Goal: Task Accomplishment & Management: Use online tool/utility

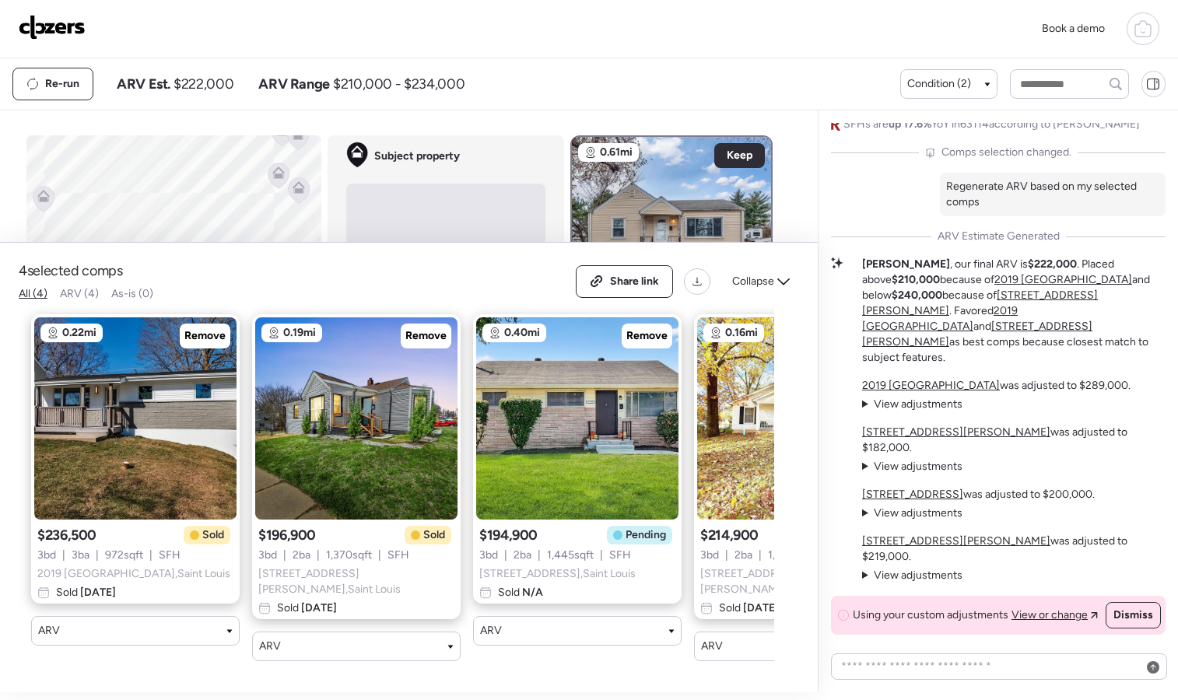
scroll to position [582, 0]
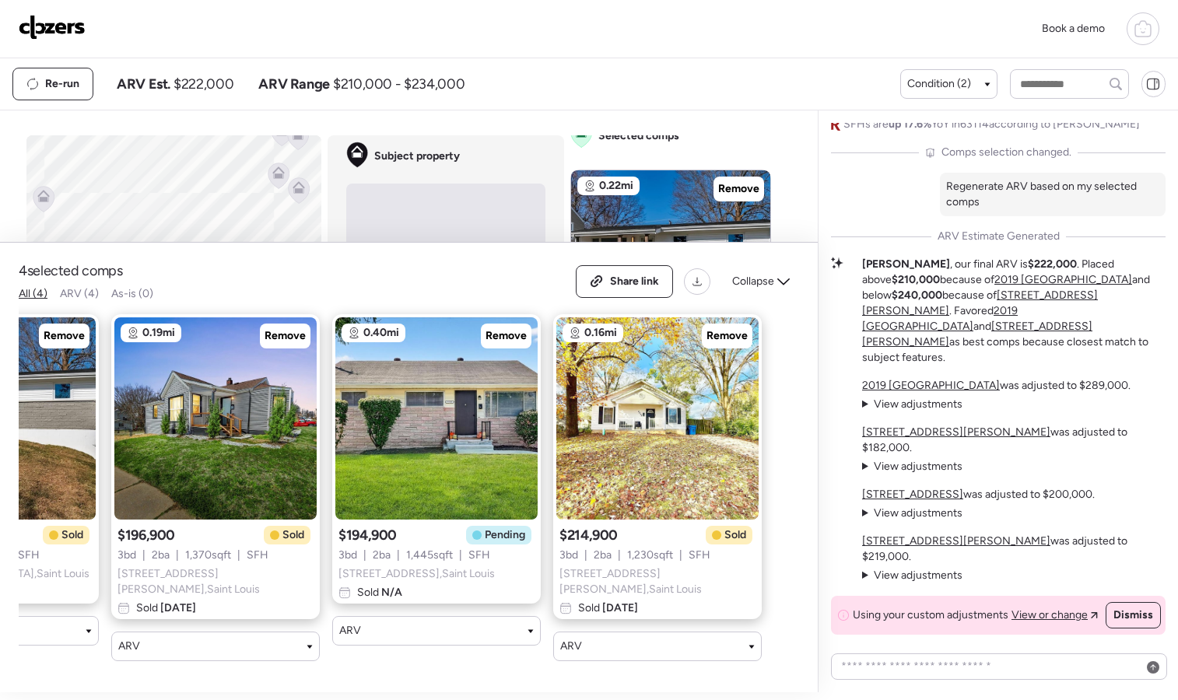
click at [37, 23] on img at bounding box center [52, 27] width 67 height 25
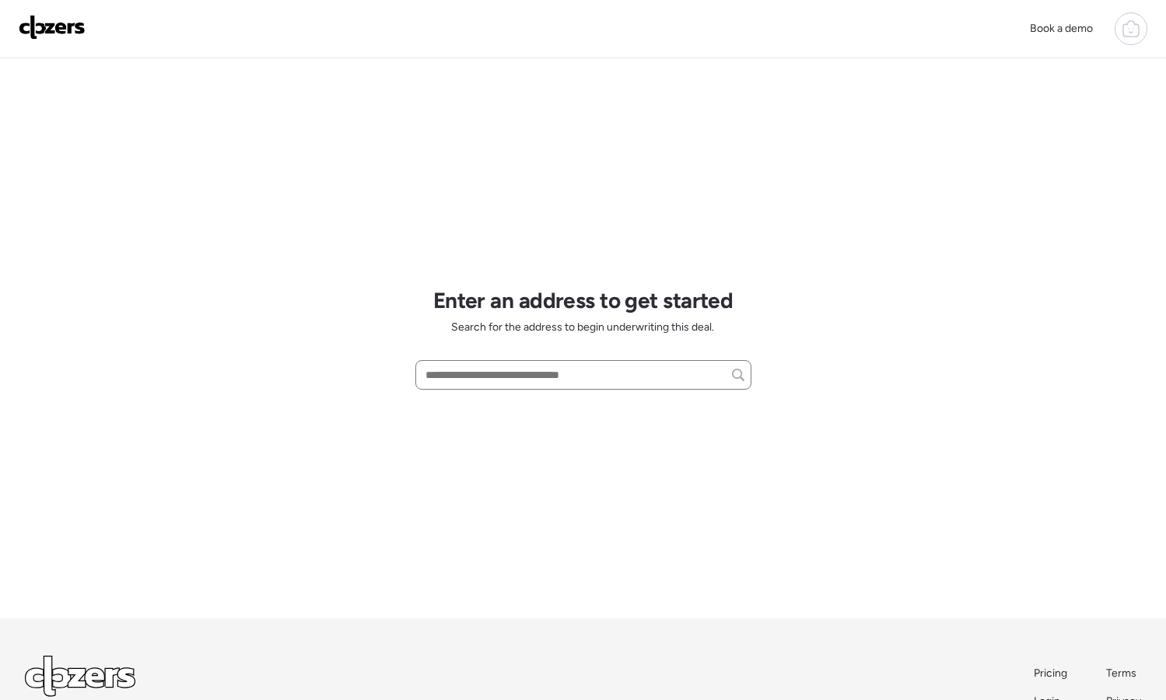
click at [524, 388] on div at bounding box center [583, 375] width 336 height 30
click at [524, 381] on input "text" at bounding box center [583, 375] width 322 height 22
paste input "**********"
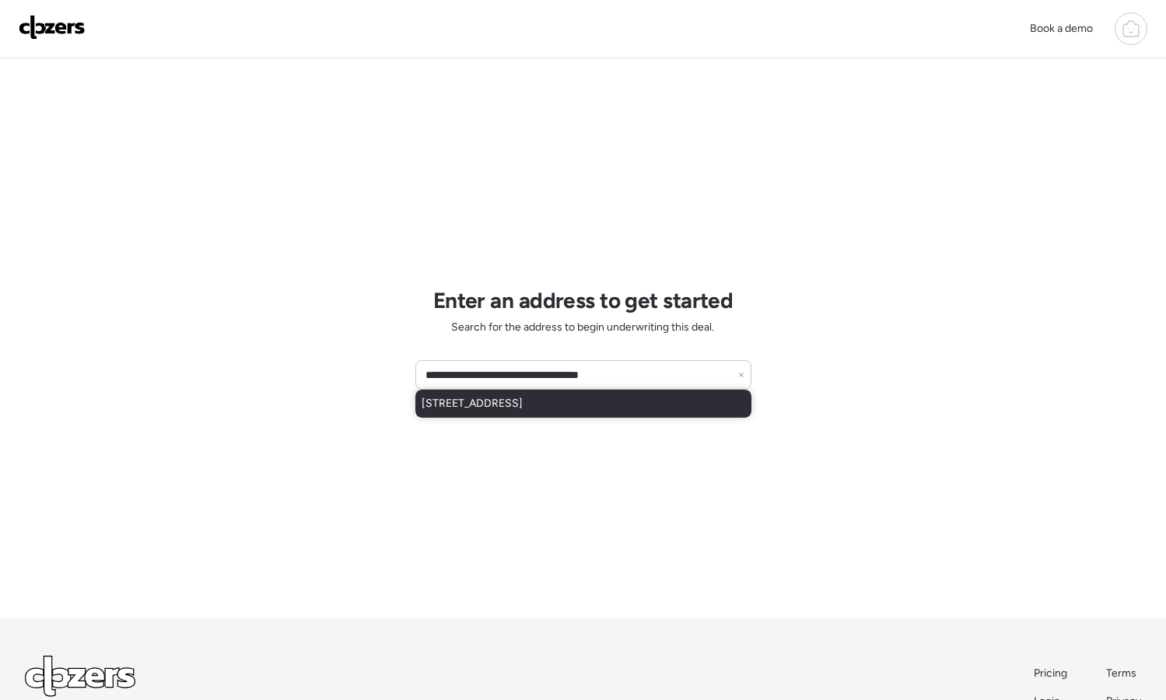
click at [523, 404] on span "506 Fox Plains Dr, Florissant, MO, 63034" at bounding box center [472, 404] width 101 height 16
type input "**********"
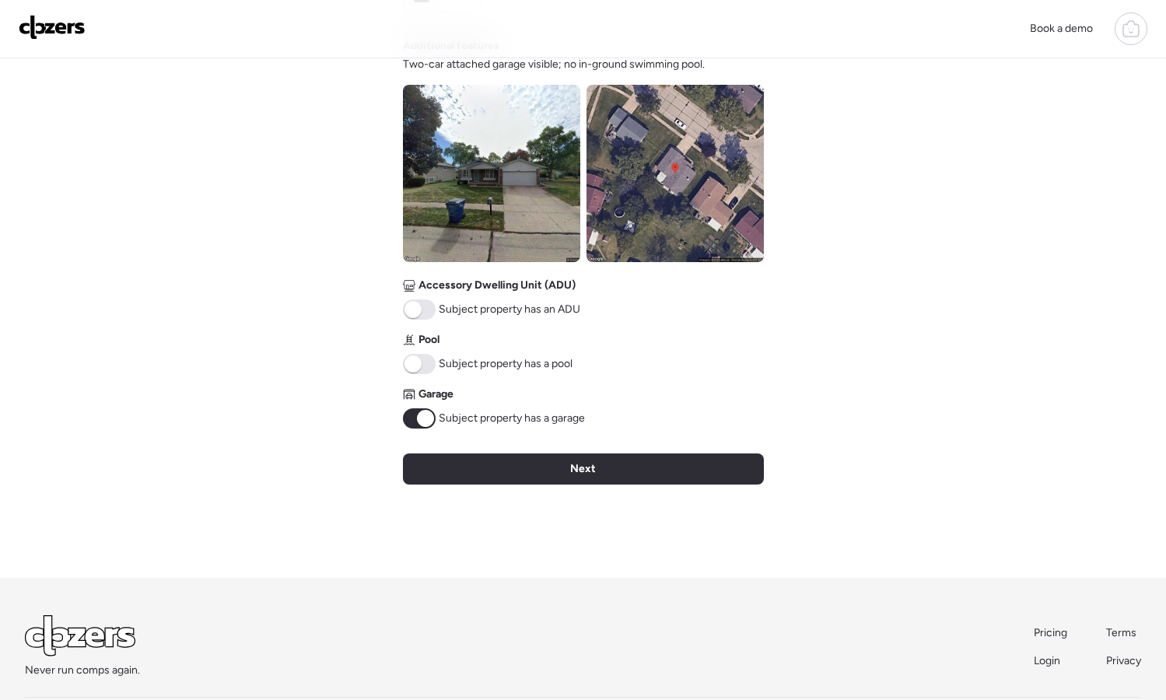
scroll to position [543, 0]
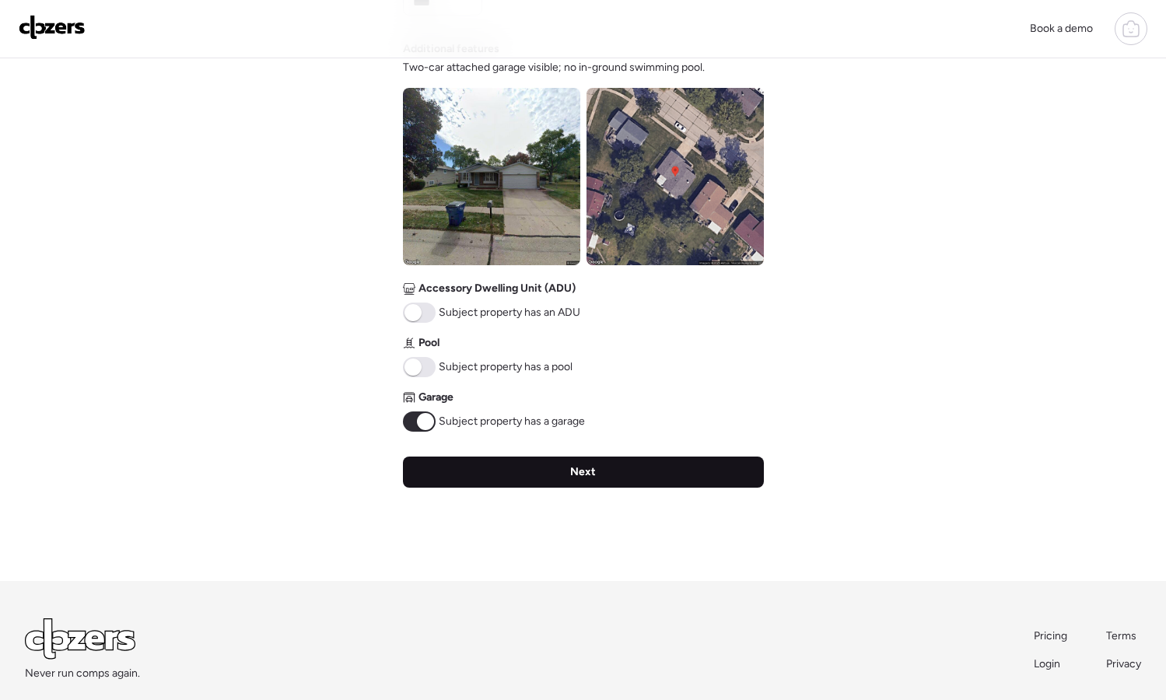
click at [618, 464] on div "Next" at bounding box center [583, 472] width 361 height 31
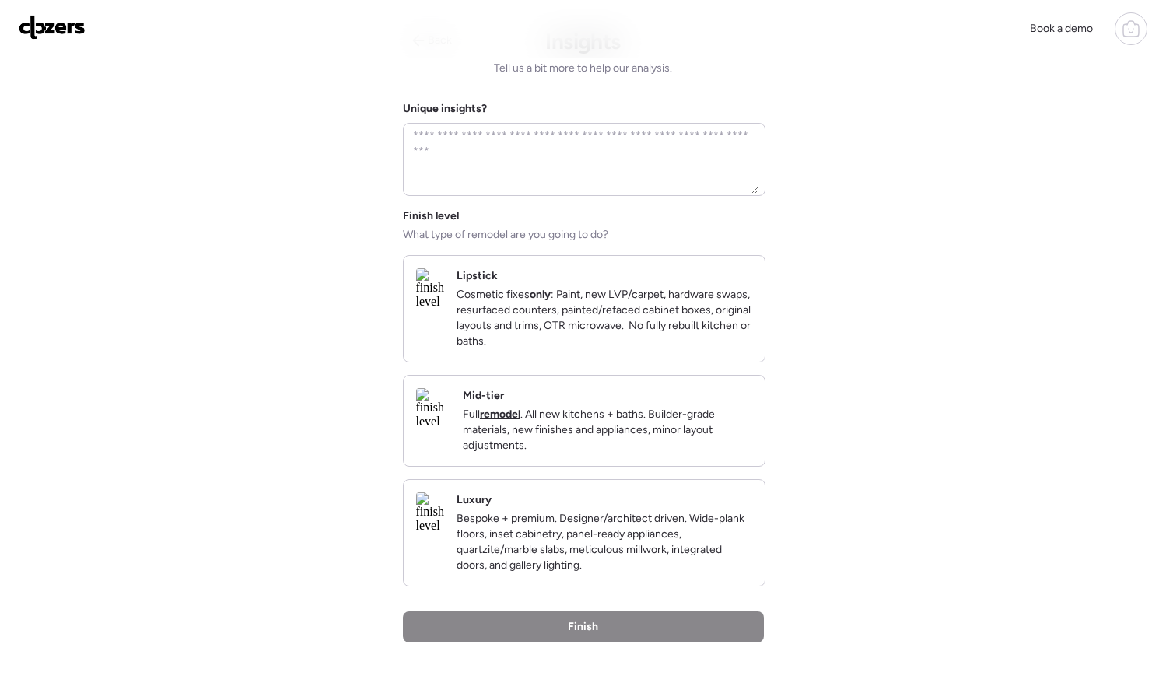
scroll to position [0, 0]
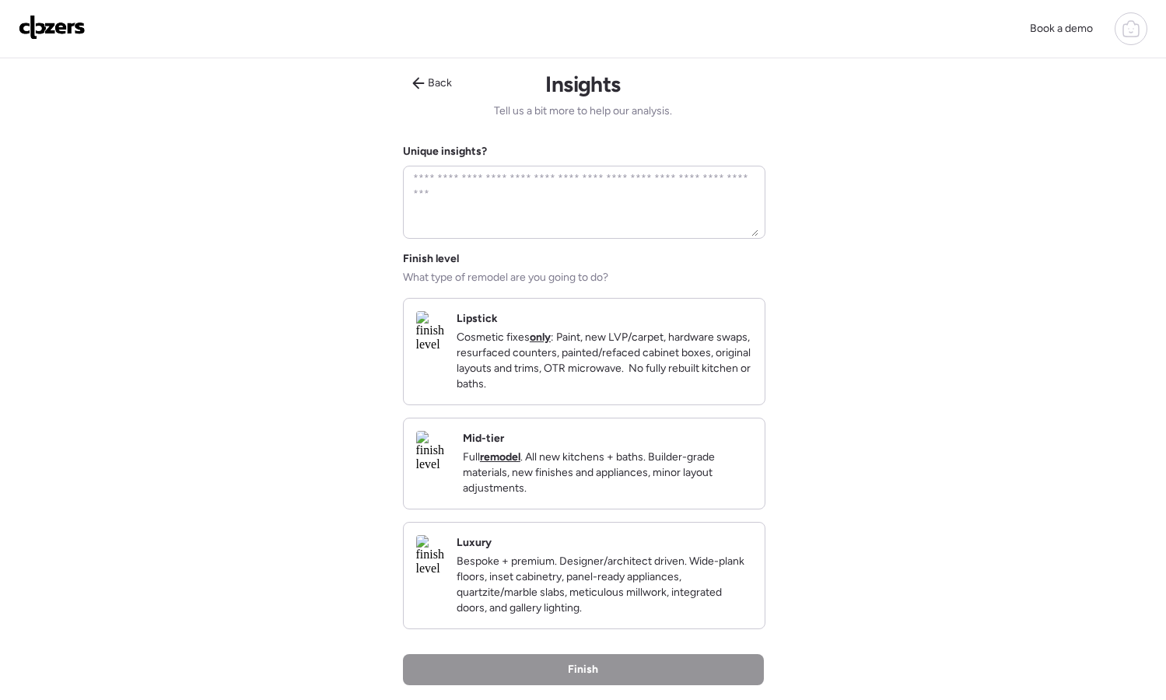
click at [606, 469] on p "Full remodel . All new kitchens + baths. Builder-grade materials, new finishes …" at bounding box center [607, 473] width 289 height 47
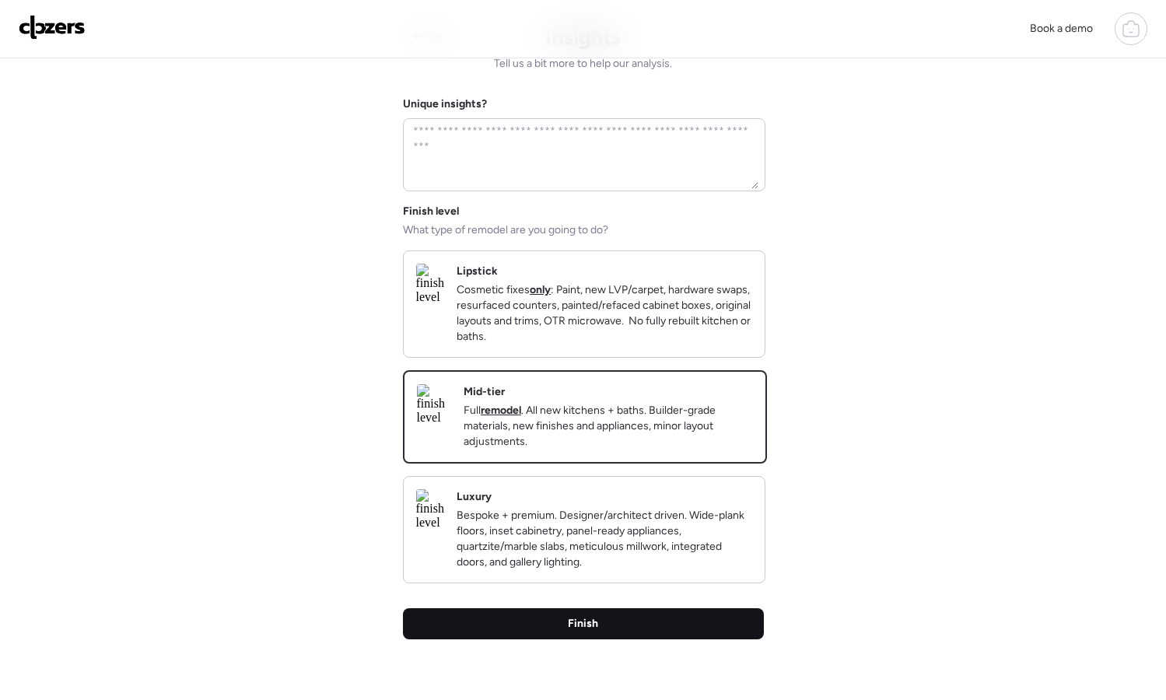
click at [646, 640] on div "Finish" at bounding box center [583, 623] width 361 height 31
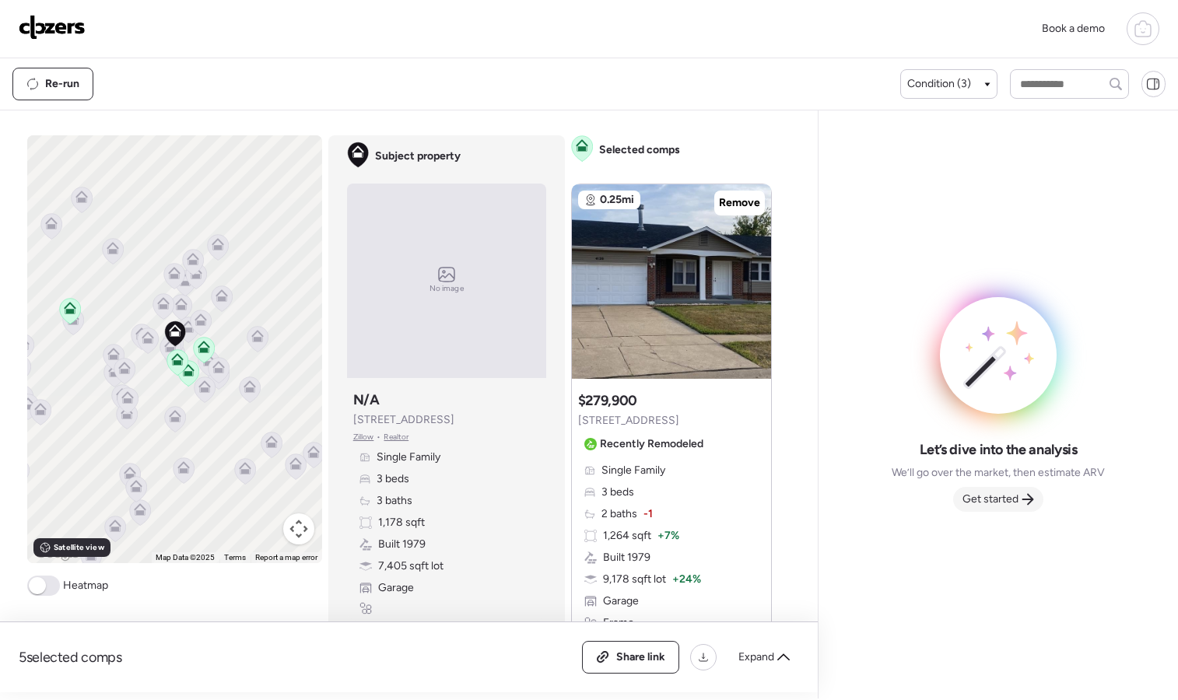
click at [984, 503] on span "Get started" at bounding box center [990, 500] width 56 height 16
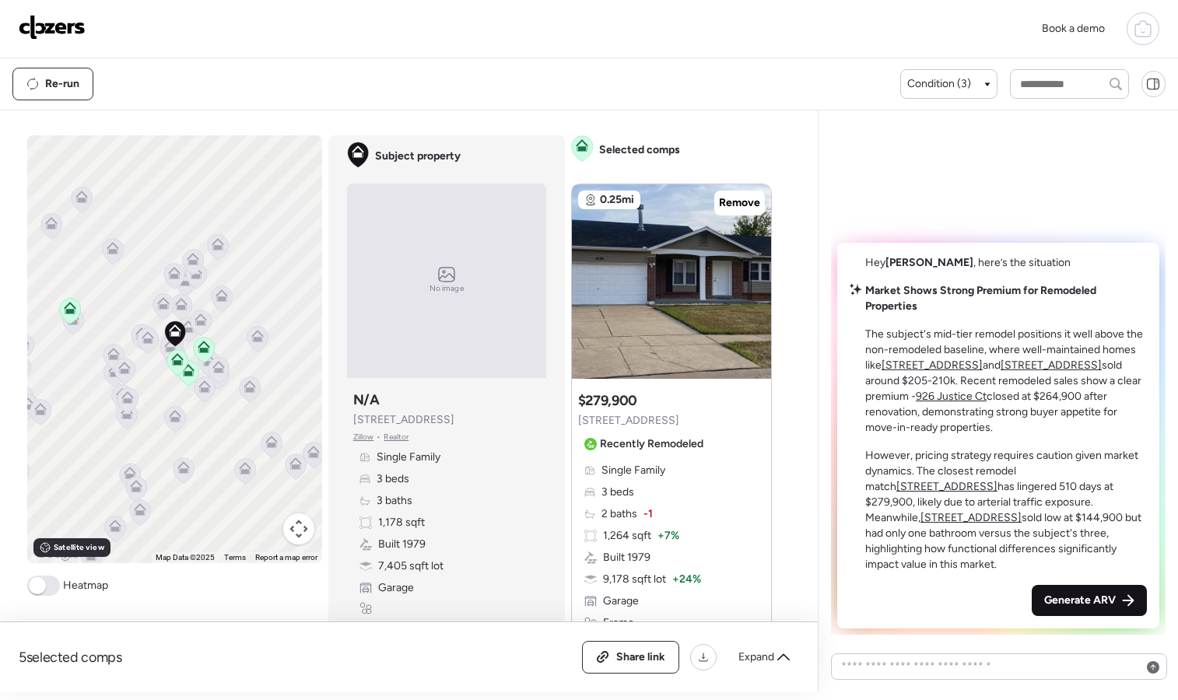
click at [1069, 603] on span "Generate ARV" at bounding box center [1080, 601] width 72 height 16
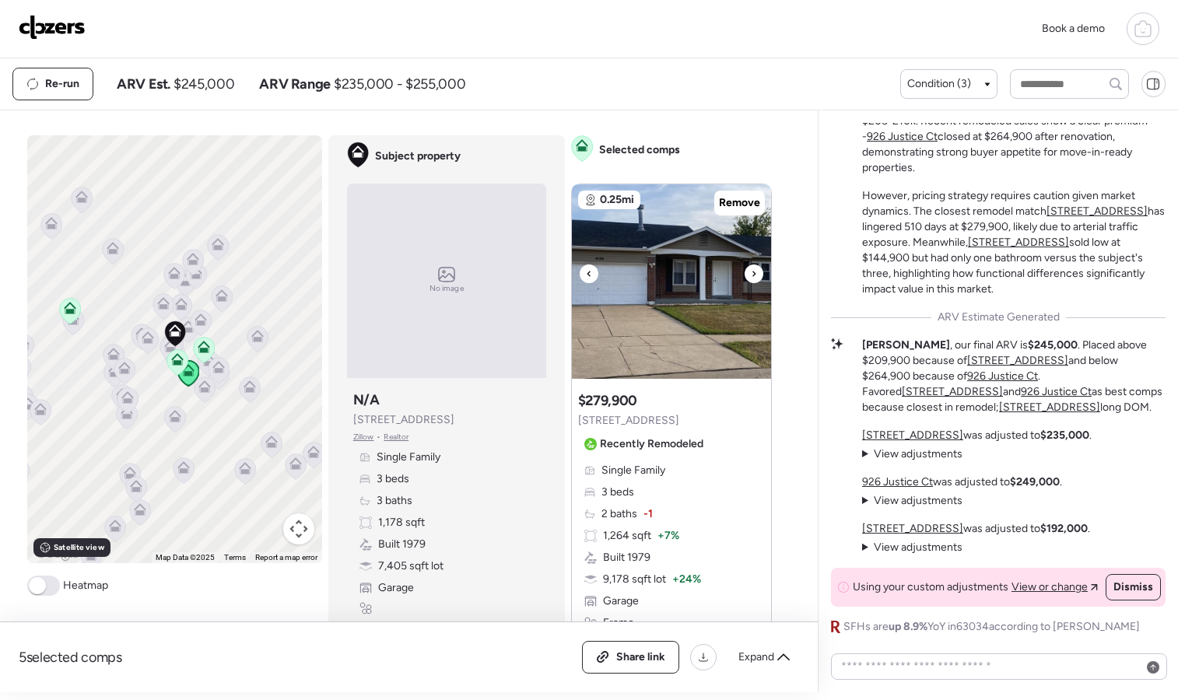
click at [751, 273] on icon at bounding box center [754, 274] width 6 height 19
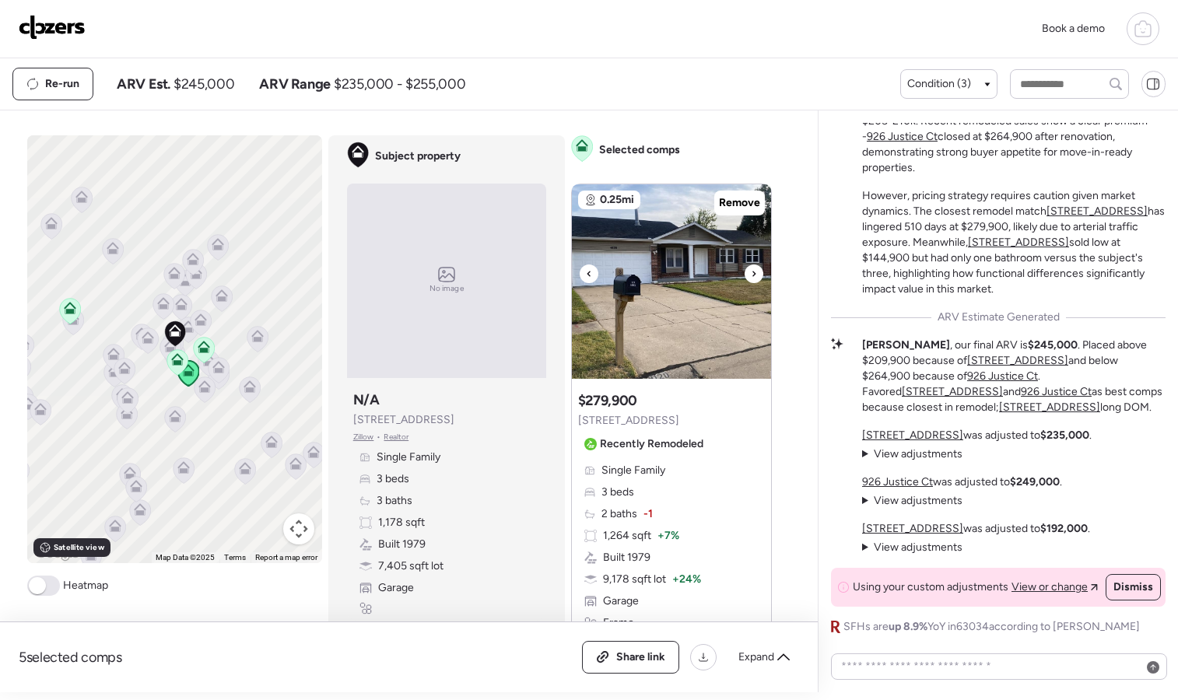
click at [751, 273] on icon at bounding box center [754, 274] width 6 height 19
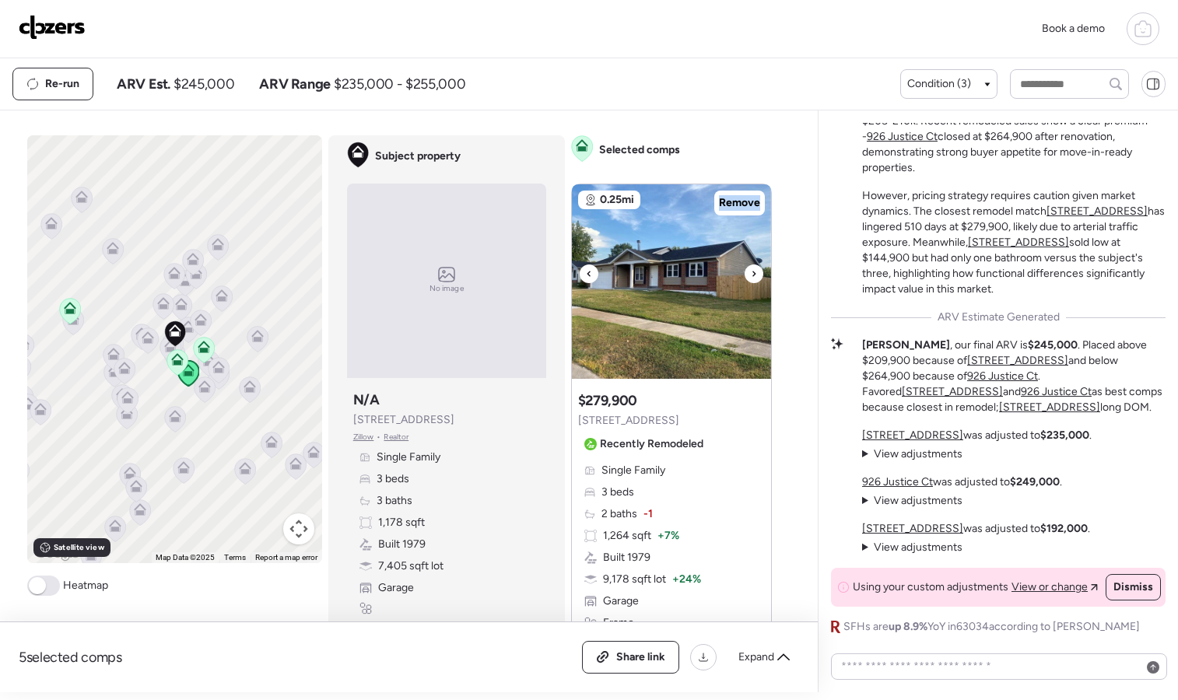
click at [751, 273] on icon at bounding box center [754, 274] width 6 height 19
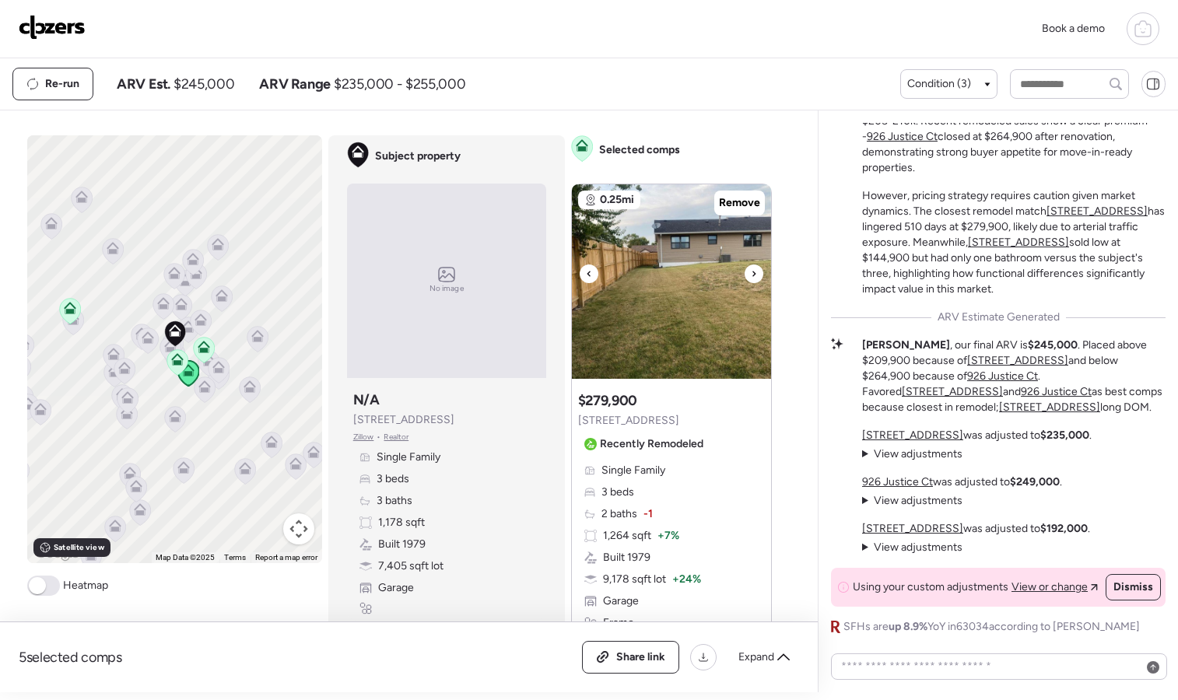
click at [751, 273] on icon at bounding box center [754, 274] width 6 height 19
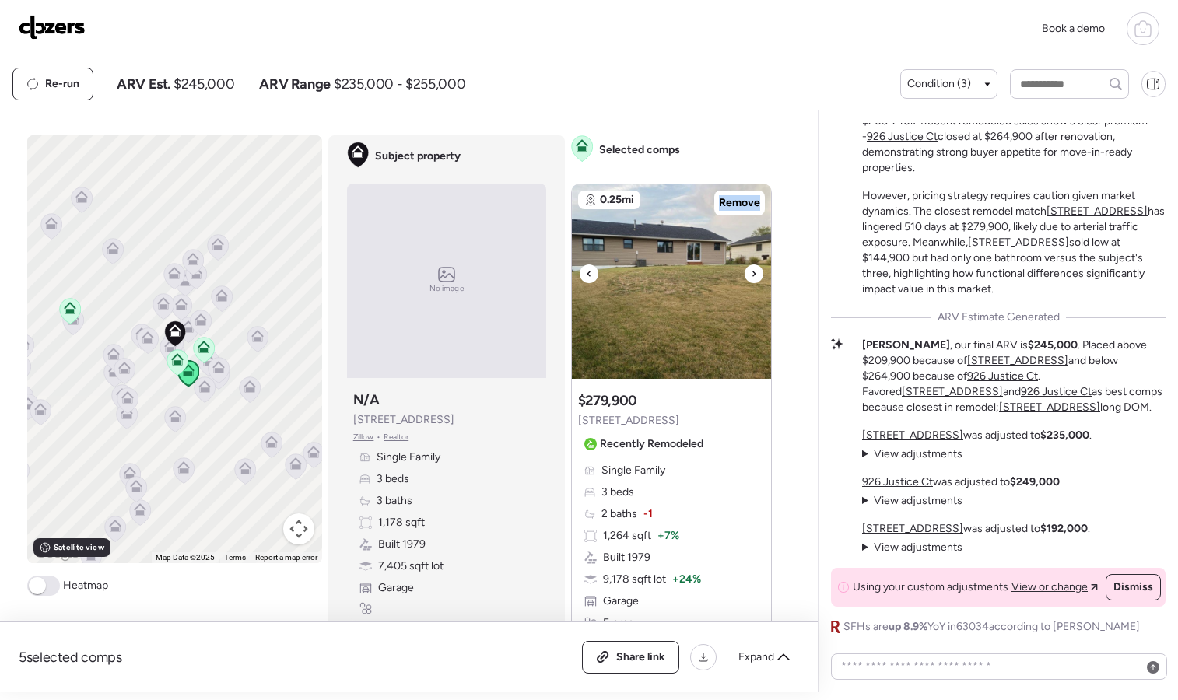
click at [751, 273] on icon at bounding box center [754, 274] width 6 height 19
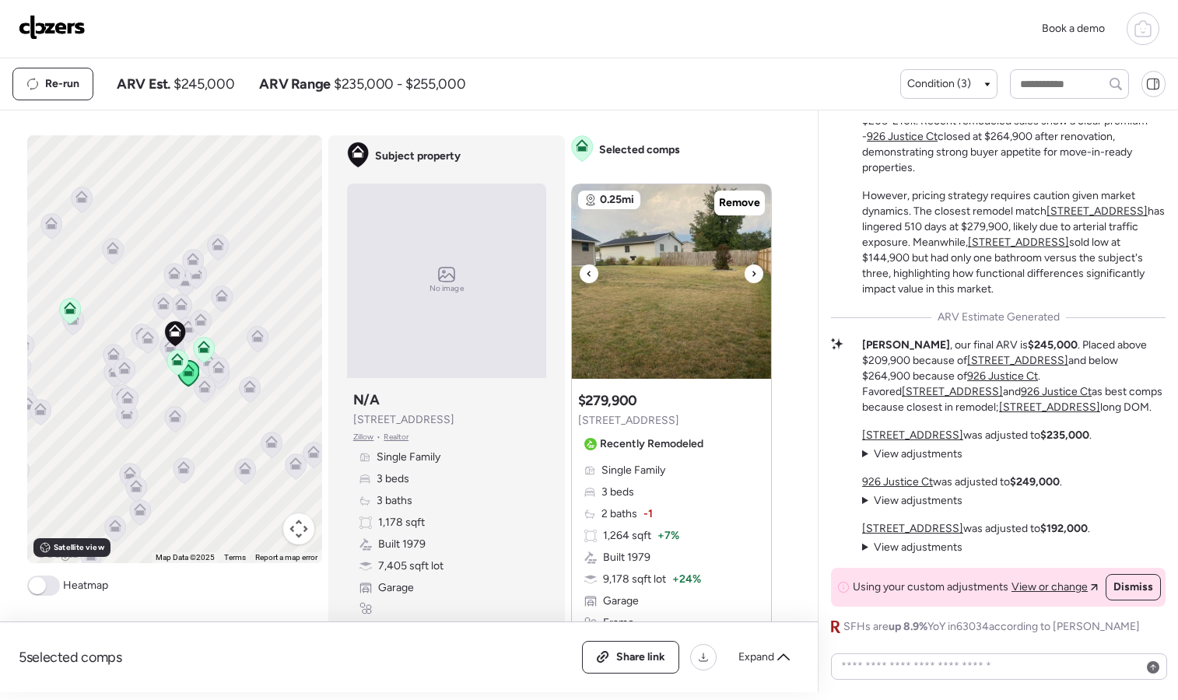
click at [751, 273] on icon at bounding box center [754, 274] width 6 height 19
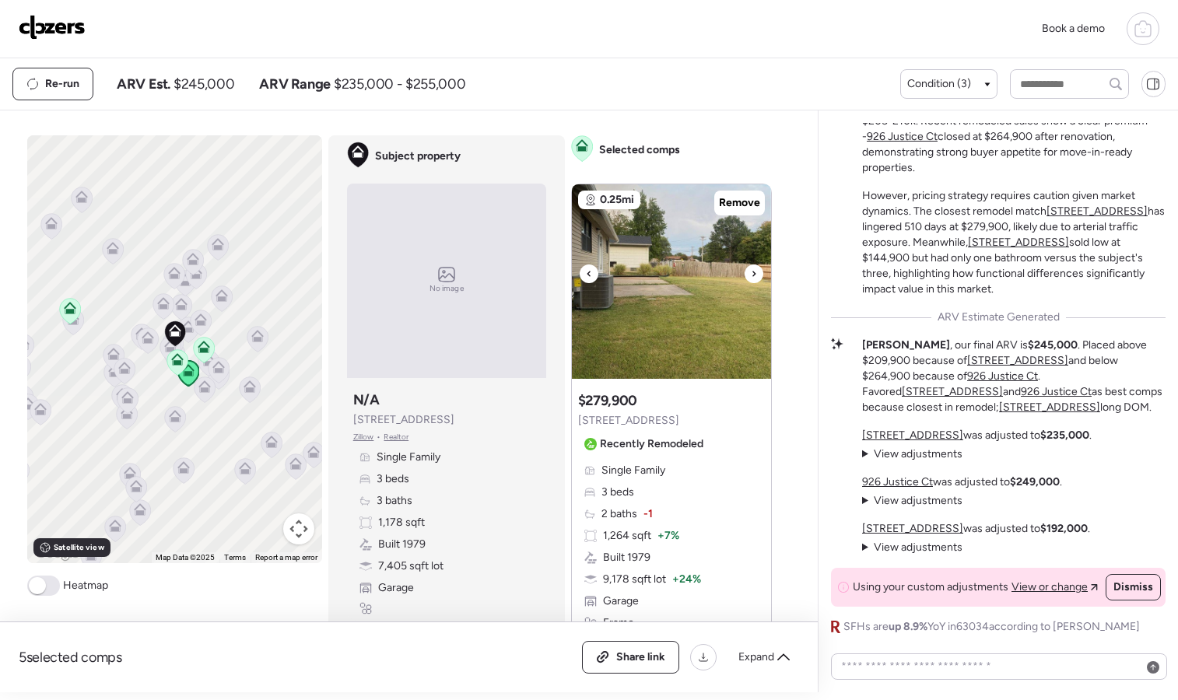
click at [751, 273] on icon at bounding box center [754, 274] width 6 height 19
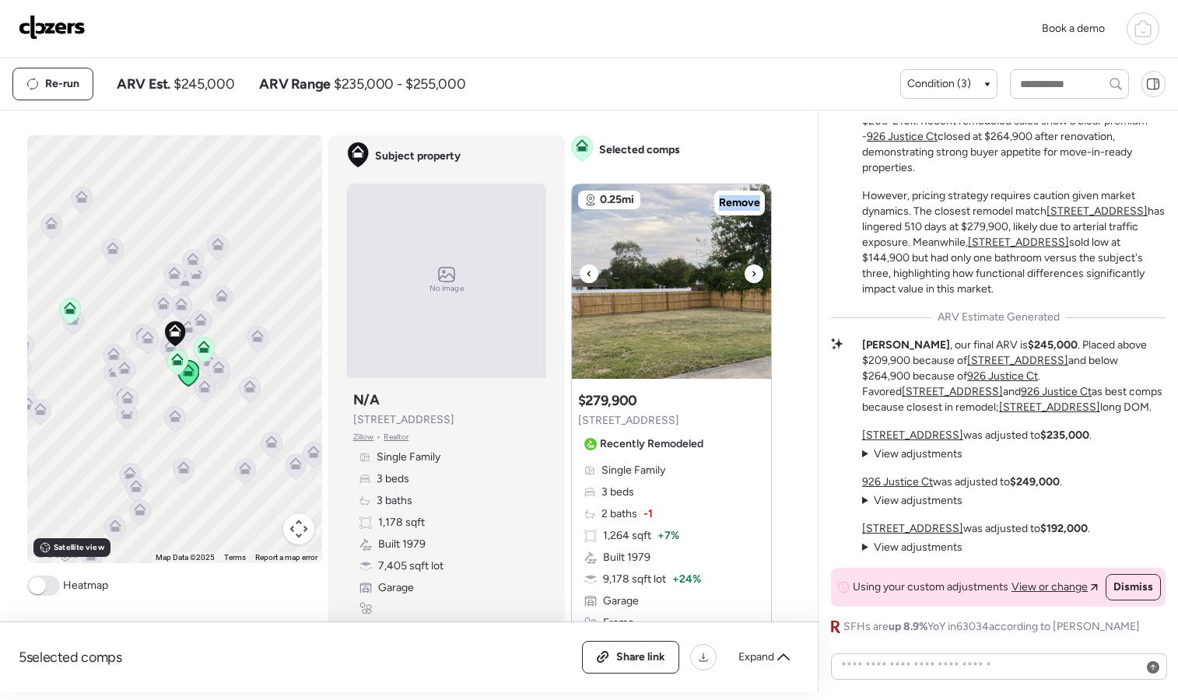
click at [751, 273] on icon at bounding box center [754, 274] width 6 height 19
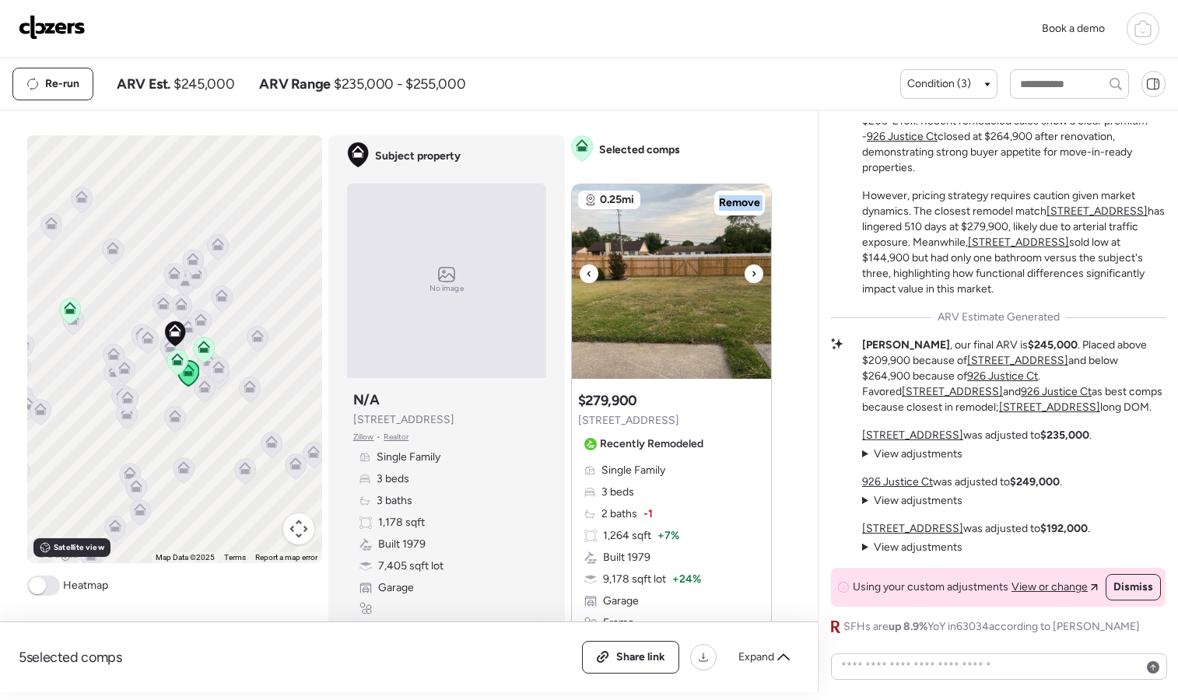
click at [751, 273] on icon at bounding box center [754, 274] width 6 height 19
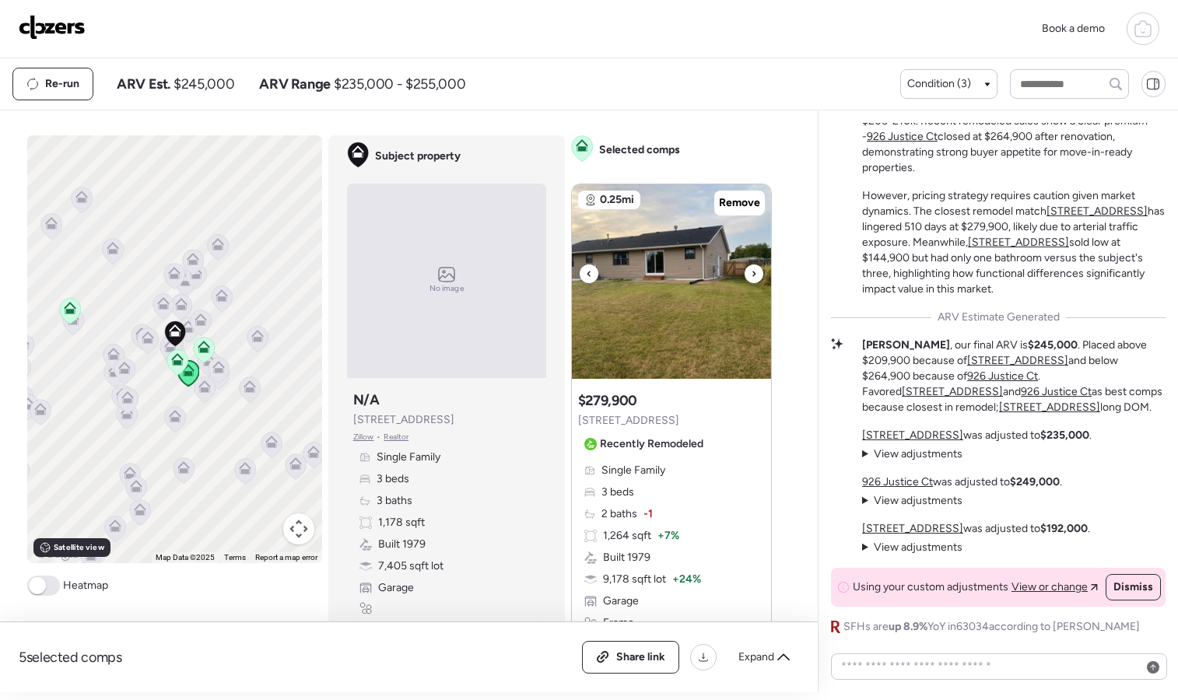
click at [751, 273] on icon at bounding box center [754, 274] width 6 height 19
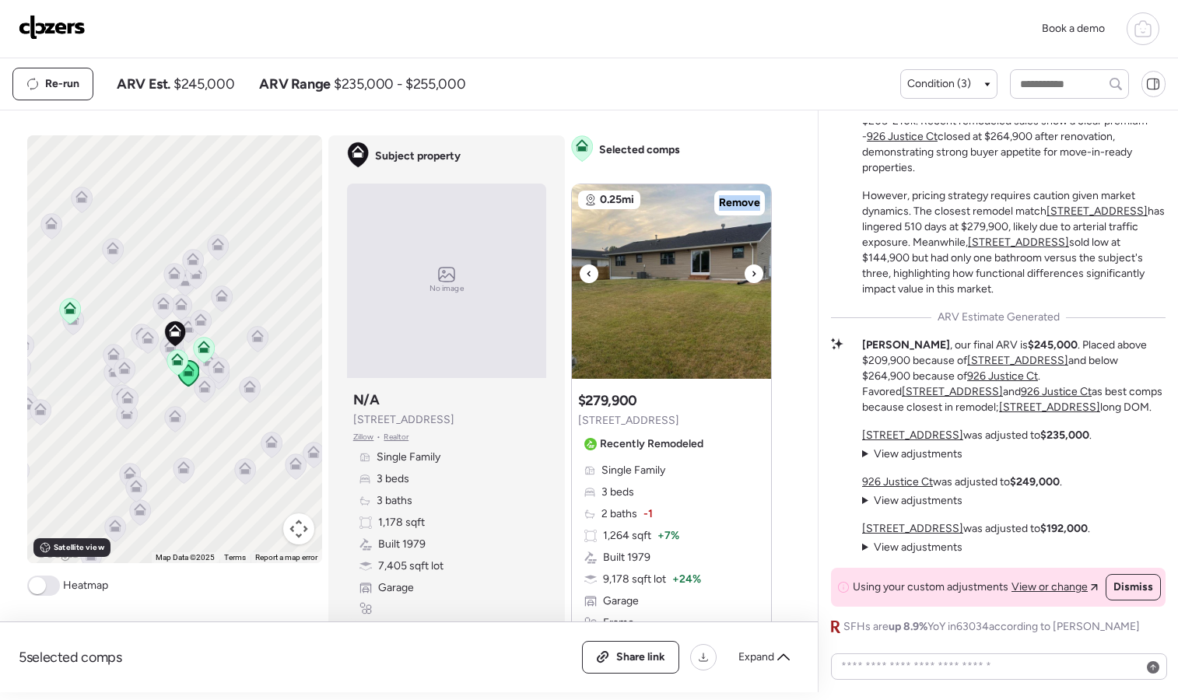
click at [751, 273] on icon at bounding box center [754, 274] width 6 height 19
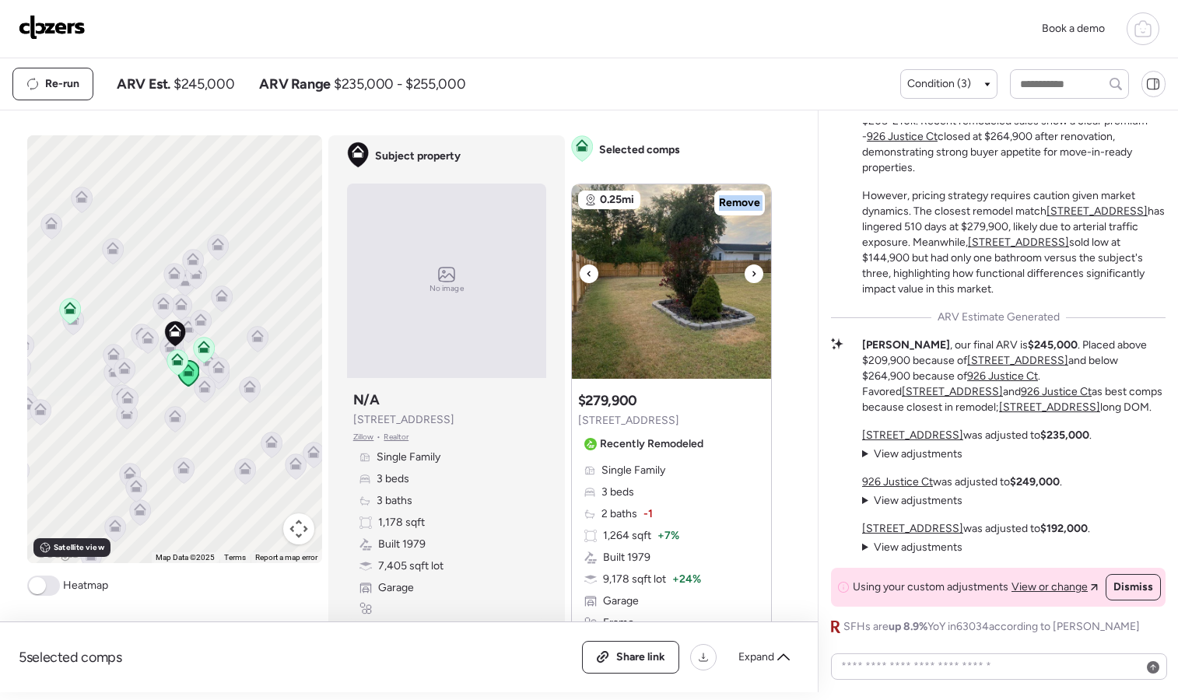
click at [751, 273] on icon at bounding box center [754, 274] width 6 height 19
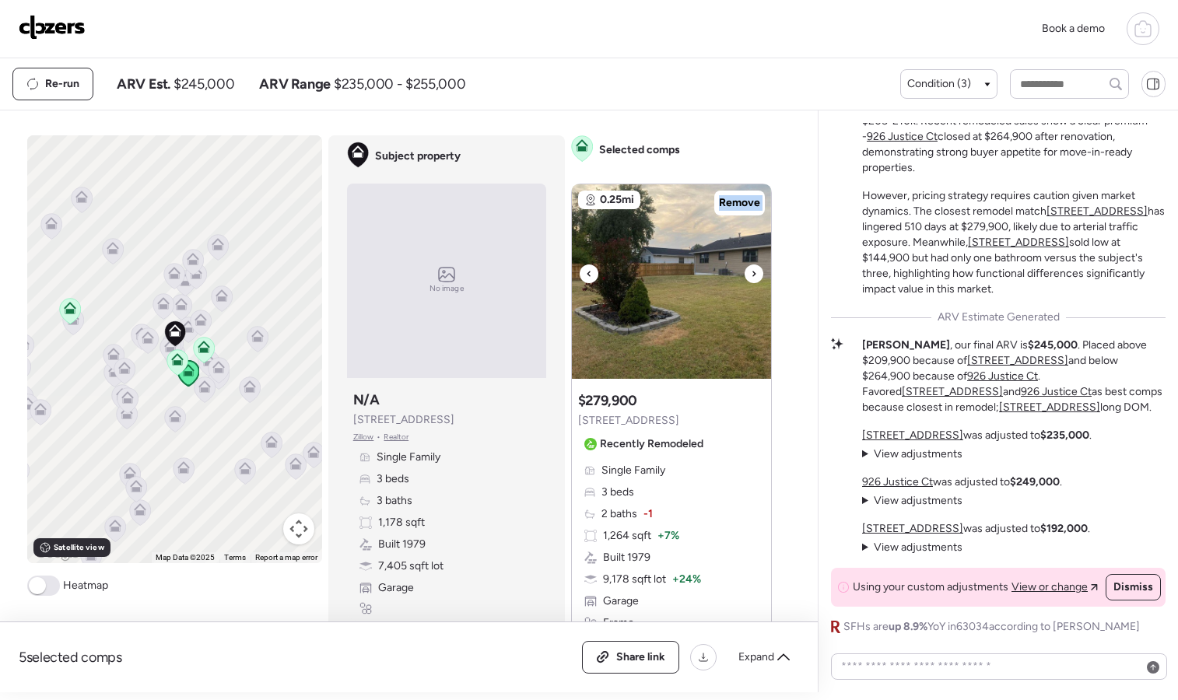
click at [751, 273] on icon at bounding box center [754, 274] width 6 height 19
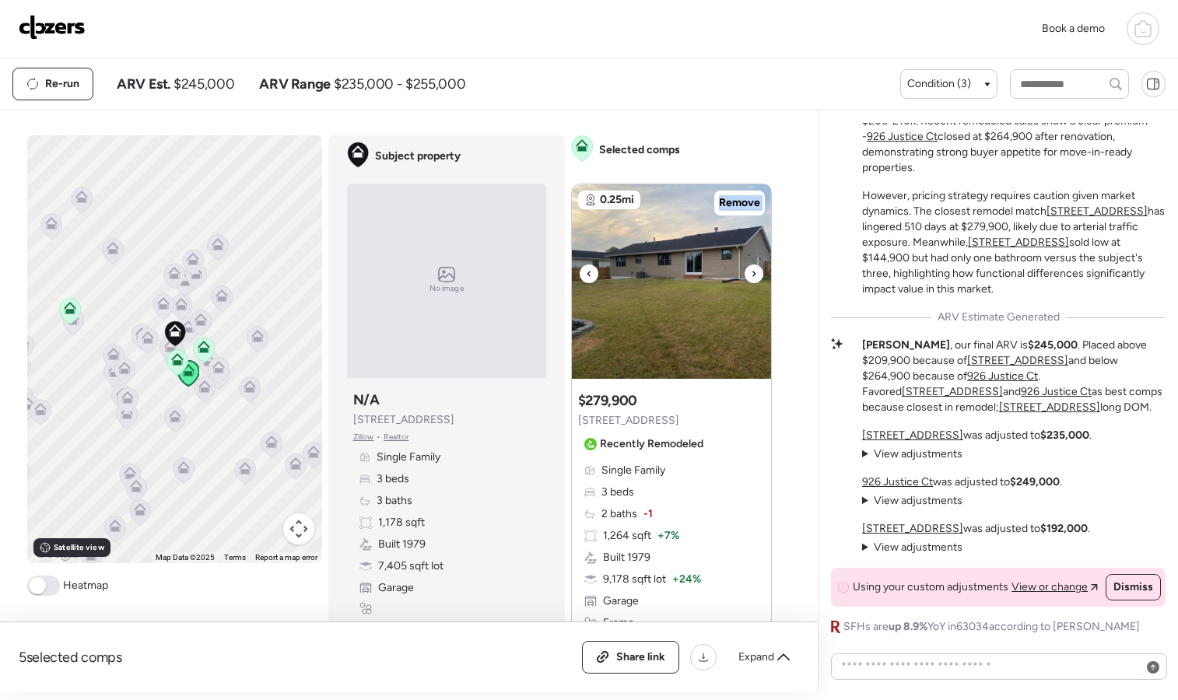
click at [751, 273] on icon at bounding box center [754, 274] width 6 height 19
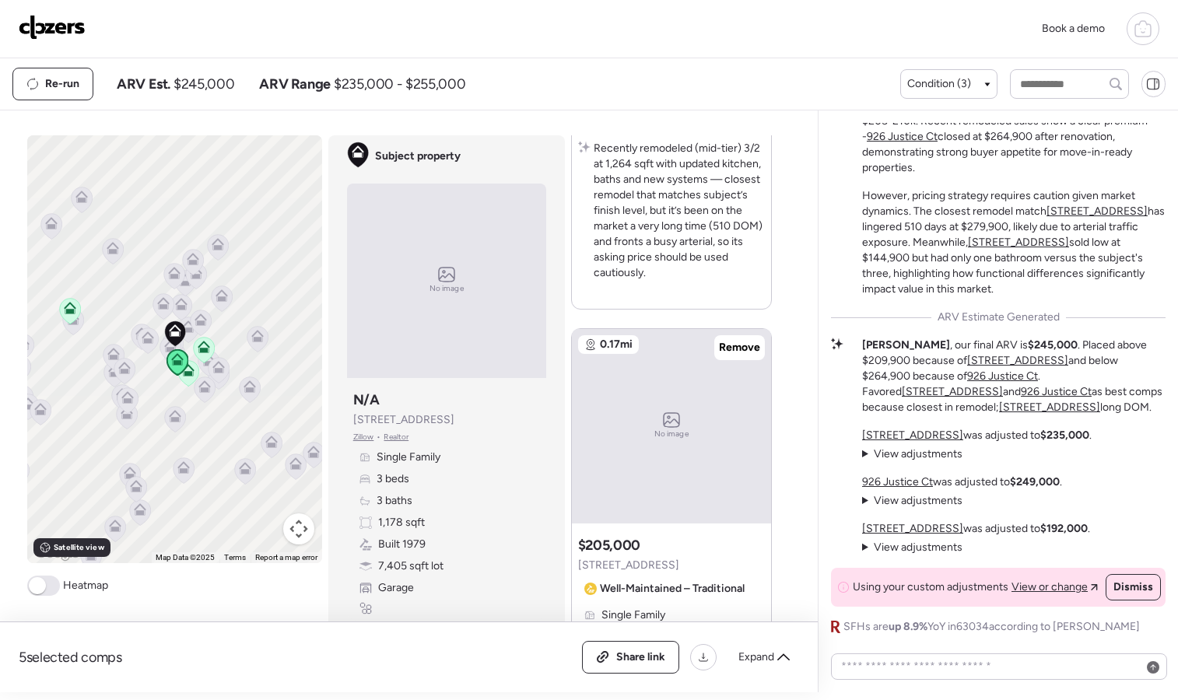
scroll to position [594, 0]
click at [713, 431] on div "No image" at bounding box center [671, 428] width 199 height 194
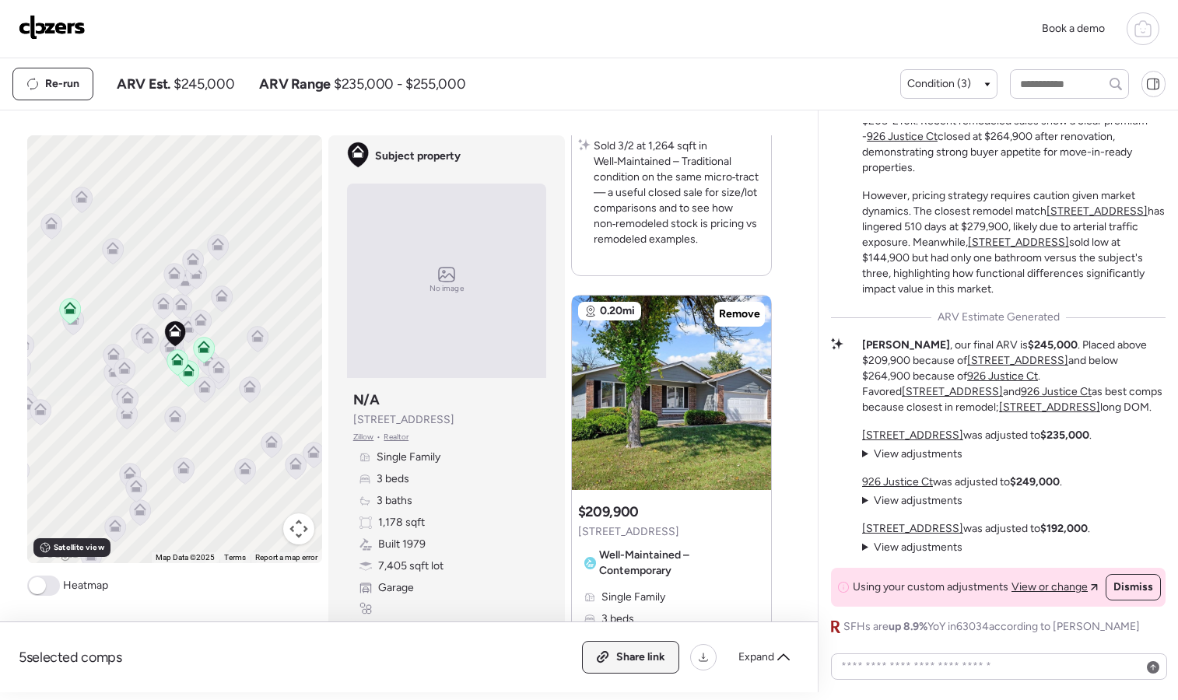
scroll to position [1450, 0]
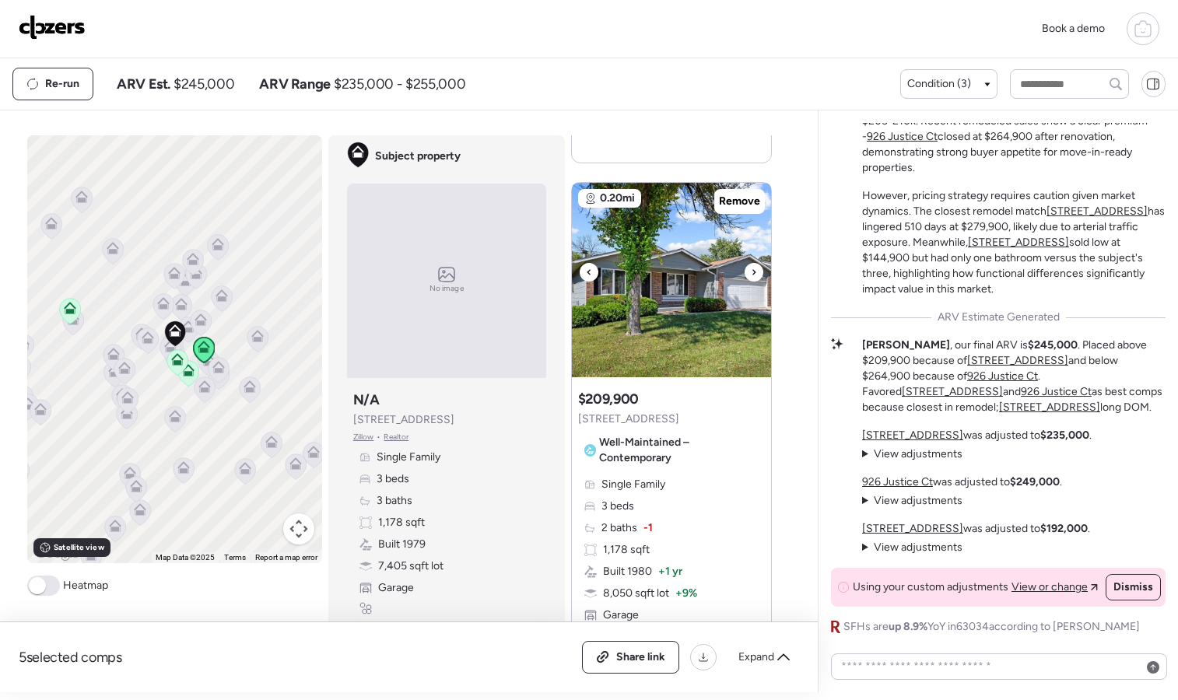
click at [752, 274] on icon at bounding box center [753, 271] width 3 height 5
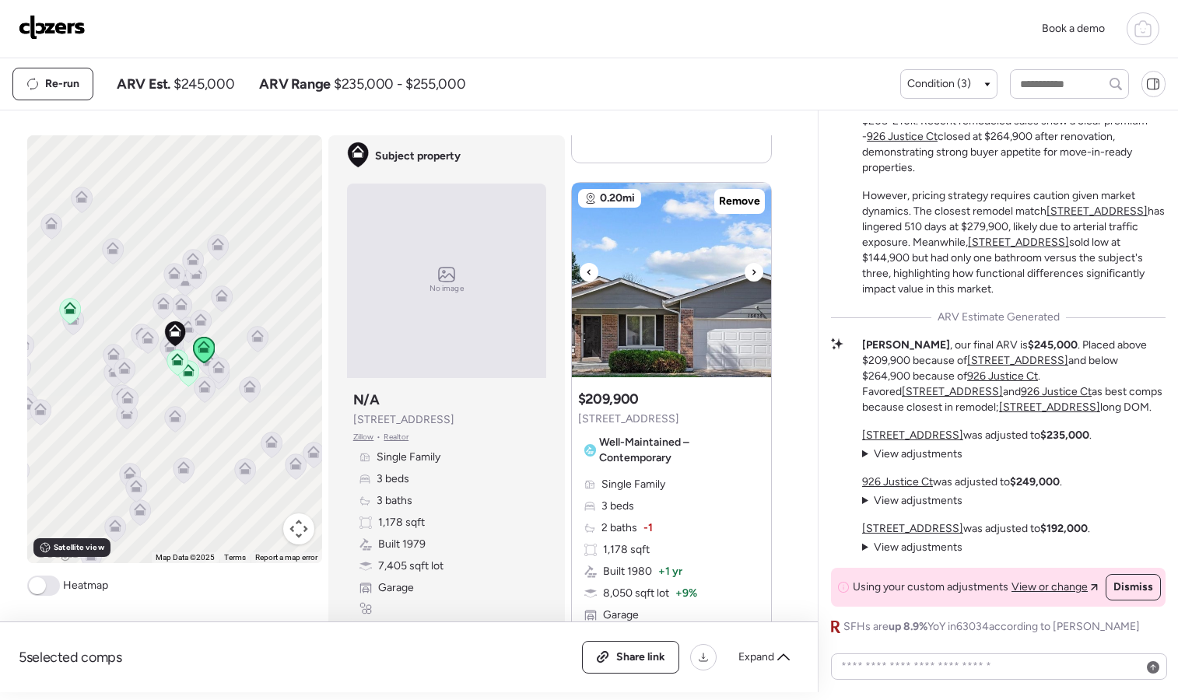
click at [752, 274] on icon at bounding box center [753, 271] width 3 height 5
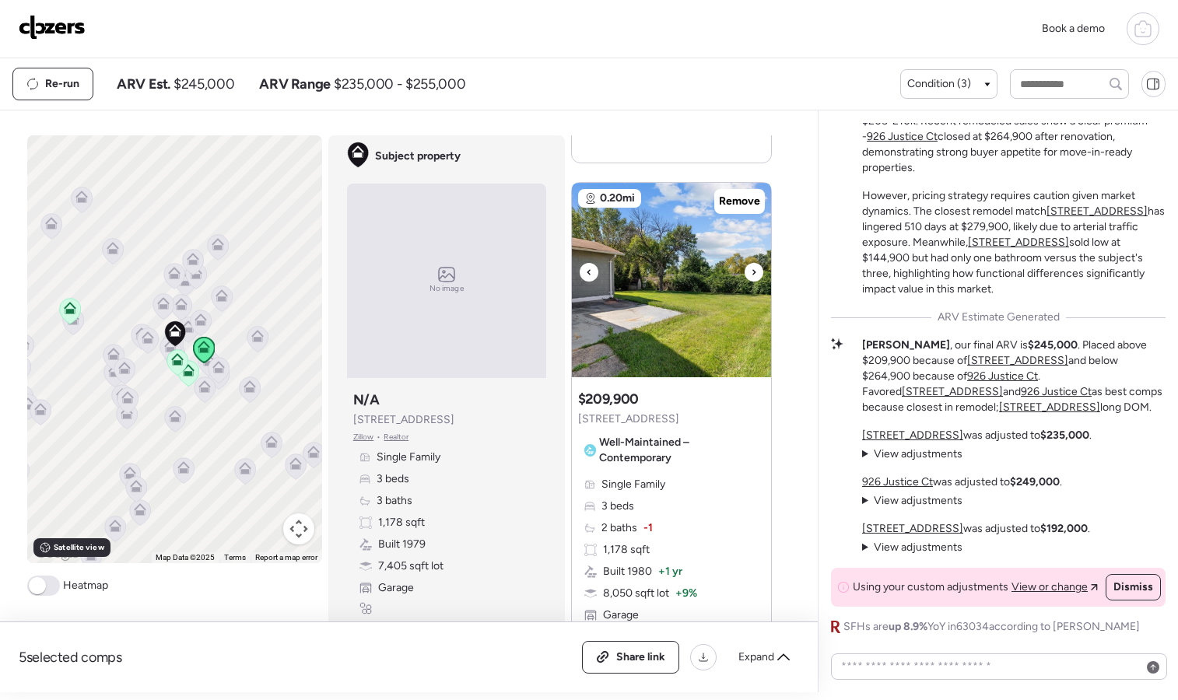
click at [752, 274] on icon at bounding box center [753, 271] width 3 height 5
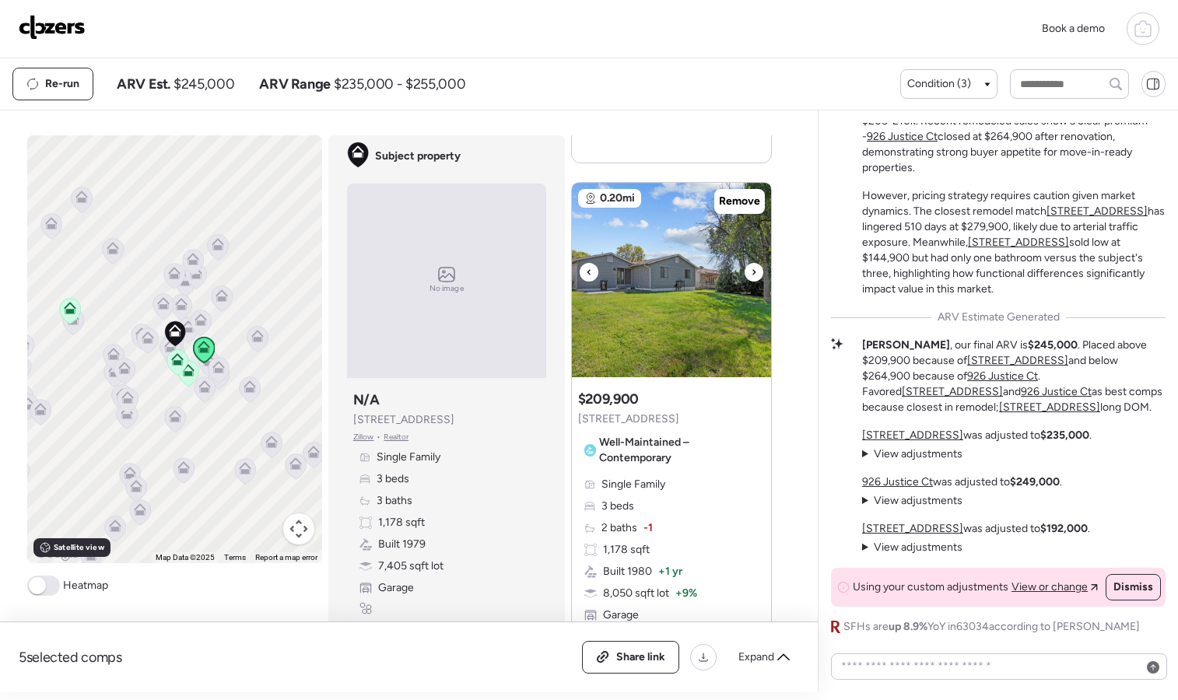
click at [752, 274] on icon at bounding box center [753, 271] width 3 height 5
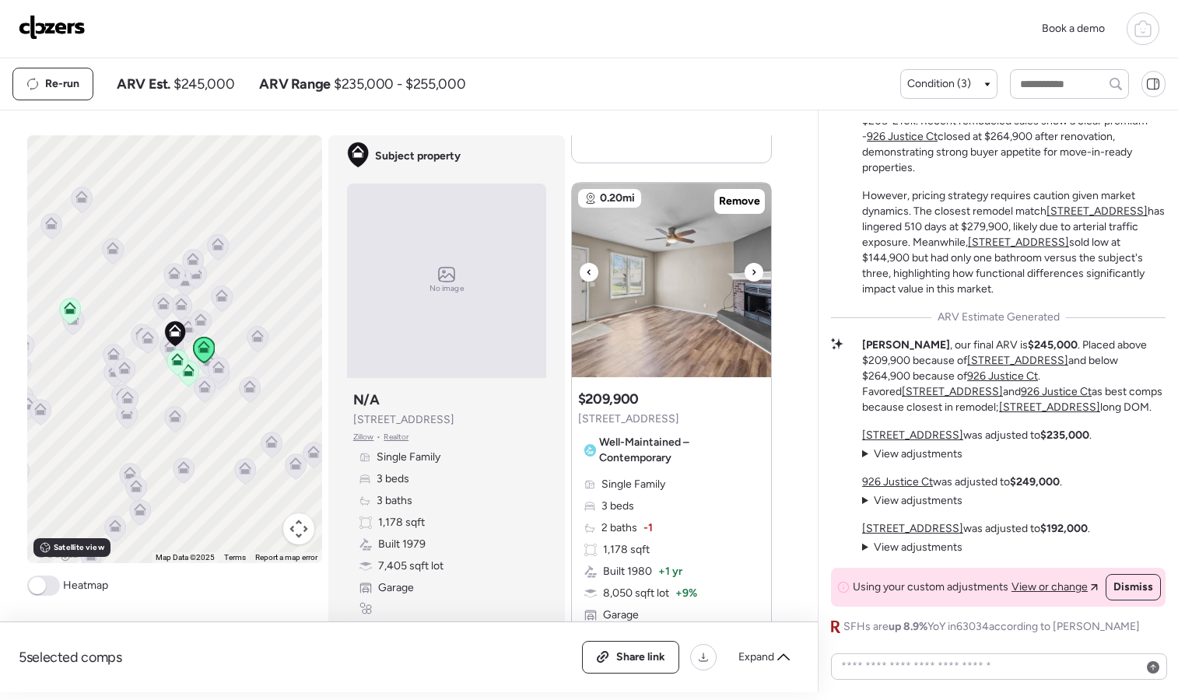
click at [752, 274] on icon at bounding box center [753, 271] width 3 height 5
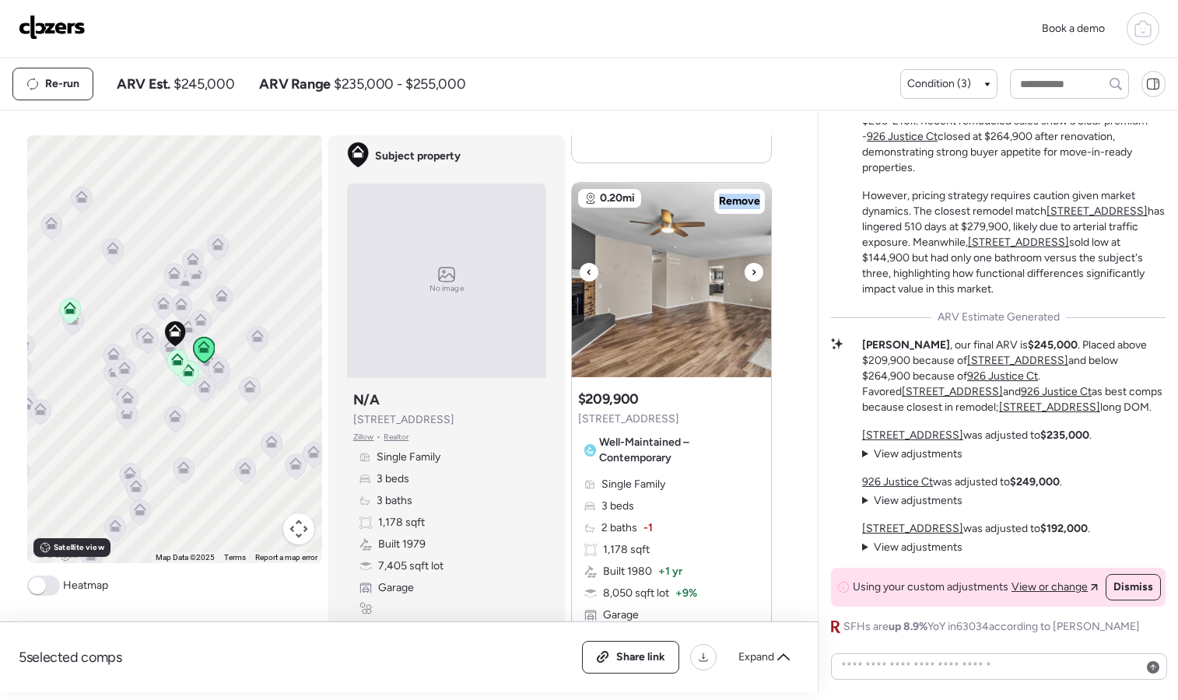
click at [752, 274] on icon at bounding box center [753, 271] width 3 height 5
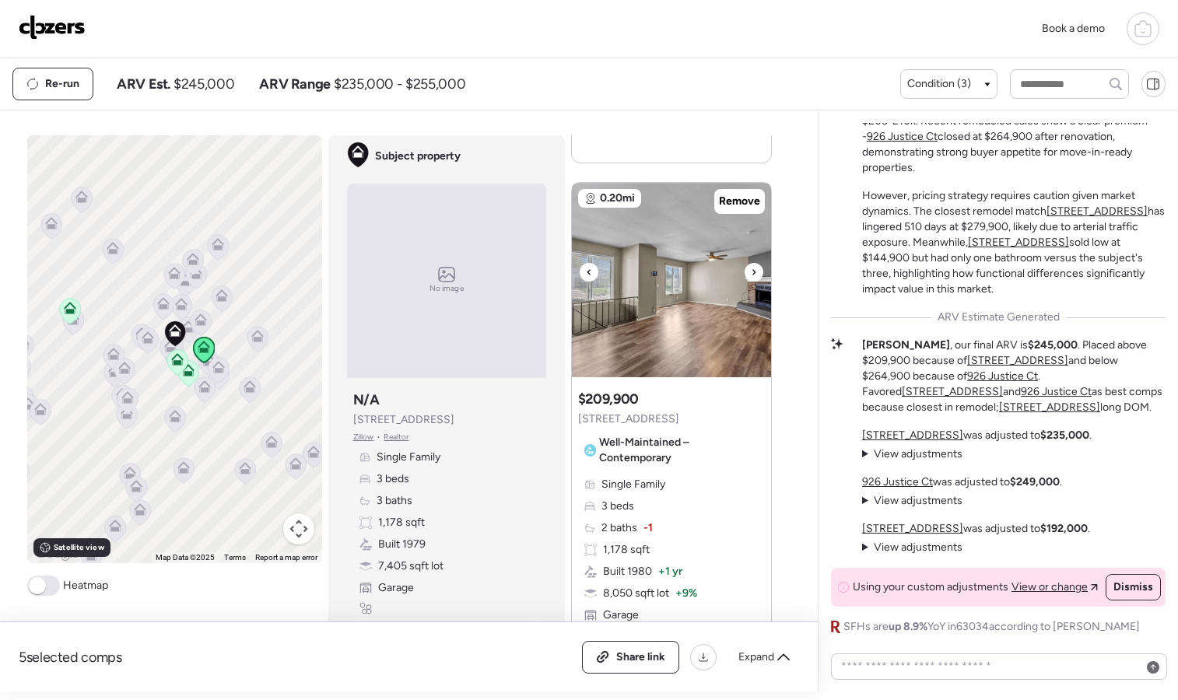
click at [752, 274] on icon at bounding box center [753, 271] width 3 height 5
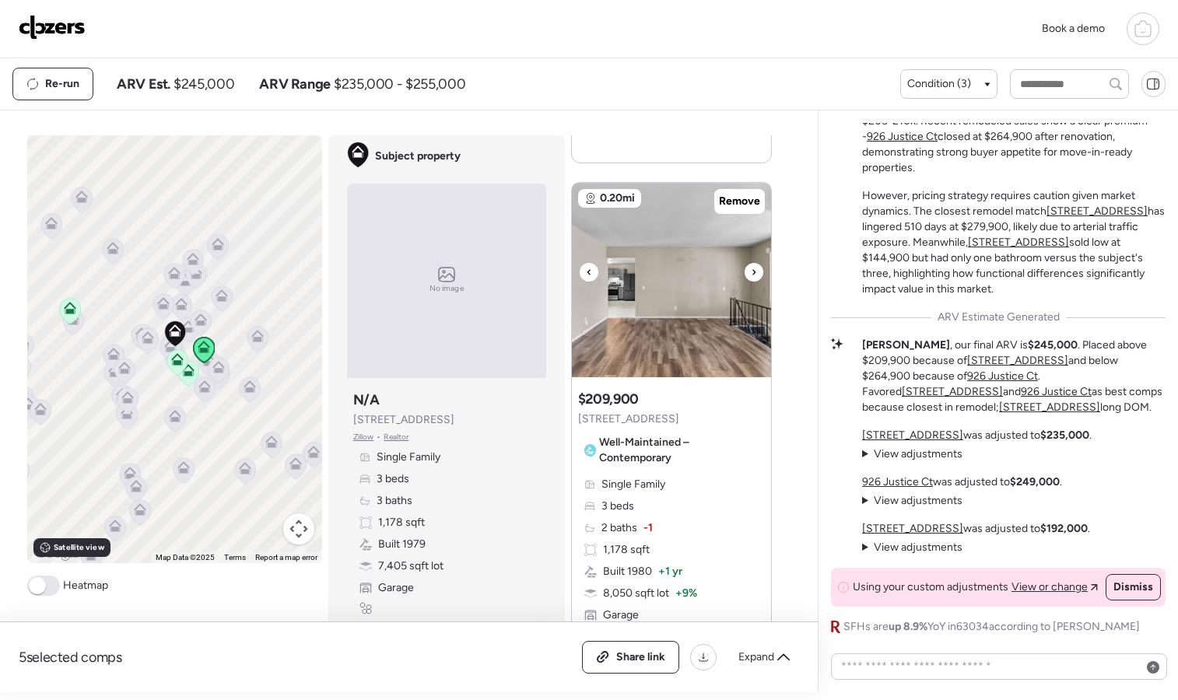
click at [752, 274] on icon at bounding box center [753, 271] width 3 height 5
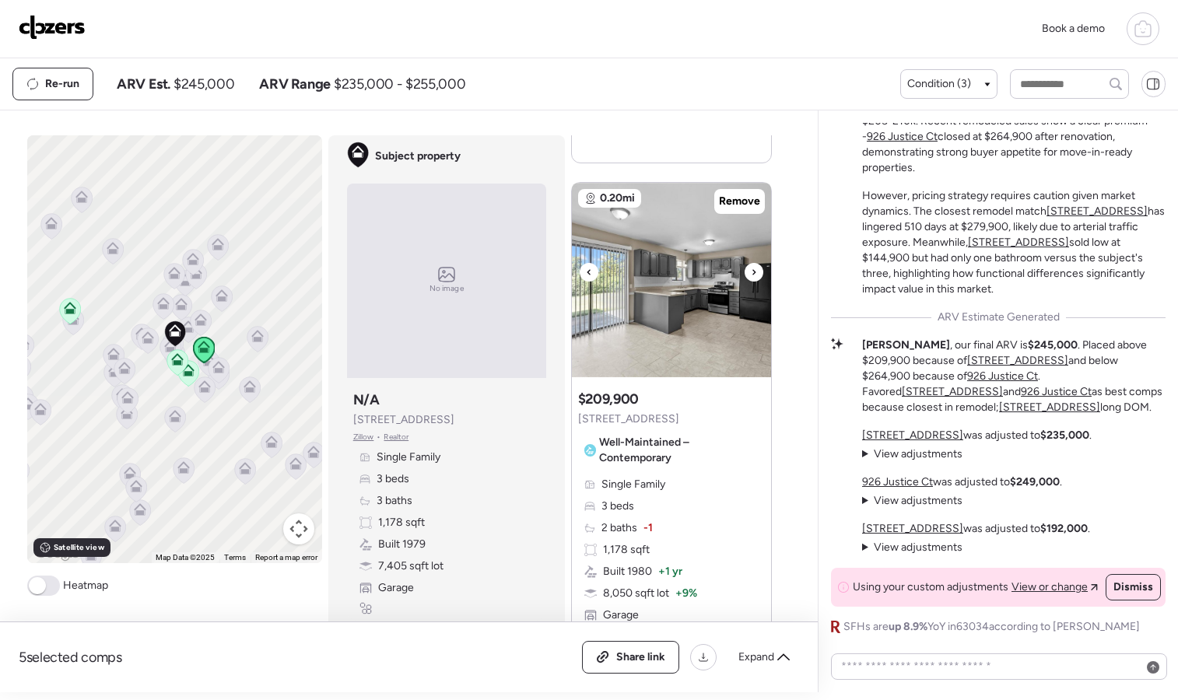
click at [752, 274] on icon at bounding box center [753, 271] width 3 height 5
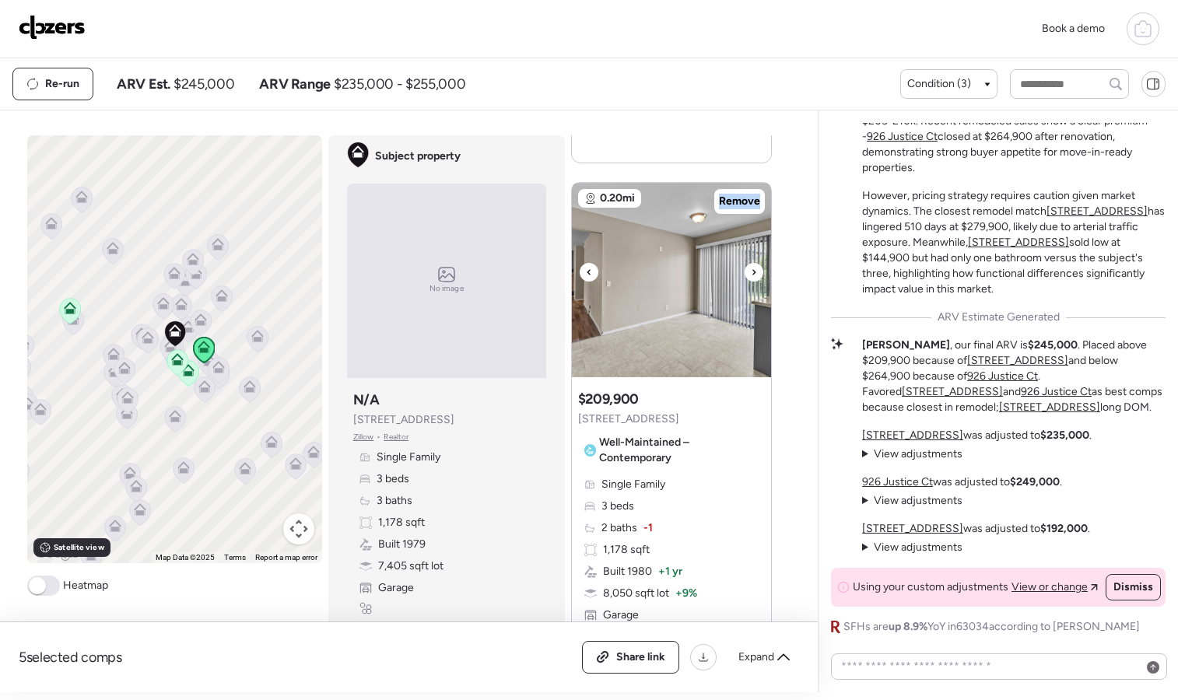
click at [752, 274] on icon at bounding box center [753, 271] width 3 height 5
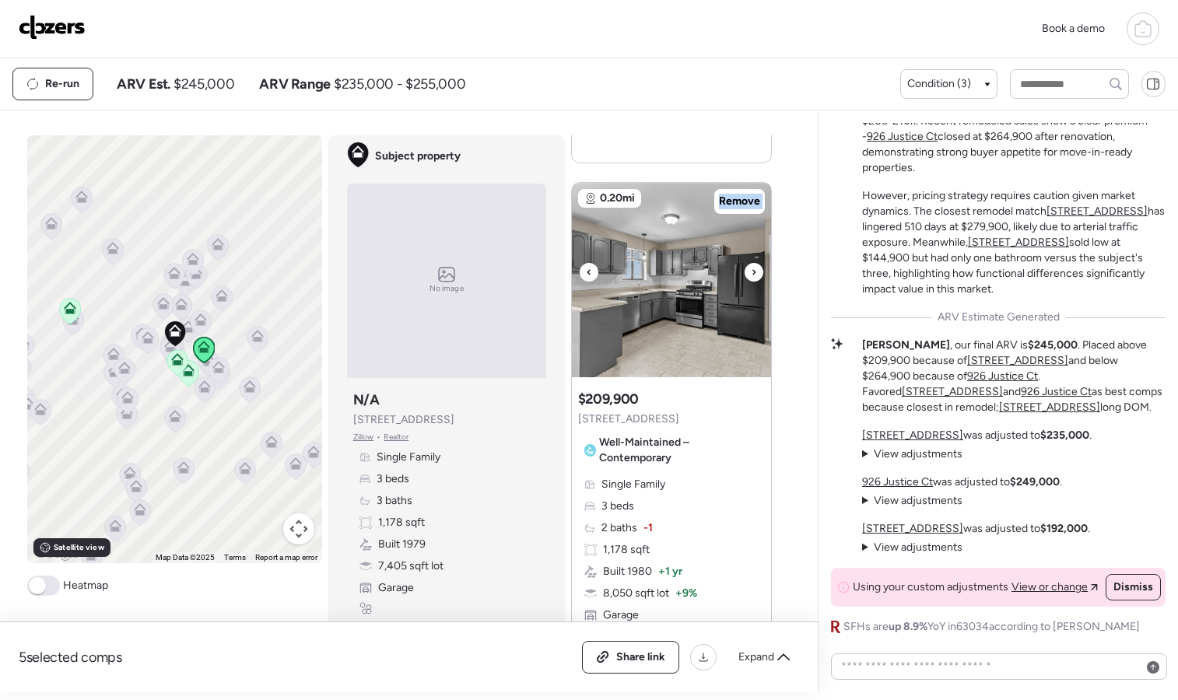
click at [752, 274] on icon at bounding box center [753, 271] width 3 height 5
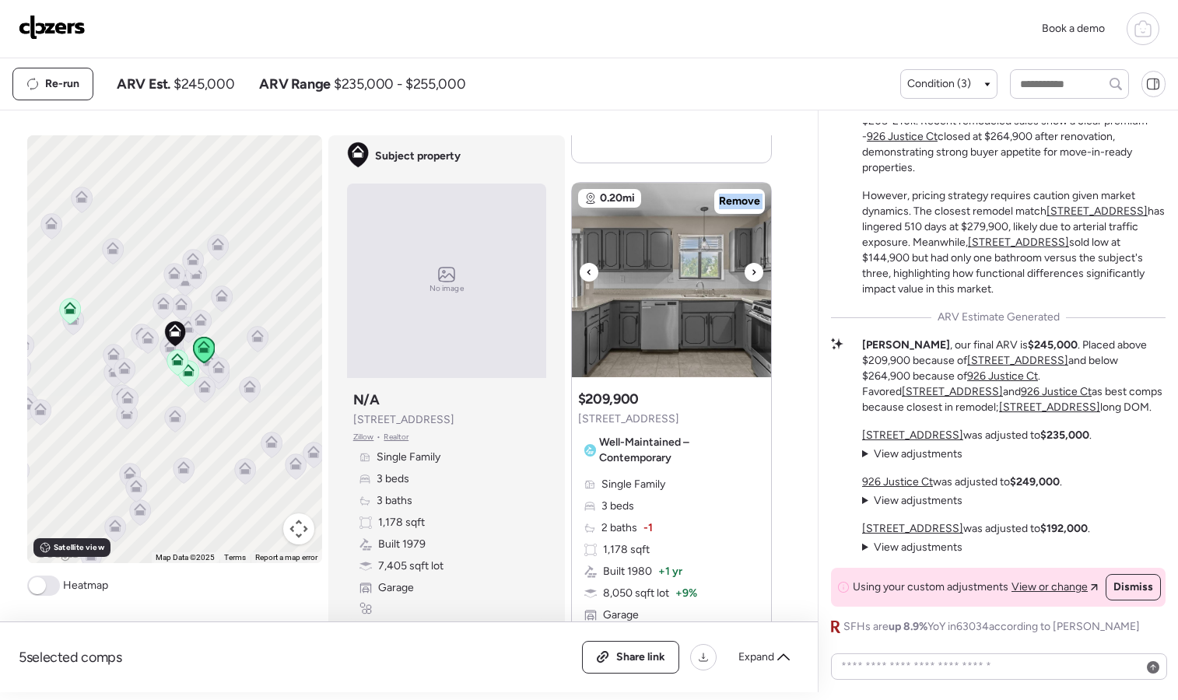
click at [752, 274] on icon at bounding box center [753, 271] width 3 height 5
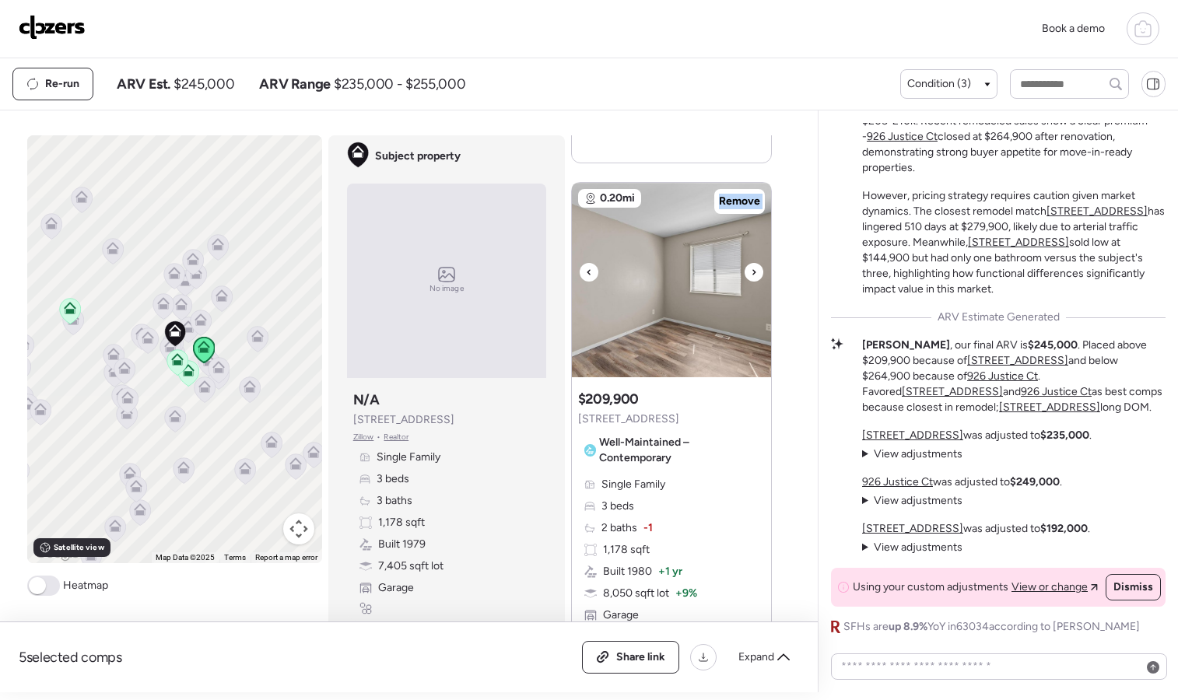
click at [752, 274] on icon at bounding box center [753, 271] width 3 height 5
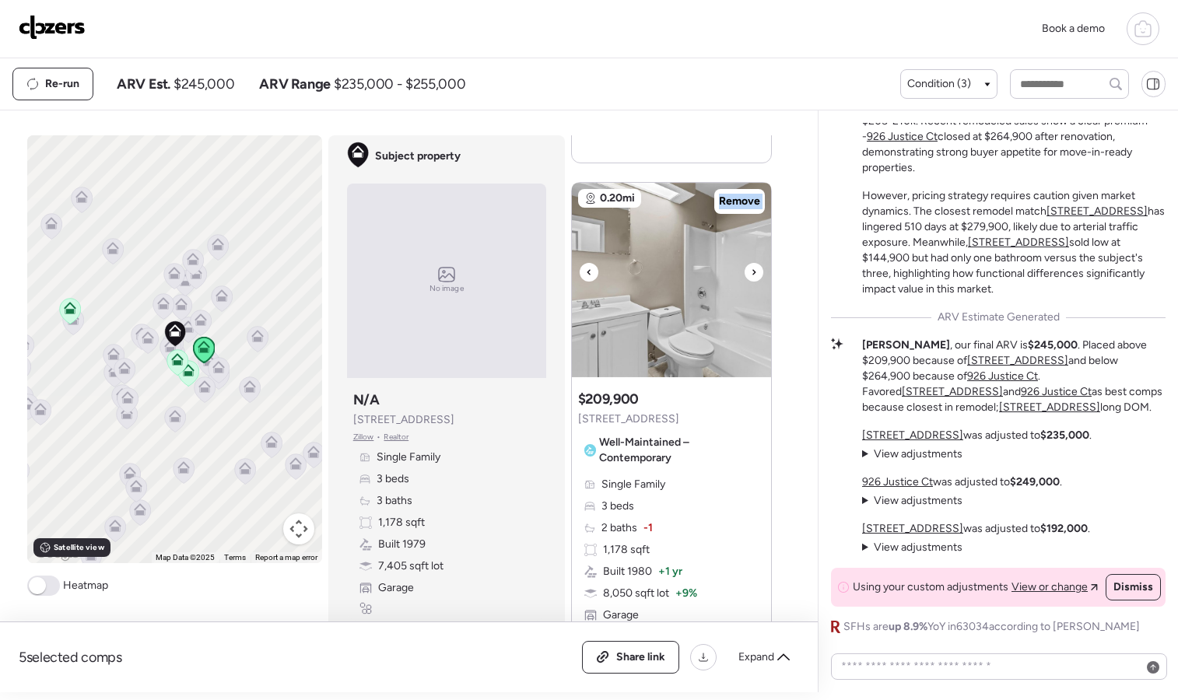
click at [752, 274] on icon at bounding box center [753, 271] width 3 height 5
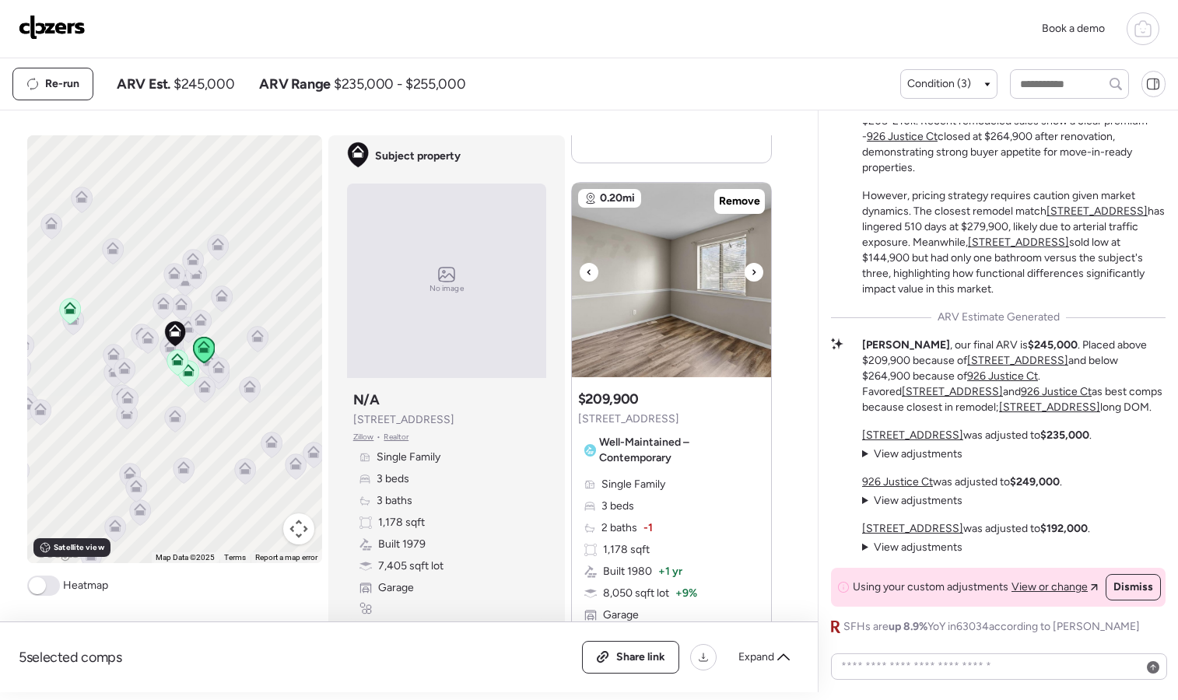
click at [752, 274] on icon at bounding box center [753, 271] width 3 height 5
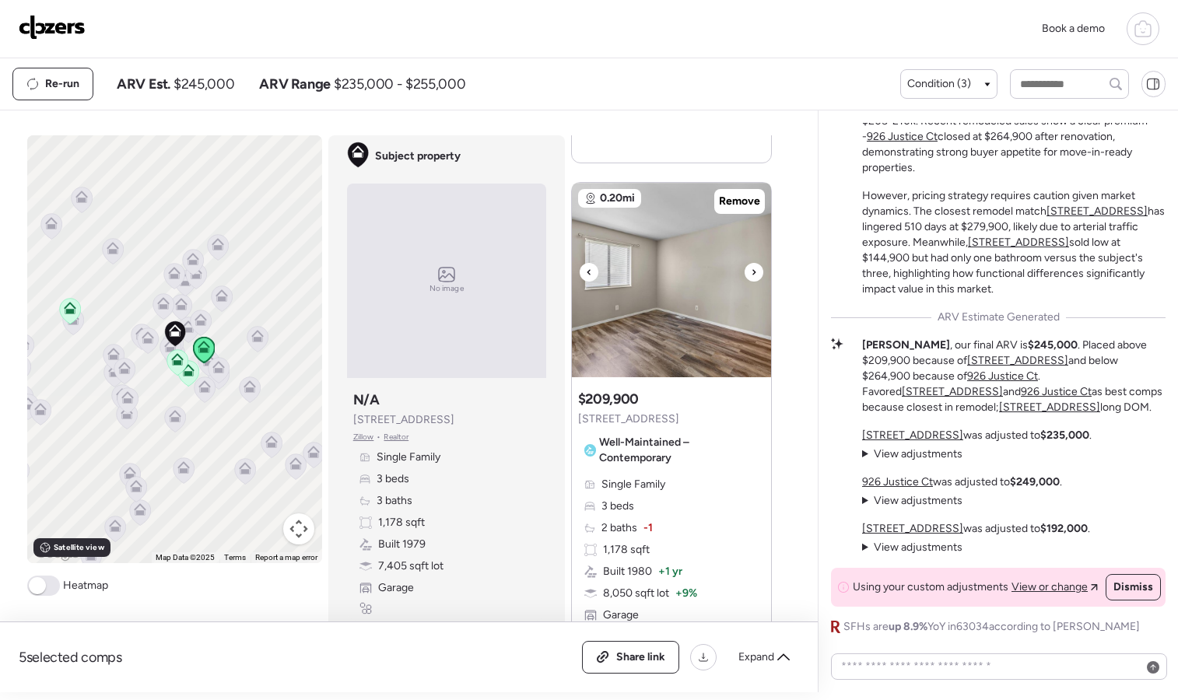
click at [752, 274] on icon at bounding box center [753, 271] width 3 height 5
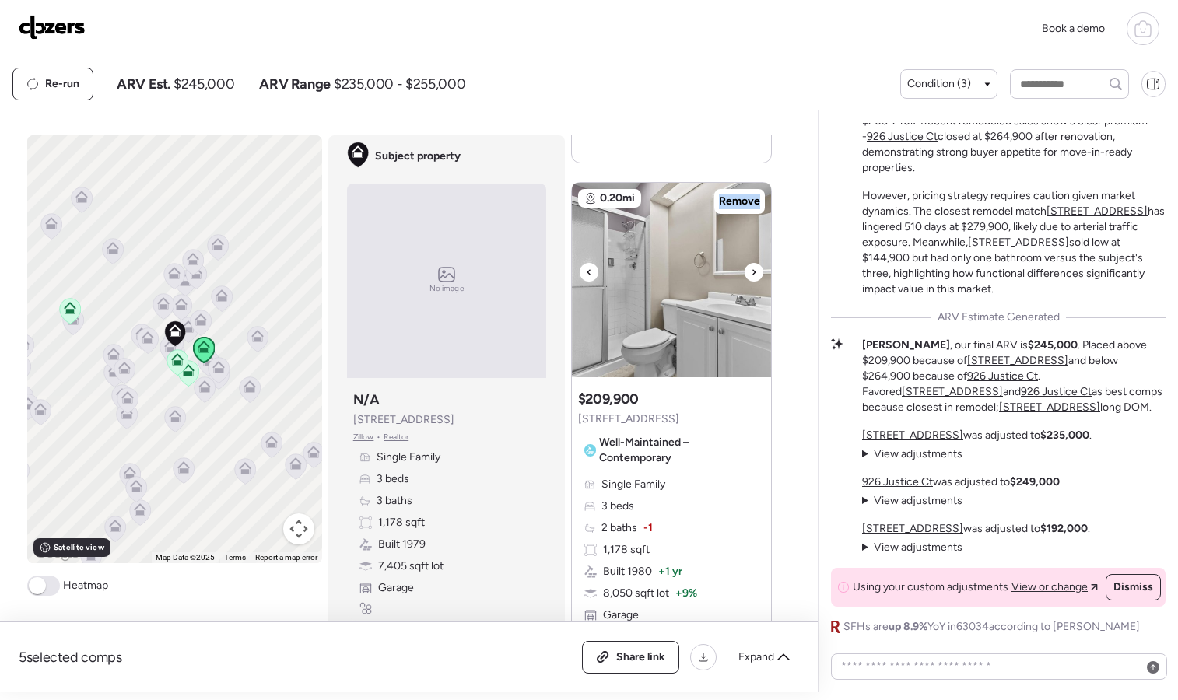
click at [752, 274] on icon at bounding box center [753, 271] width 3 height 5
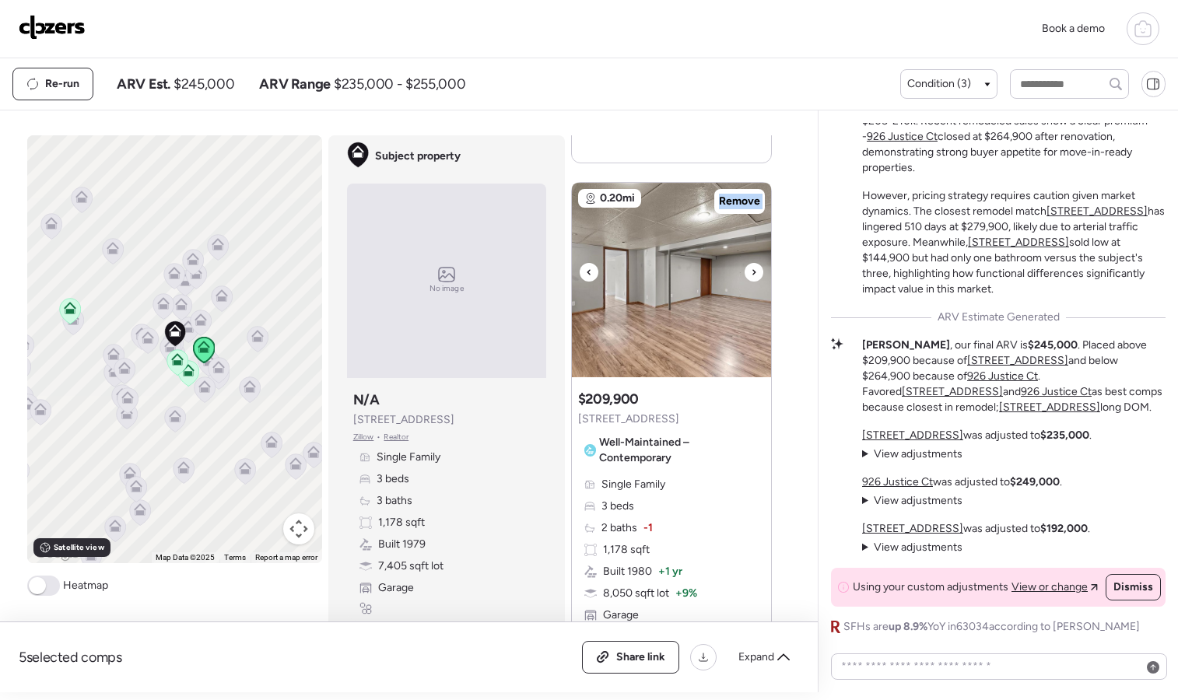
click at [752, 274] on icon at bounding box center [753, 271] width 3 height 5
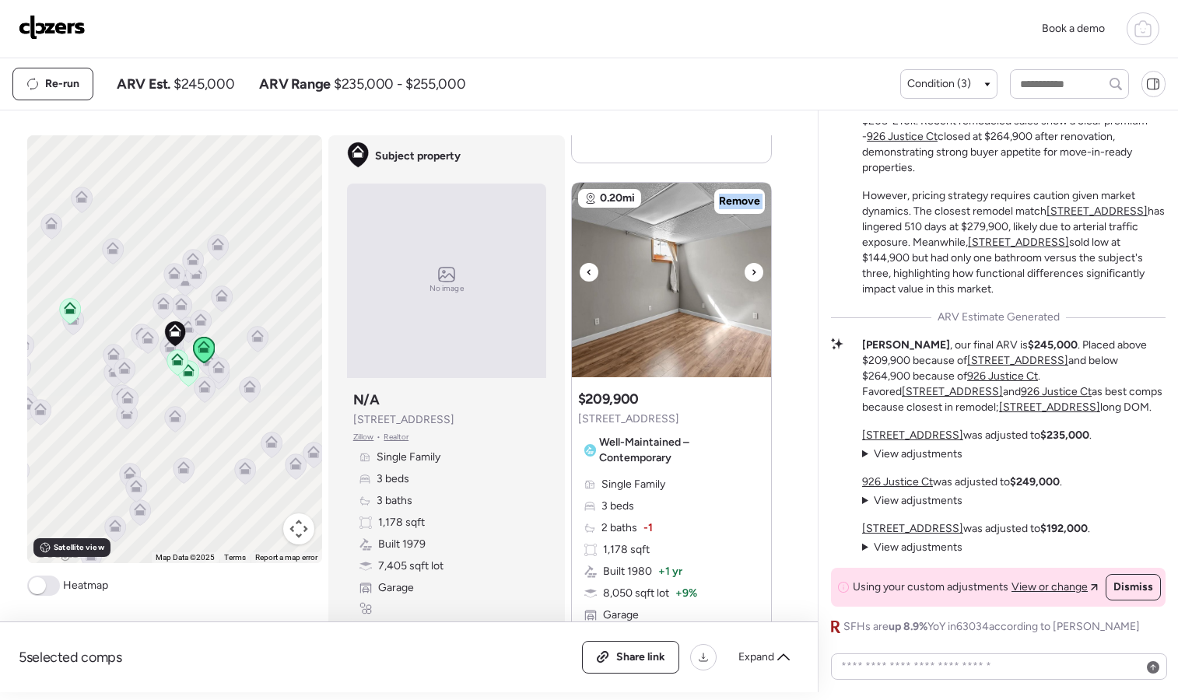
click at [752, 274] on icon at bounding box center [753, 271] width 3 height 5
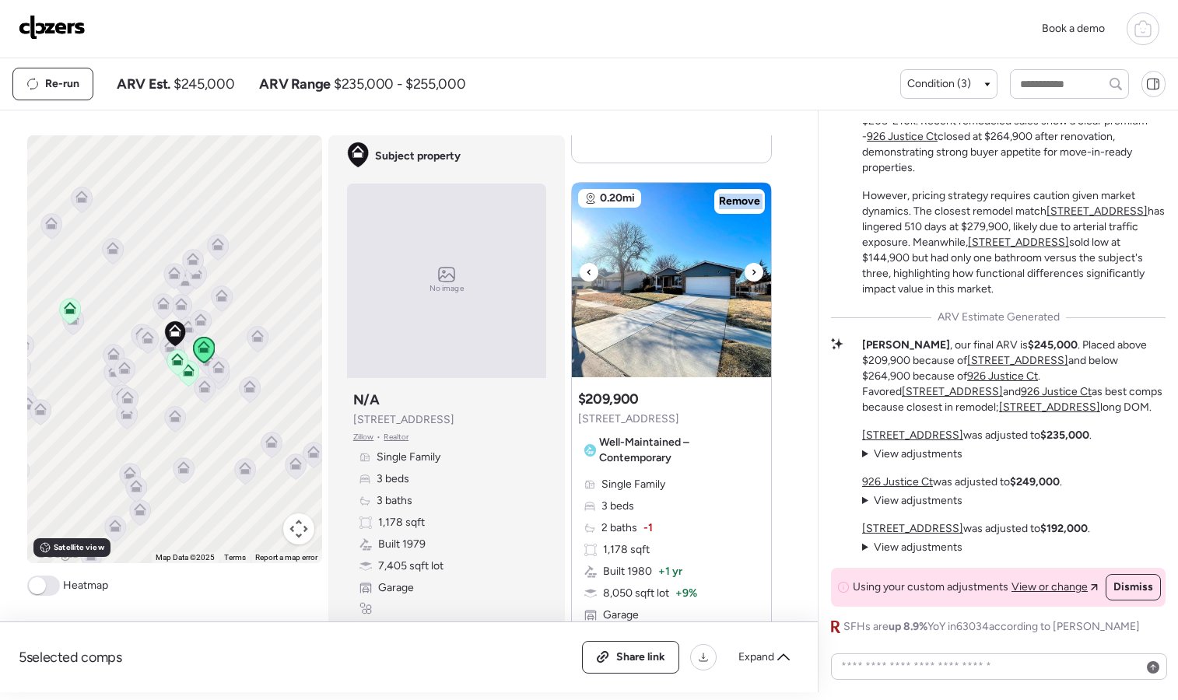
drag, startPoint x: 748, startPoint y: 275, endPoint x: 748, endPoint y: 288, distance: 13.2
click at [748, 286] on div at bounding box center [671, 280] width 199 height 194
click at [752, 277] on div at bounding box center [754, 272] width 19 height 19
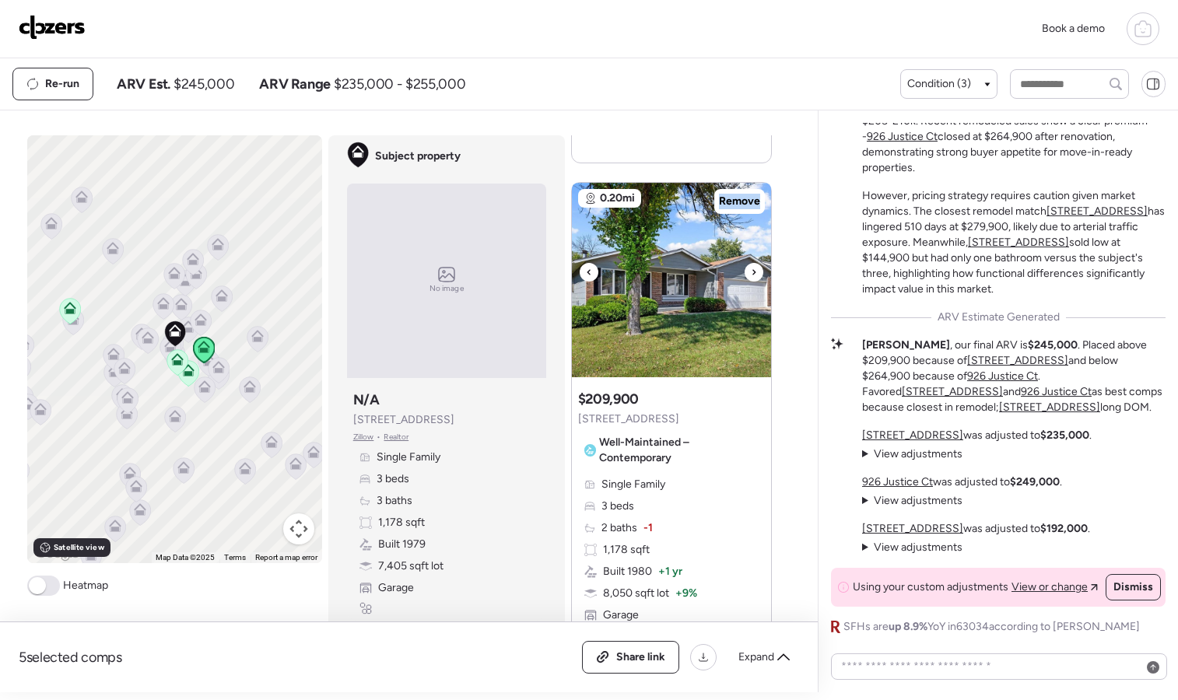
click at [752, 277] on div at bounding box center [754, 272] width 19 height 19
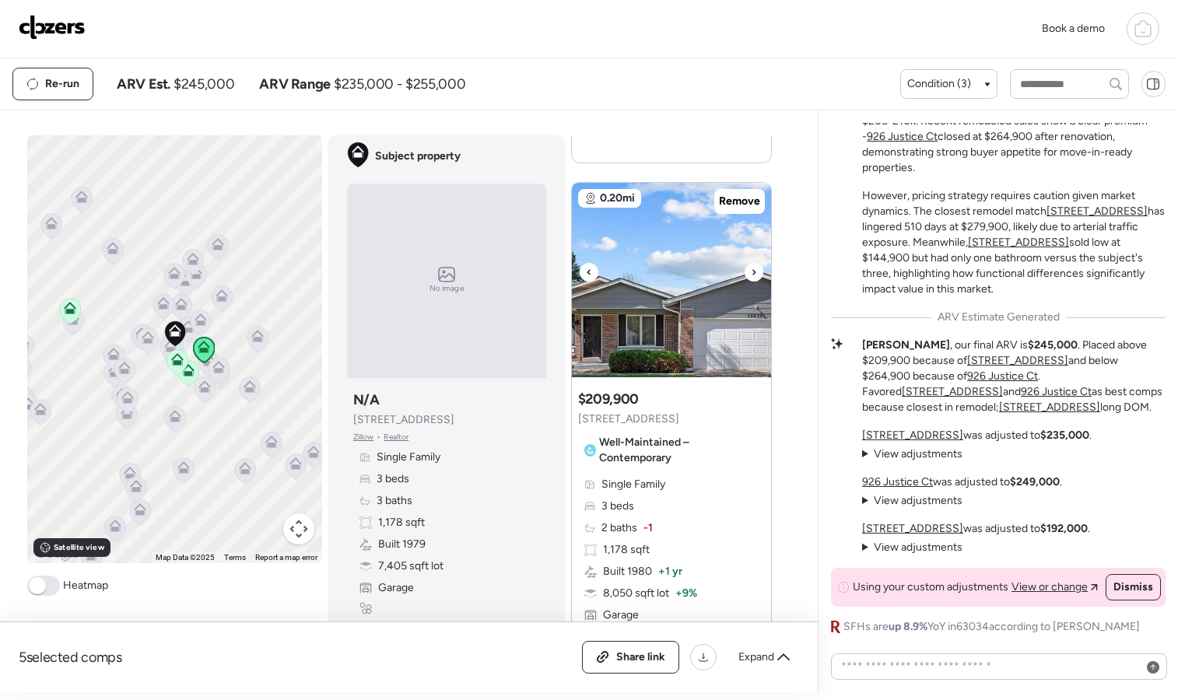
click at [752, 277] on div at bounding box center [754, 272] width 19 height 19
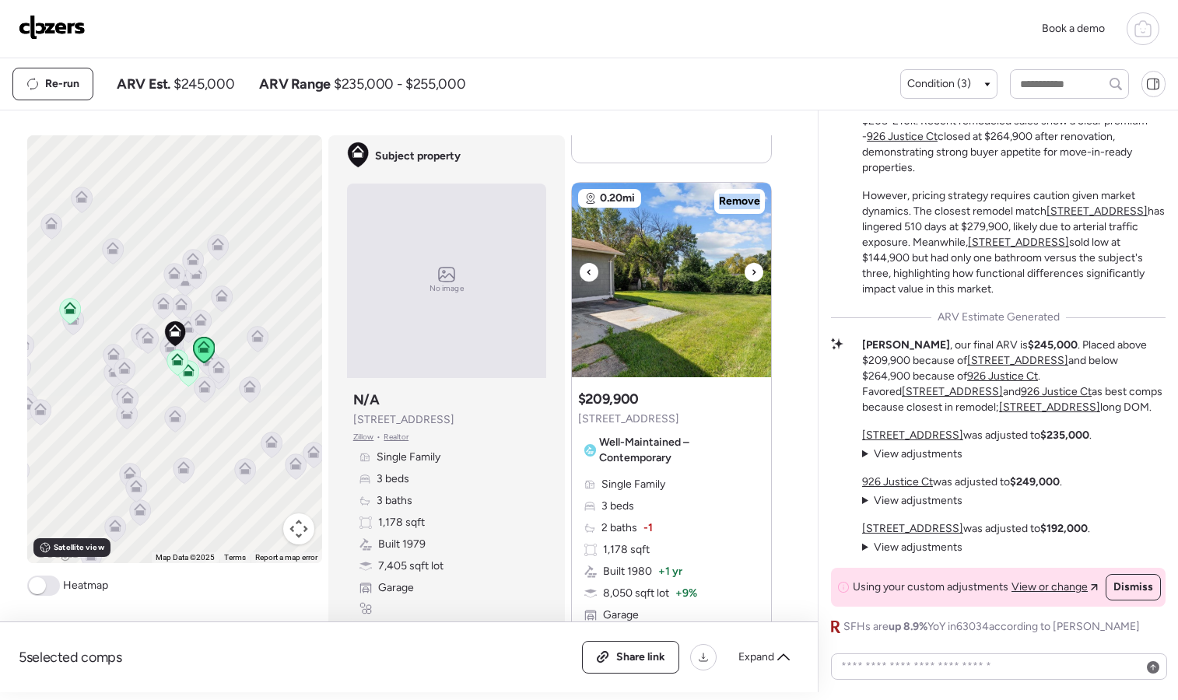
click at [752, 277] on div at bounding box center [754, 272] width 19 height 19
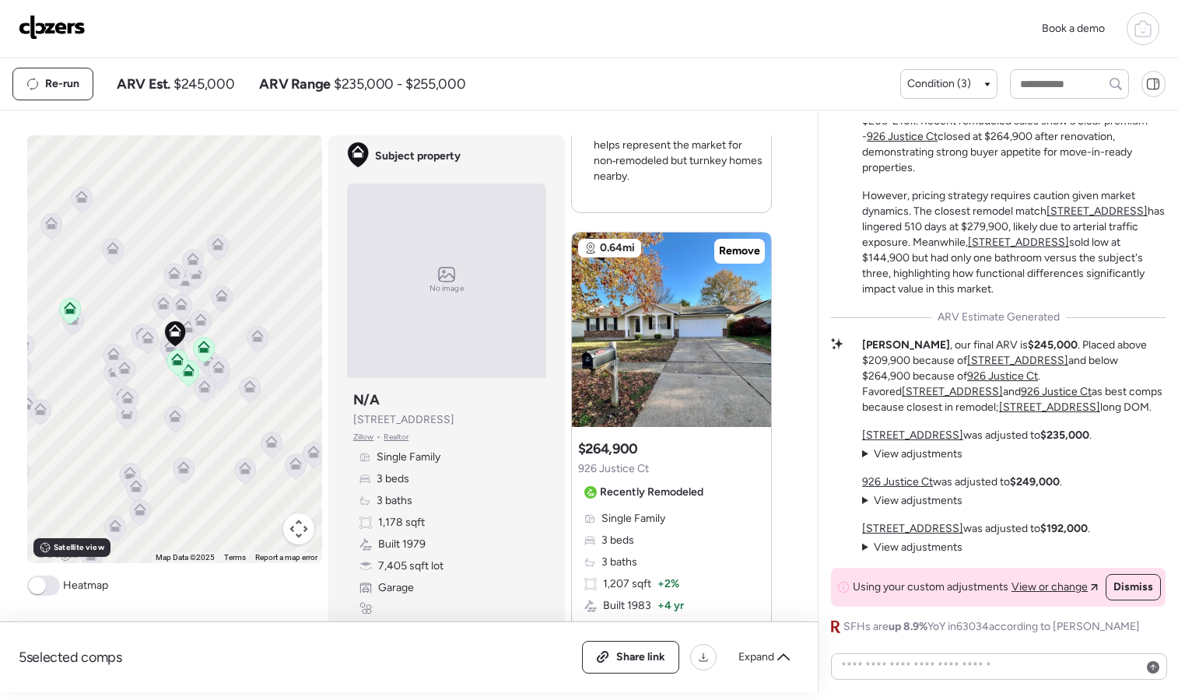
scroll to position [2124, 0]
click at [745, 317] on div at bounding box center [754, 321] width 19 height 19
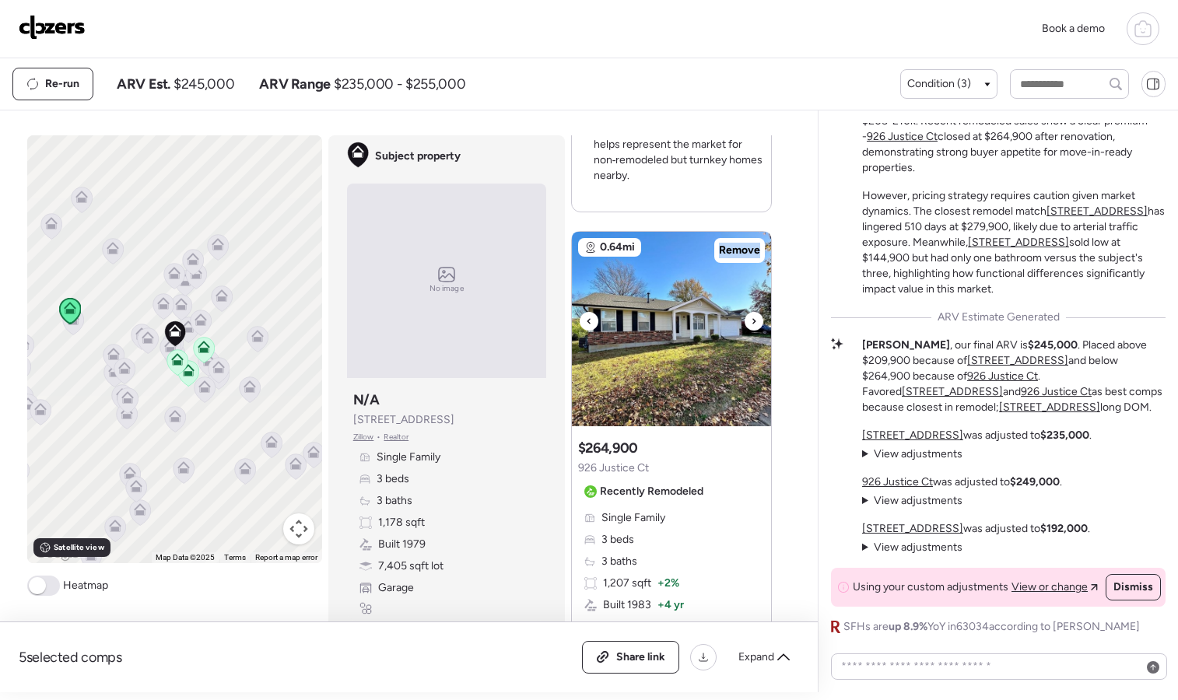
click at [745, 317] on div at bounding box center [754, 321] width 19 height 19
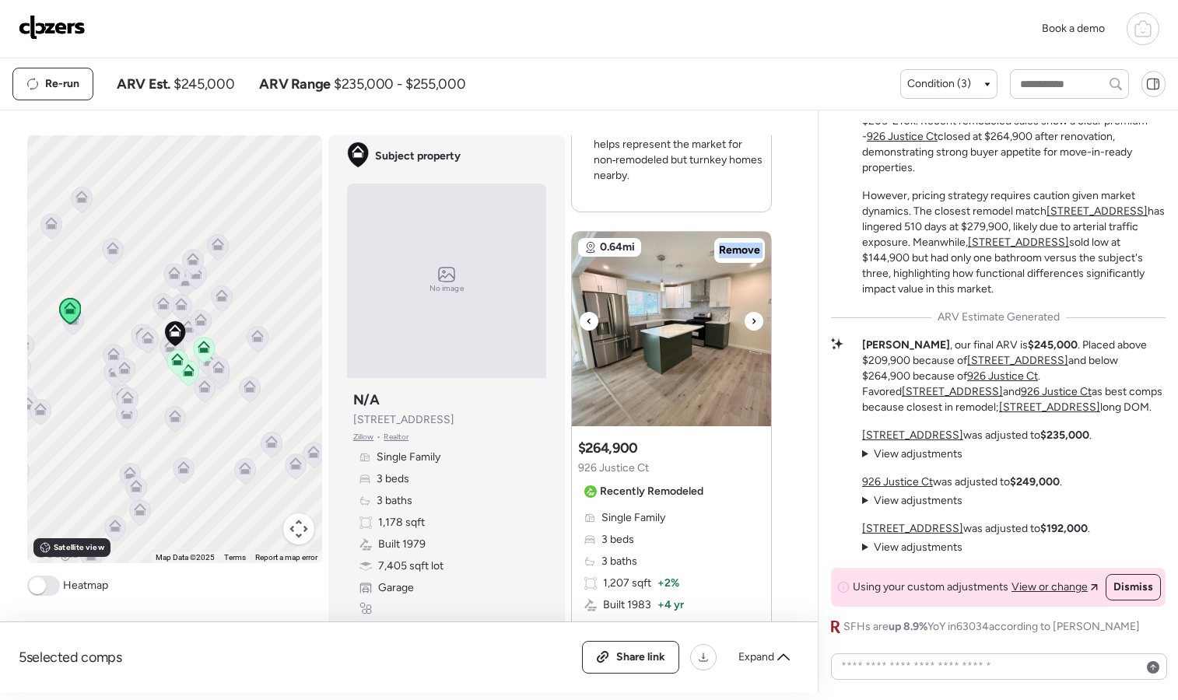
click at [745, 317] on div at bounding box center [754, 321] width 19 height 19
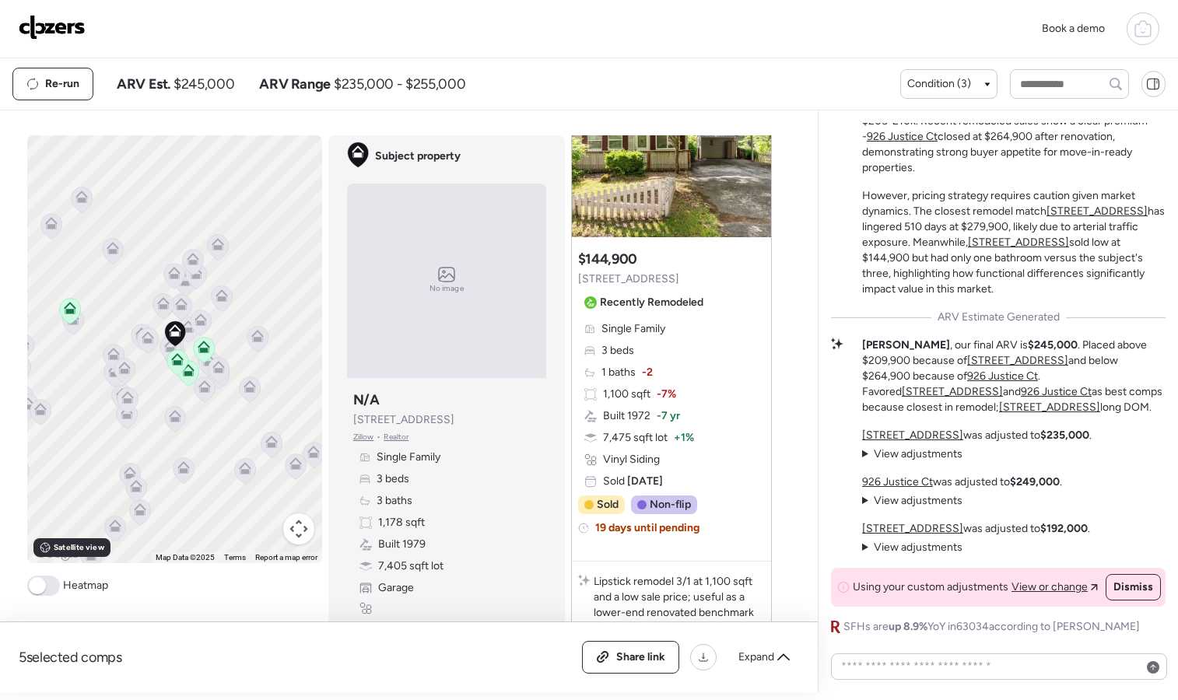
scroll to position [2896, 0]
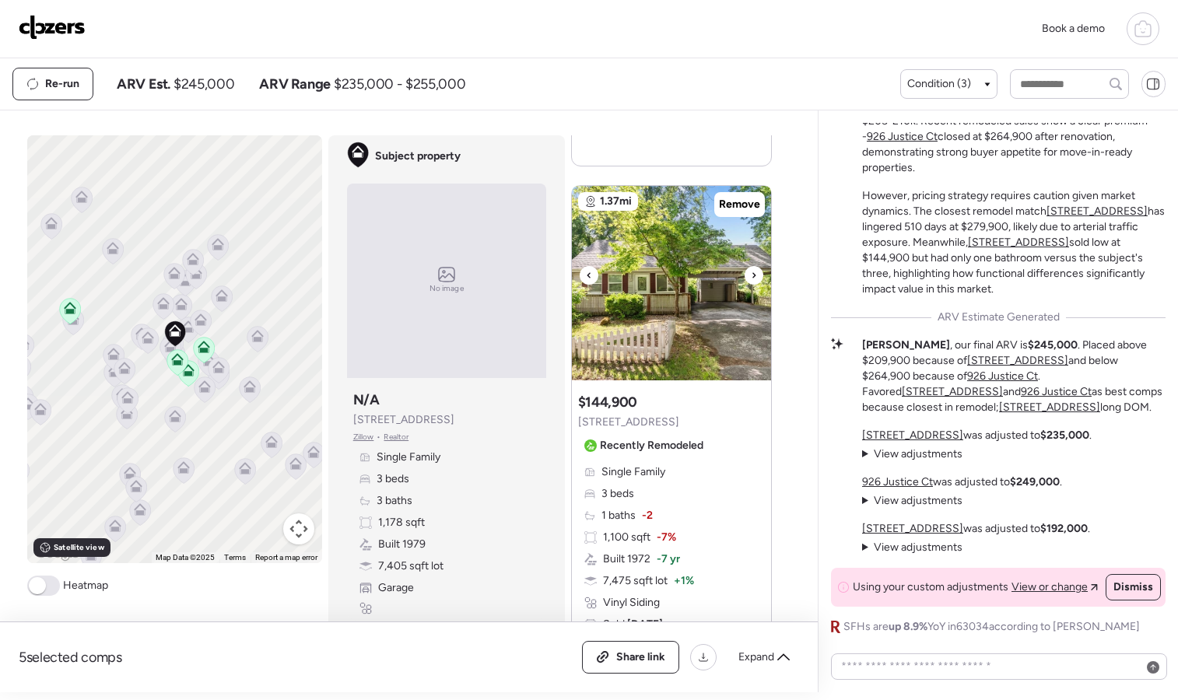
click at [752, 277] on icon at bounding box center [753, 274] width 3 height 5
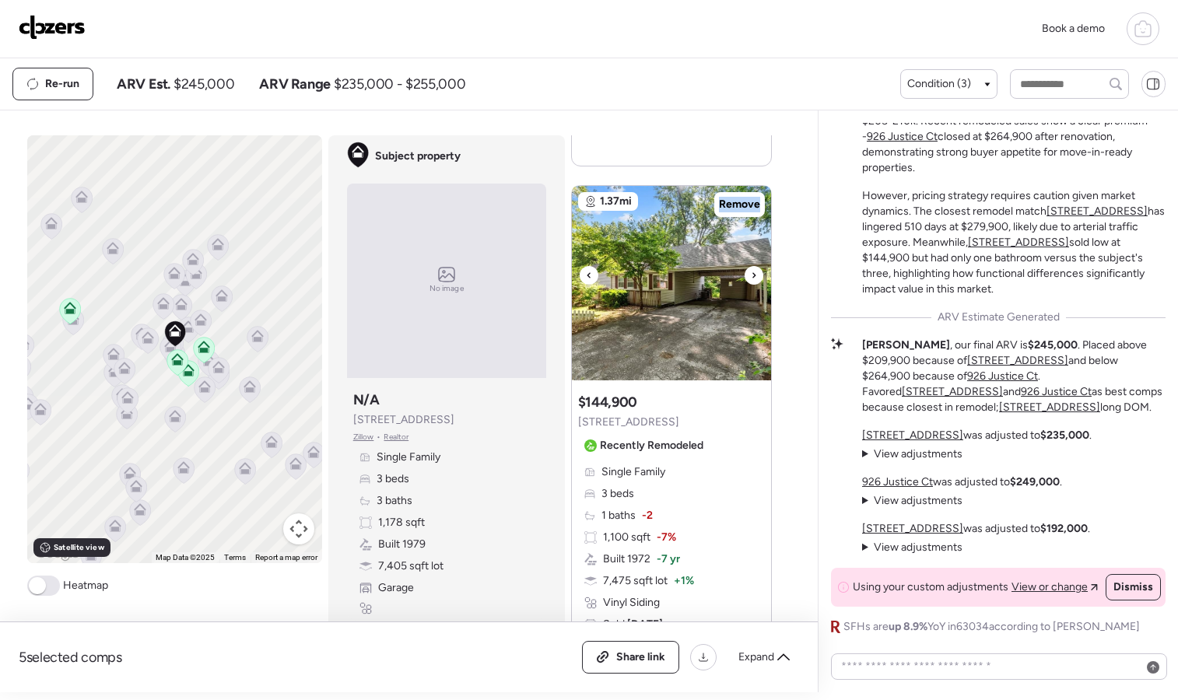
click at [751, 278] on icon at bounding box center [754, 275] width 6 height 19
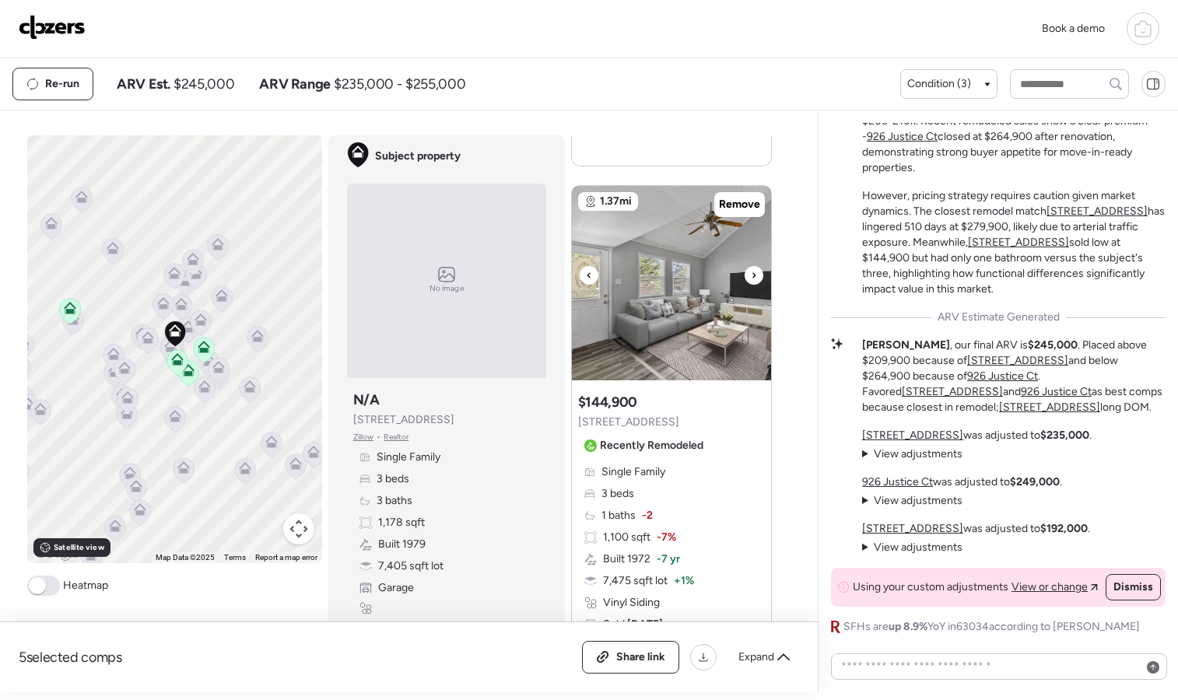
click at [751, 278] on icon at bounding box center [754, 275] width 6 height 19
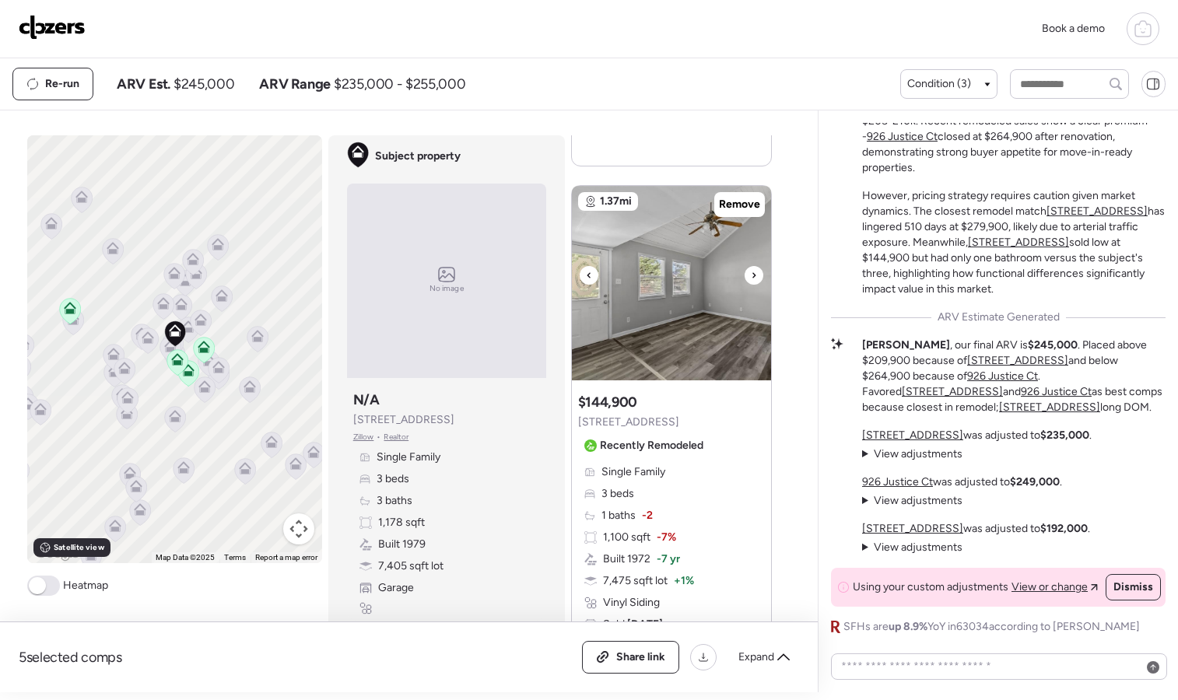
click at [751, 278] on icon at bounding box center [754, 275] width 6 height 19
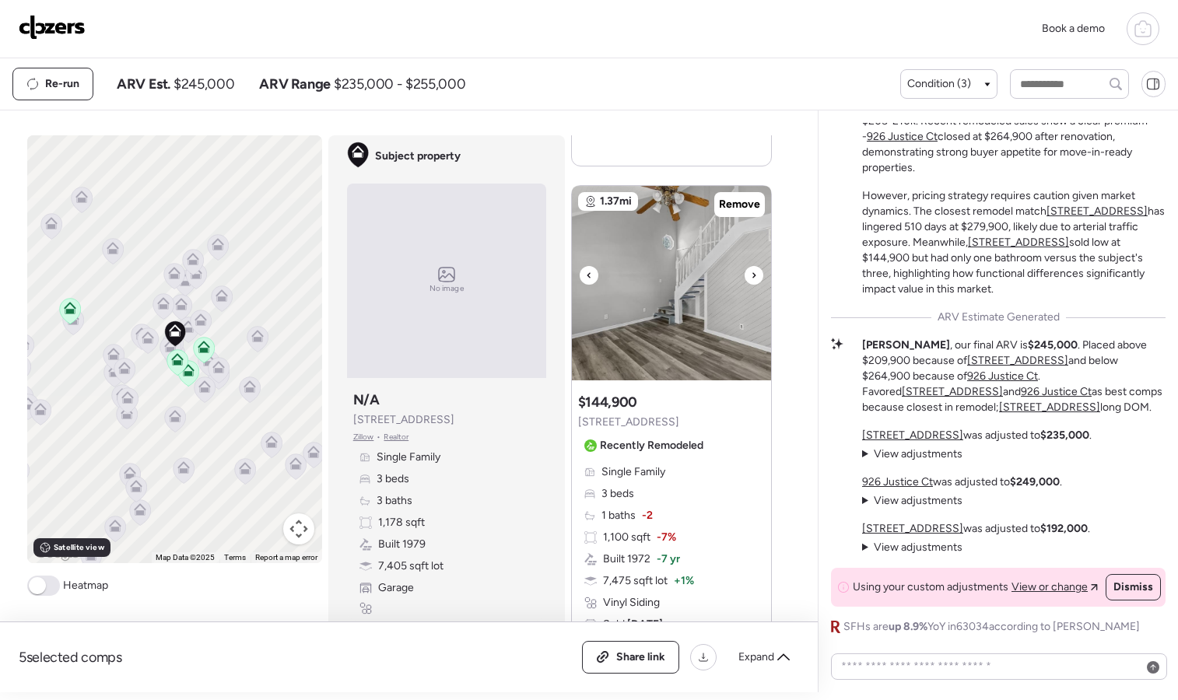
click at [751, 278] on icon at bounding box center [754, 275] width 6 height 19
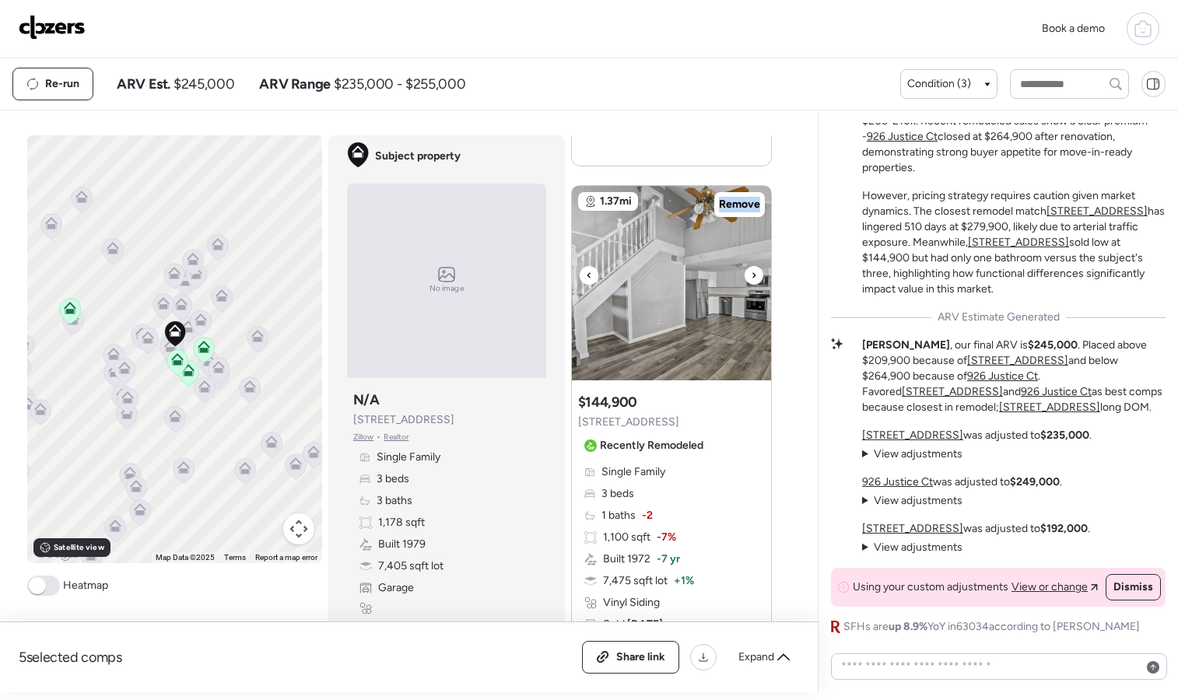
click at [751, 278] on icon at bounding box center [754, 275] width 6 height 19
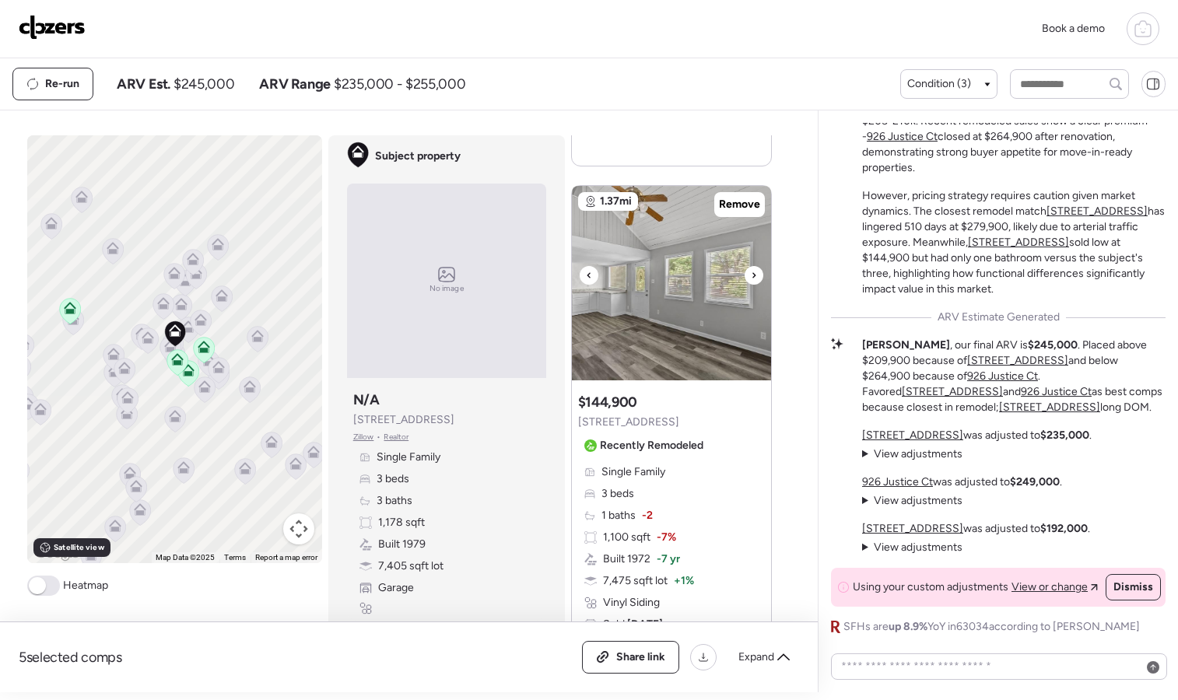
click at [751, 280] on icon at bounding box center [754, 275] width 6 height 19
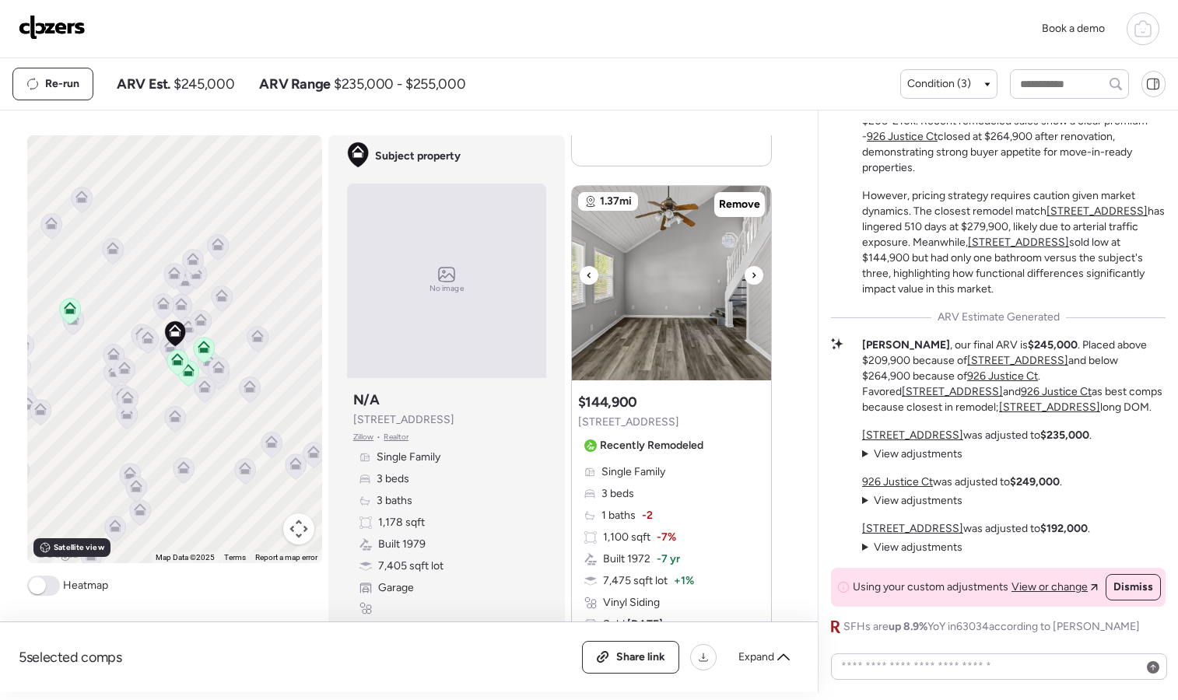
click at [751, 280] on icon at bounding box center [754, 275] width 6 height 19
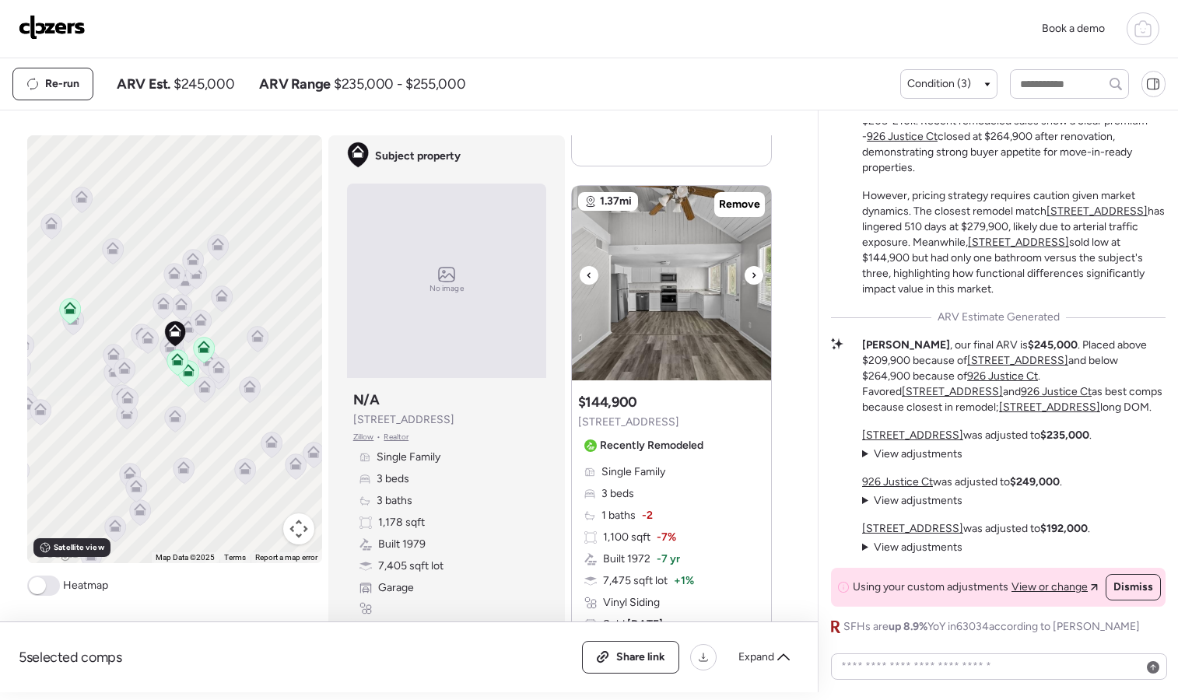
click at [751, 280] on icon at bounding box center [754, 275] width 6 height 19
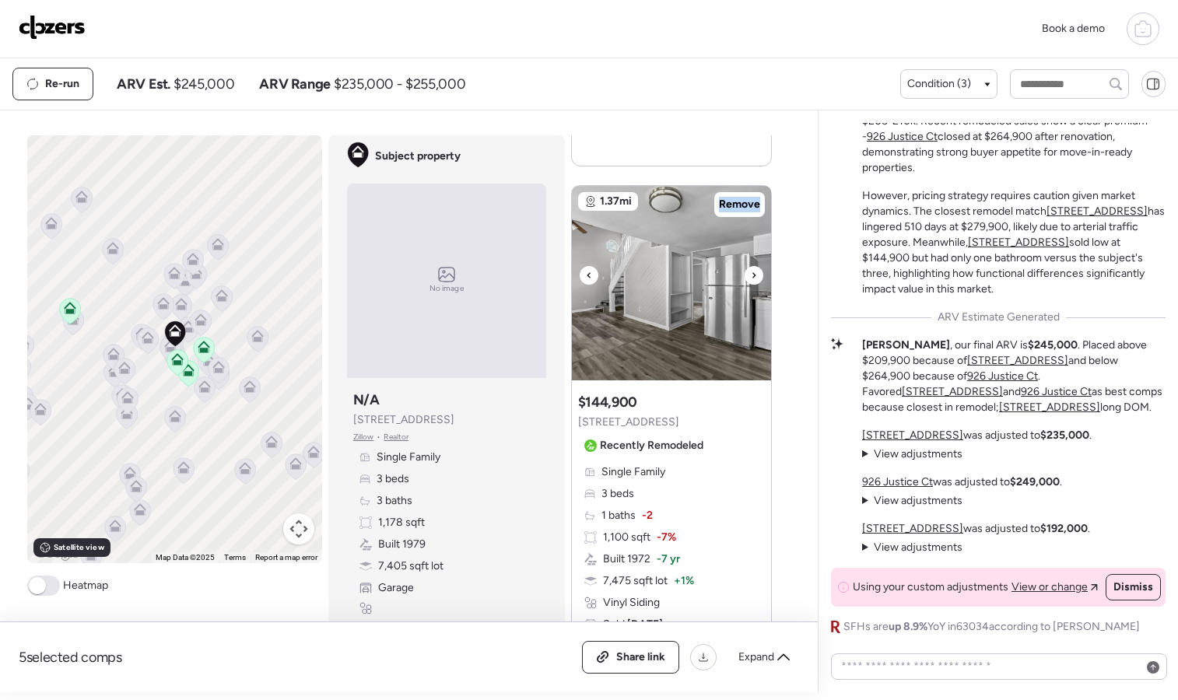
click at [751, 280] on icon at bounding box center [754, 275] width 6 height 19
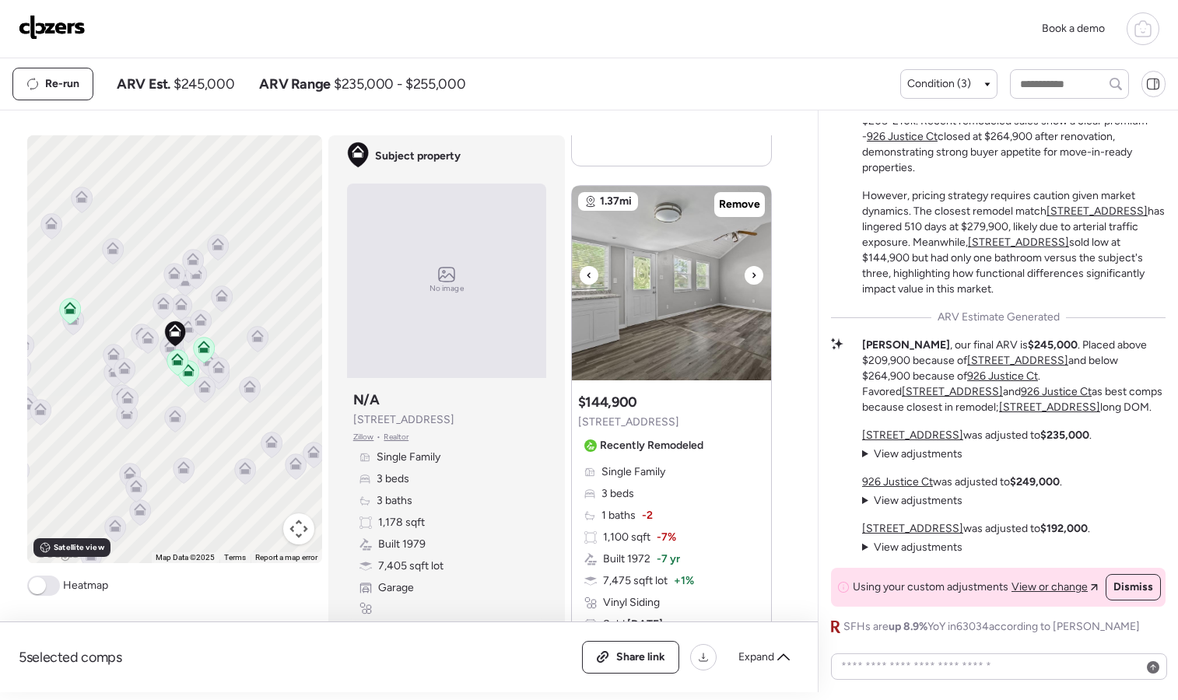
click at [751, 280] on icon at bounding box center [754, 275] width 6 height 19
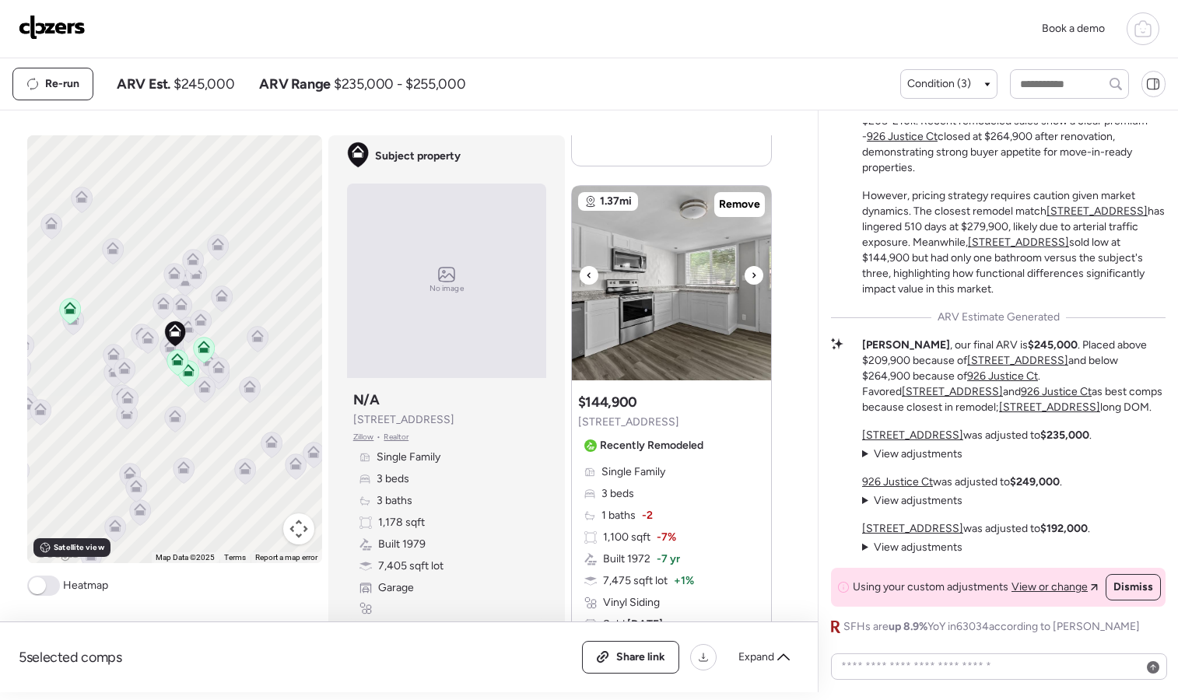
click at [751, 280] on icon at bounding box center [754, 275] width 6 height 19
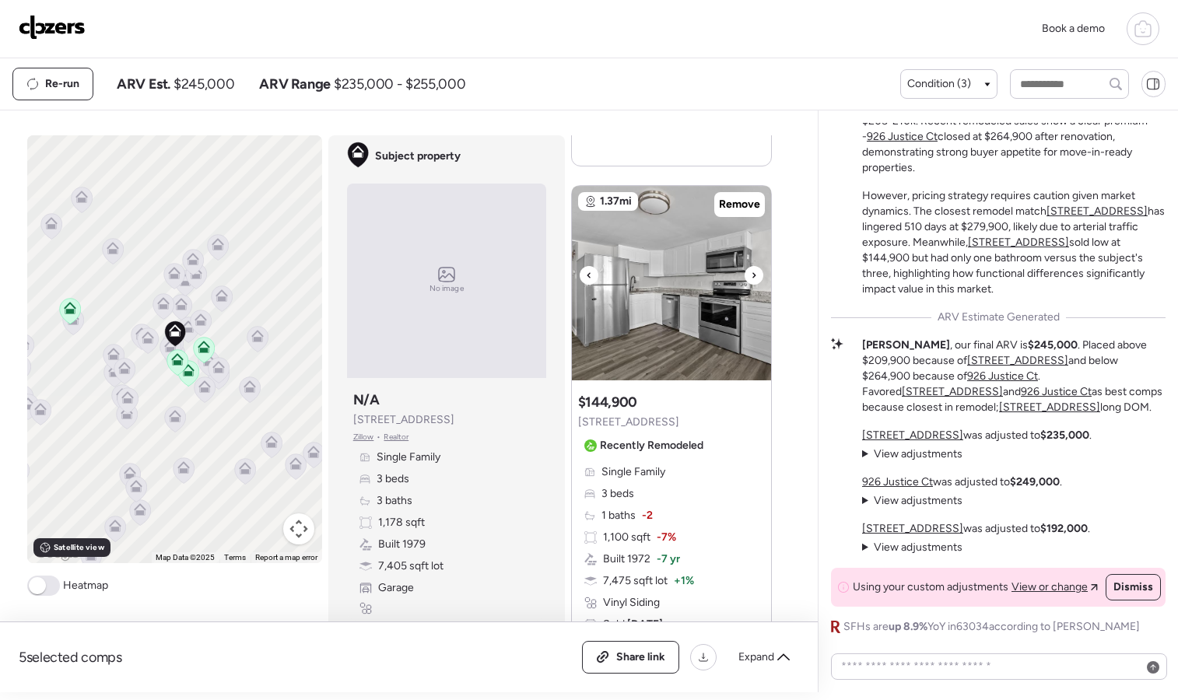
click at [751, 280] on icon at bounding box center [754, 275] width 6 height 19
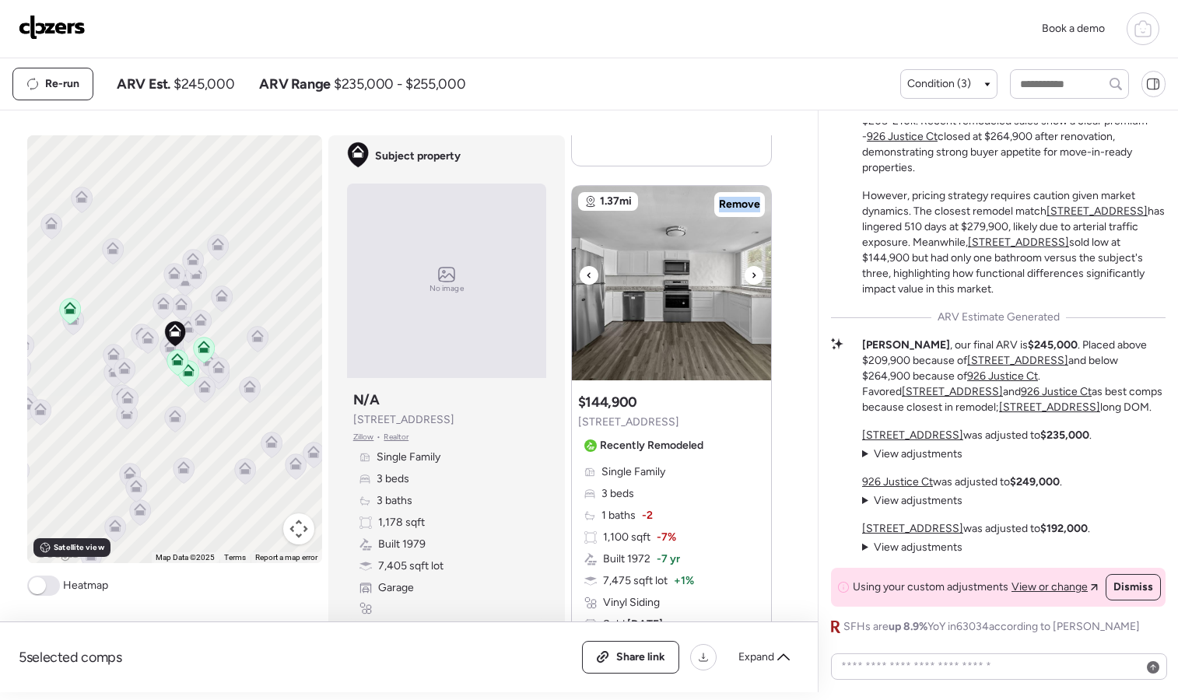
click at [751, 280] on icon at bounding box center [754, 275] width 6 height 19
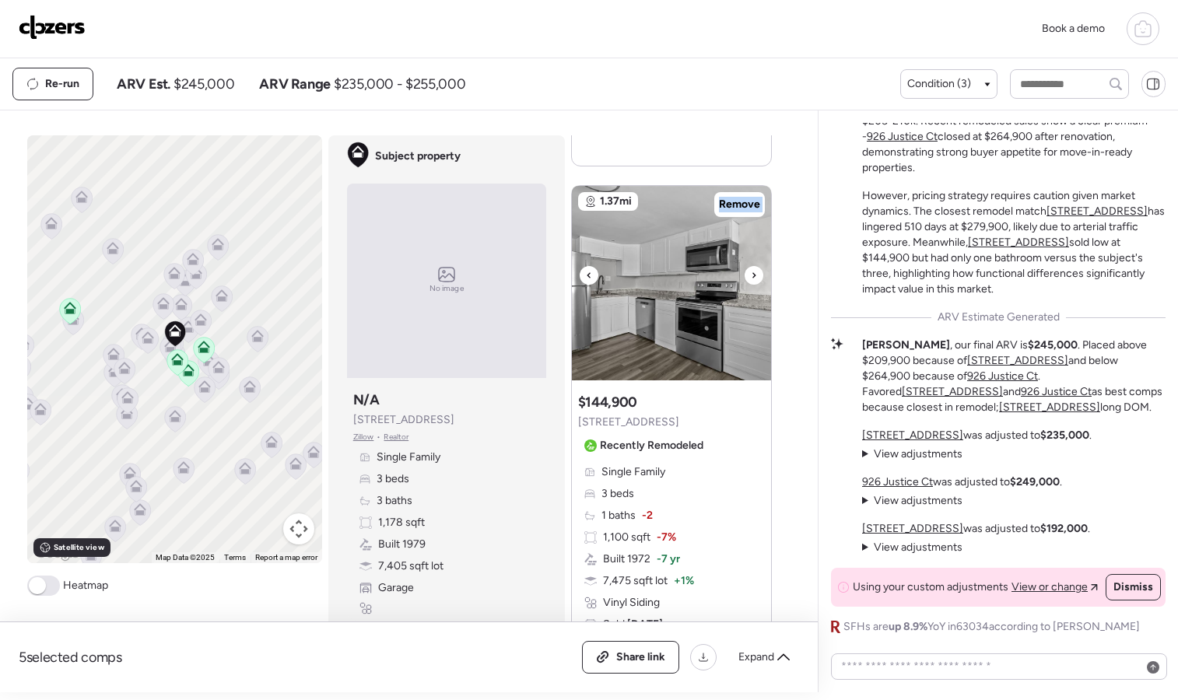
click at [751, 280] on icon at bounding box center [754, 275] width 6 height 19
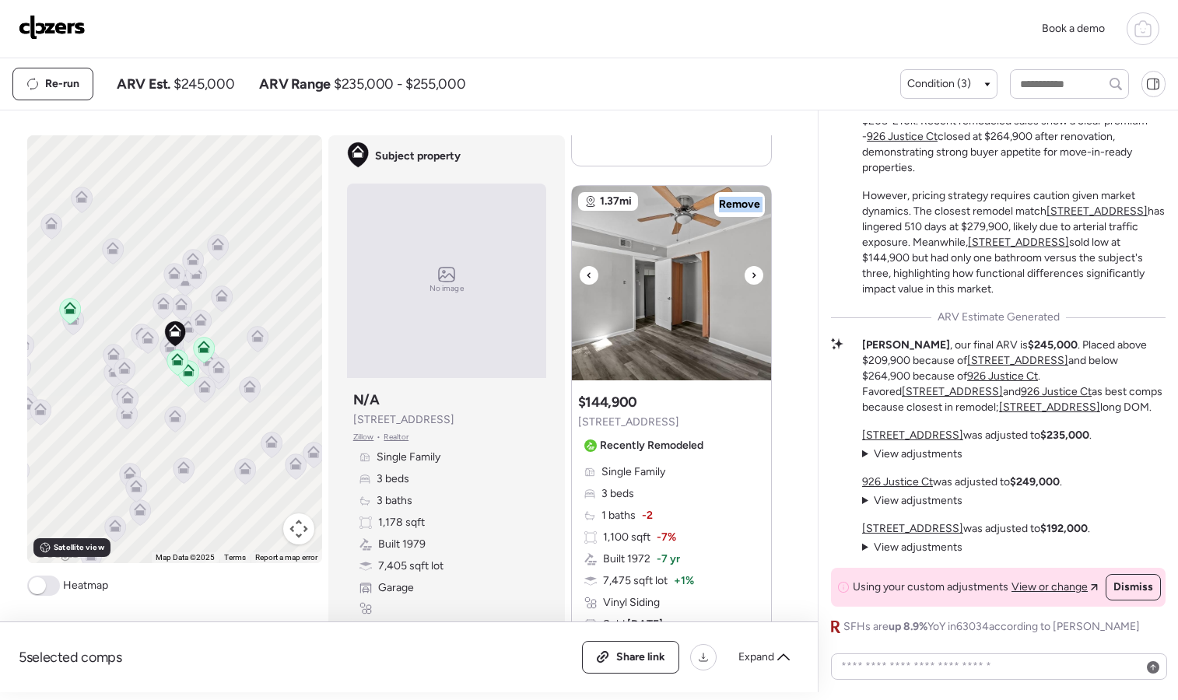
click at [751, 280] on icon at bounding box center [754, 275] width 6 height 19
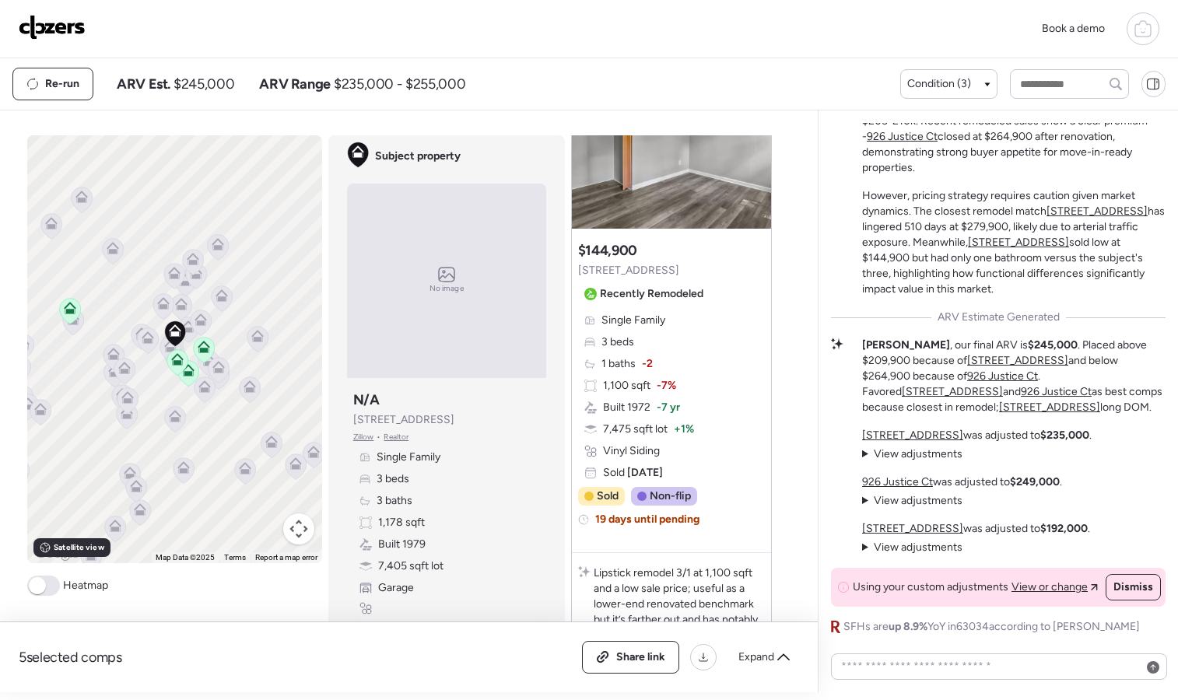
scroll to position [3198, 0]
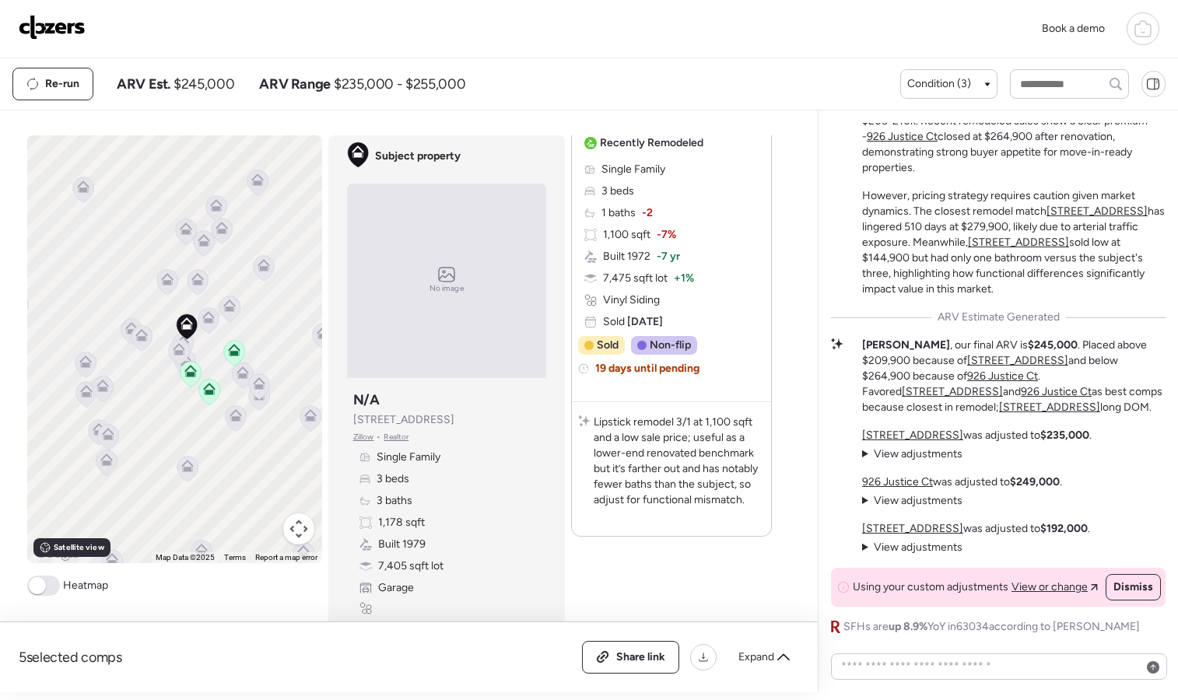
click at [173, 351] on icon at bounding box center [178, 352] width 10 height 5
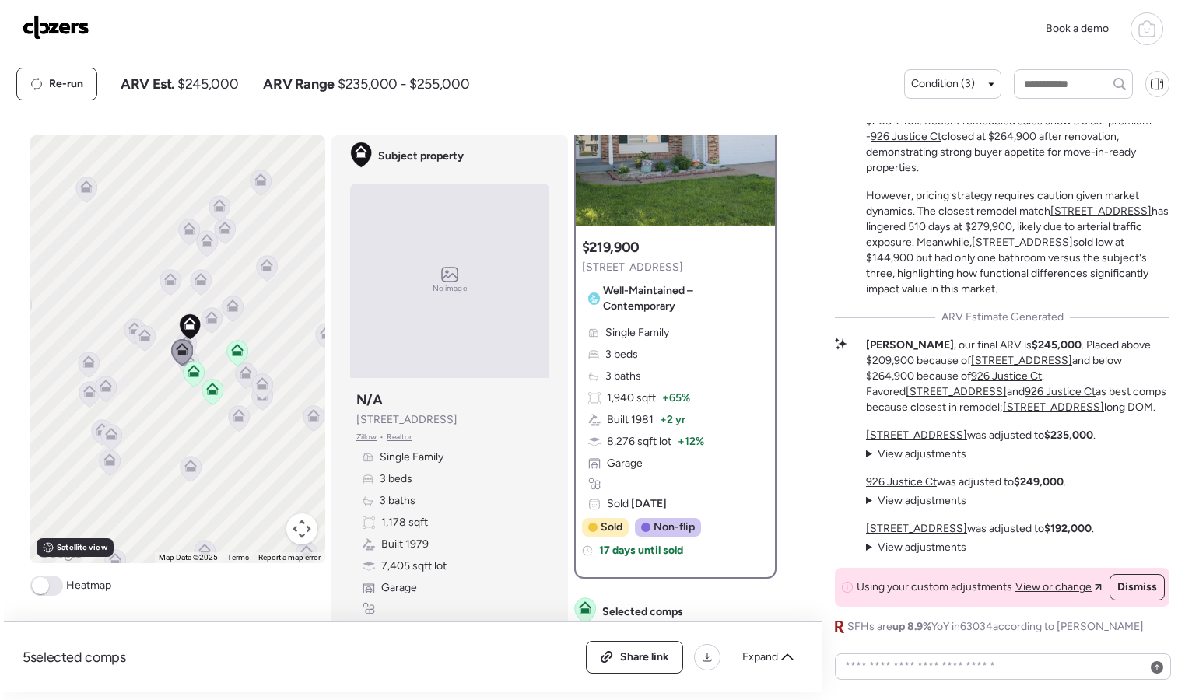
scroll to position [0, 0]
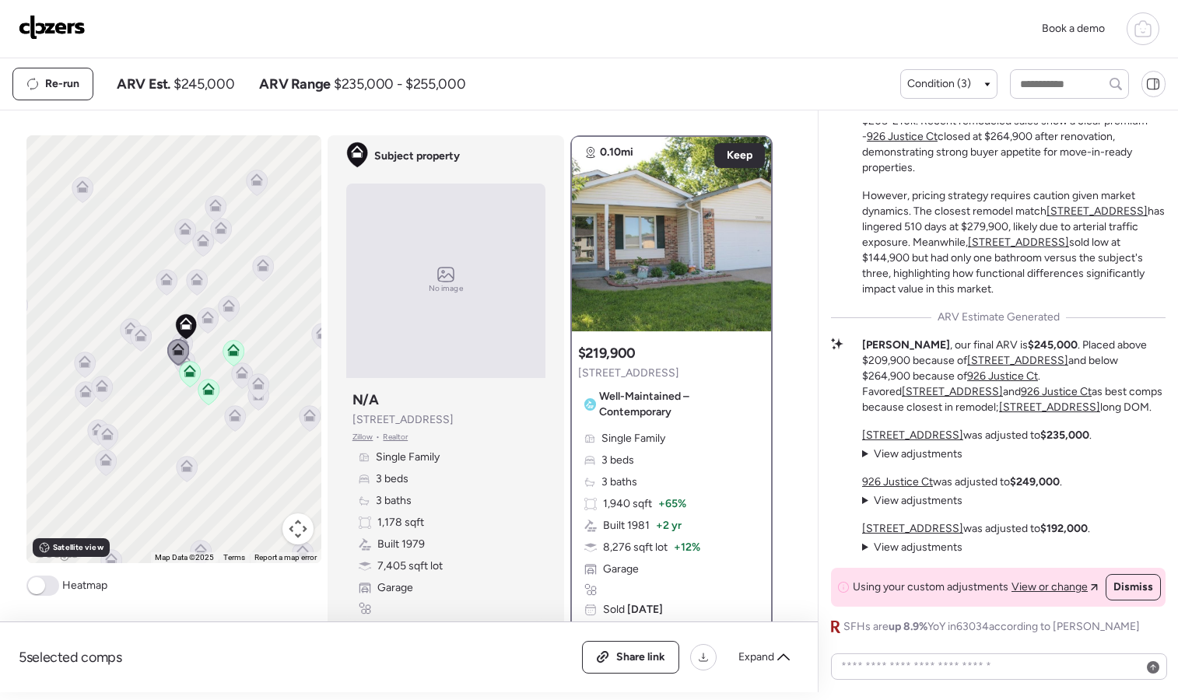
click at [124, 328] on icon at bounding box center [130, 325] width 12 height 7
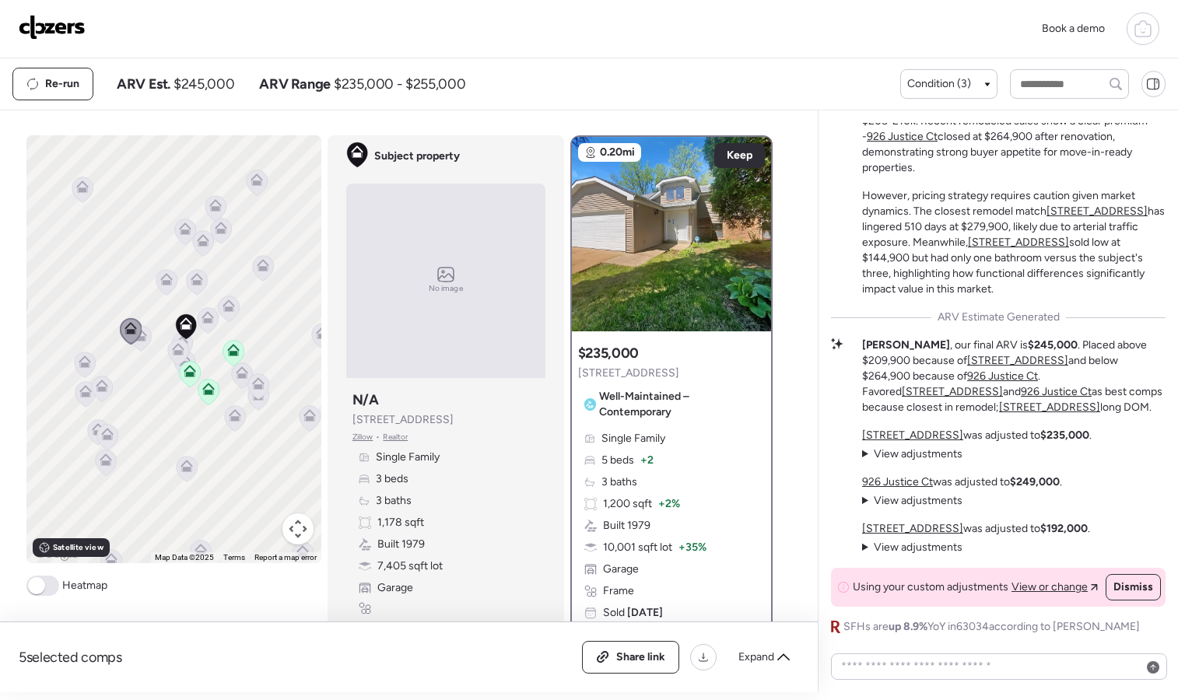
click at [135, 342] on icon at bounding box center [131, 331] width 22 height 26
click at [138, 345] on icon at bounding box center [140, 339] width 21 height 26
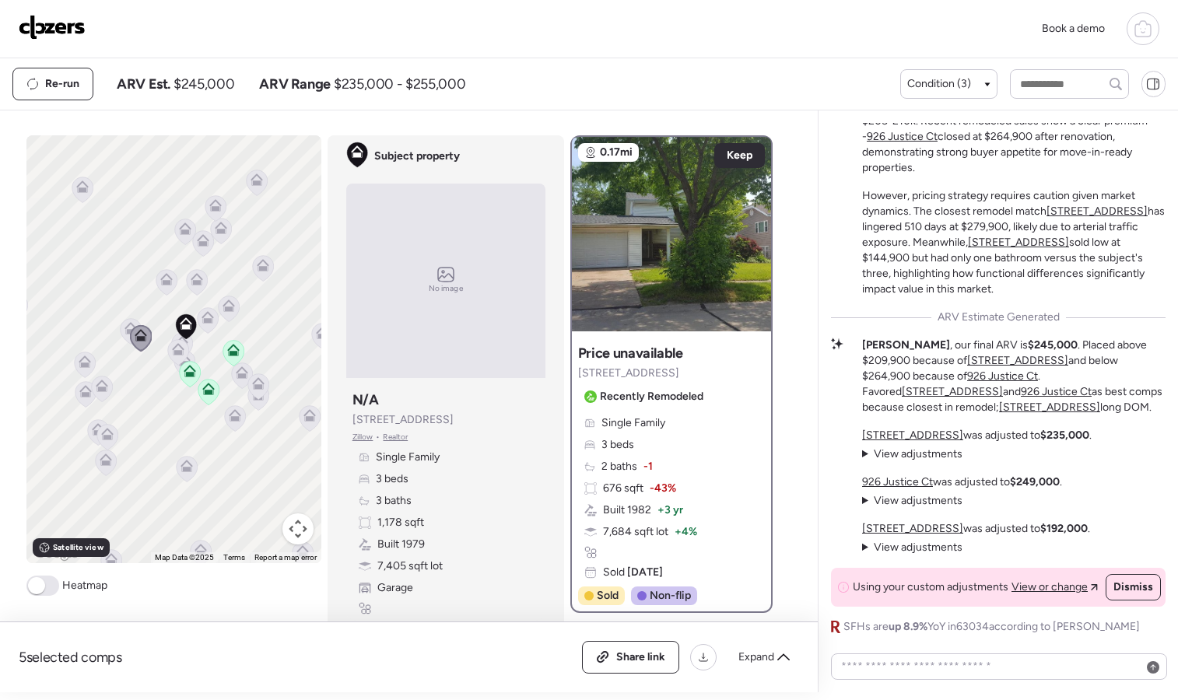
click at [163, 291] on icon at bounding box center [166, 283] width 21 height 26
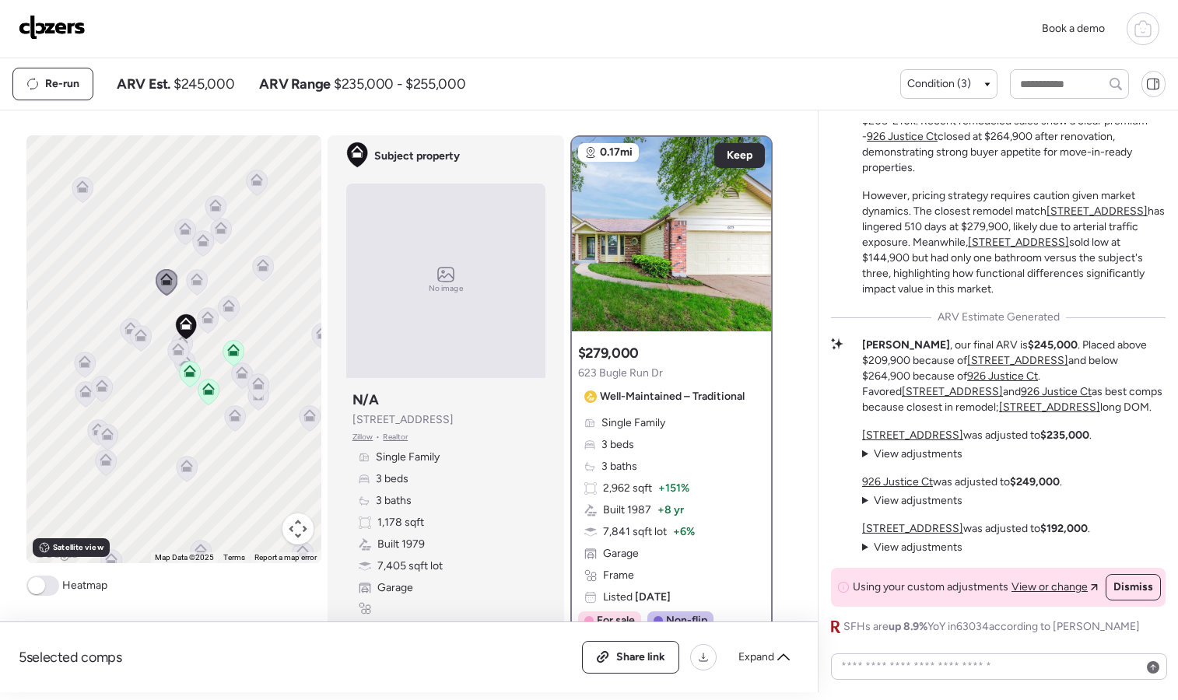
click at [191, 285] on icon at bounding box center [197, 279] width 12 height 12
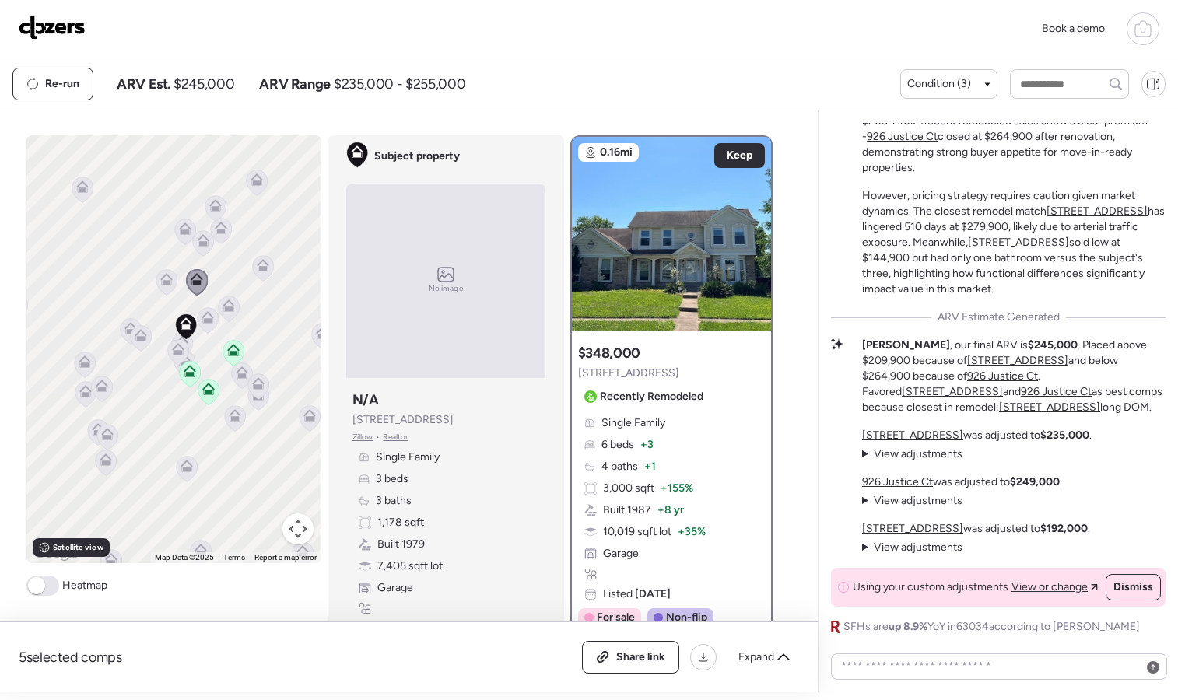
click at [202, 323] on icon at bounding box center [207, 320] width 10 height 5
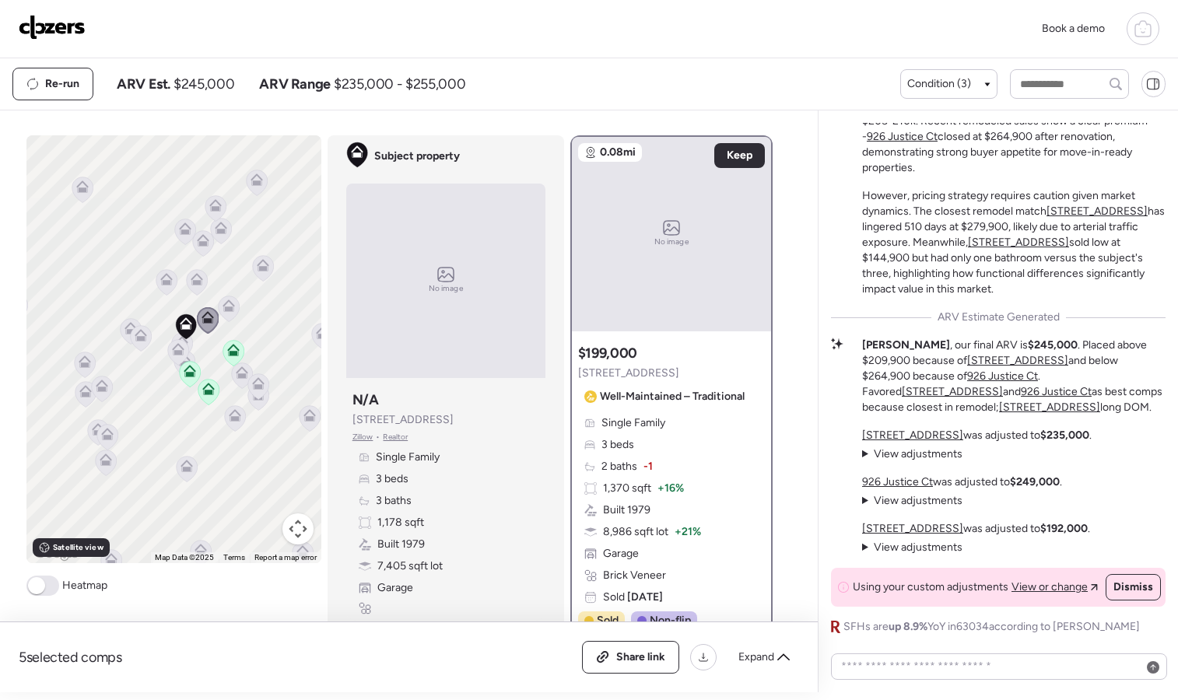
click at [223, 310] on icon at bounding box center [228, 309] width 10 height 5
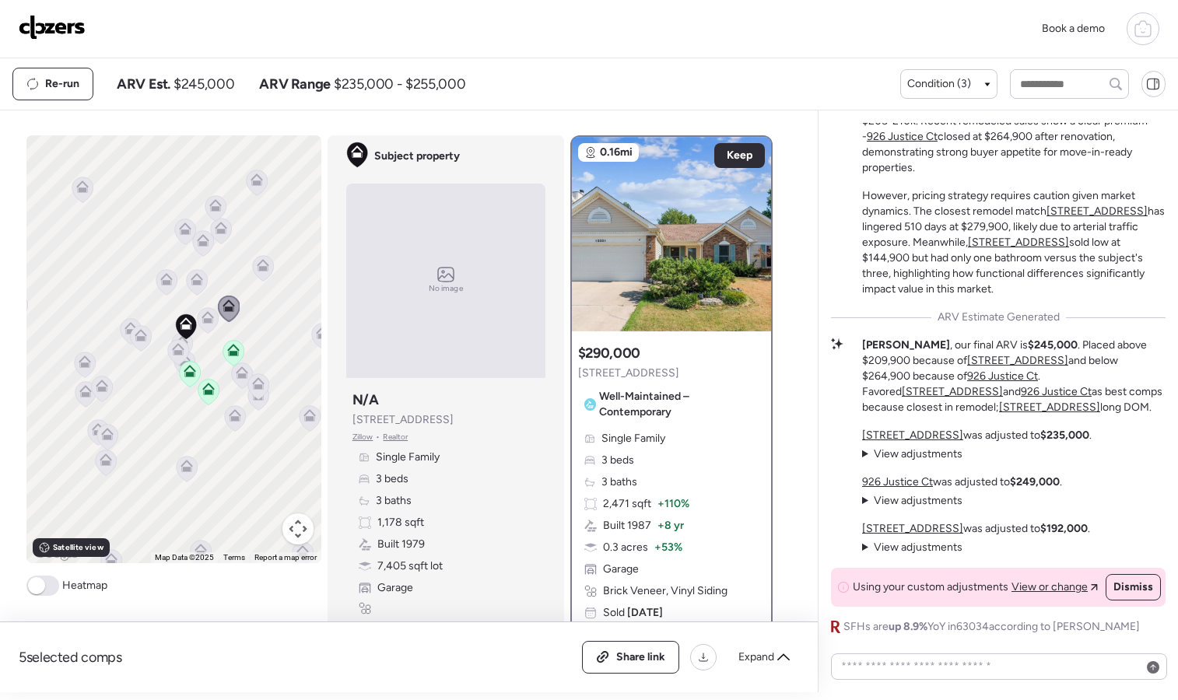
click at [173, 349] on icon at bounding box center [178, 349] width 12 height 12
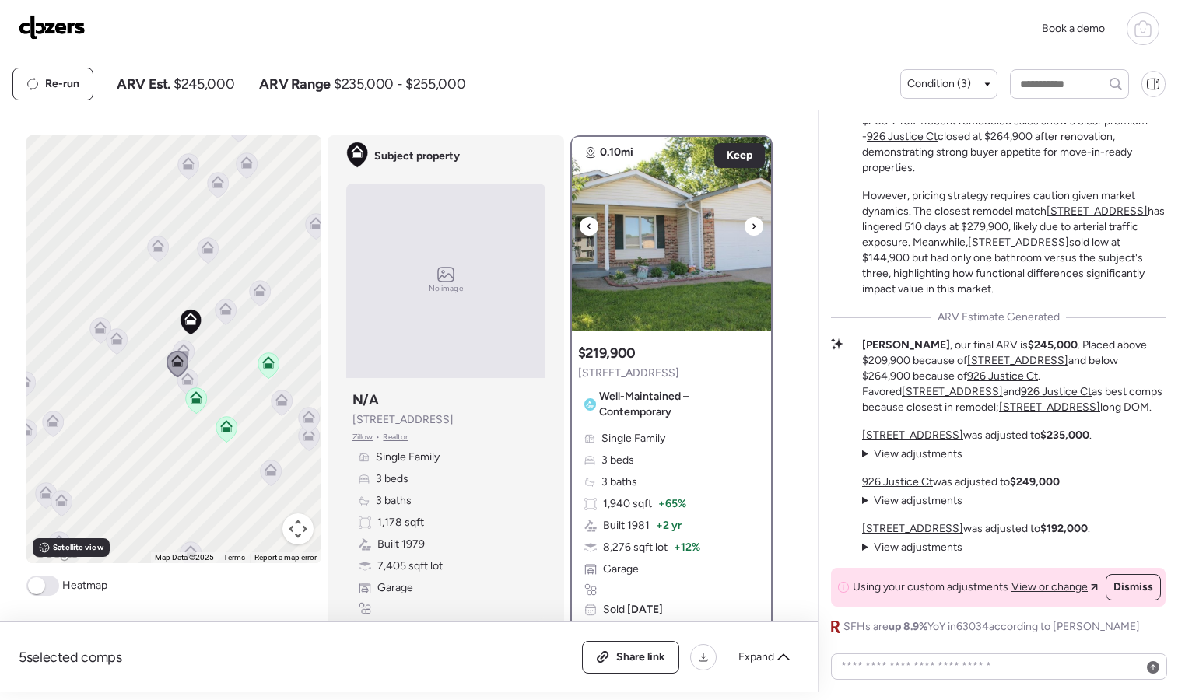
click at [751, 219] on icon at bounding box center [754, 226] width 6 height 19
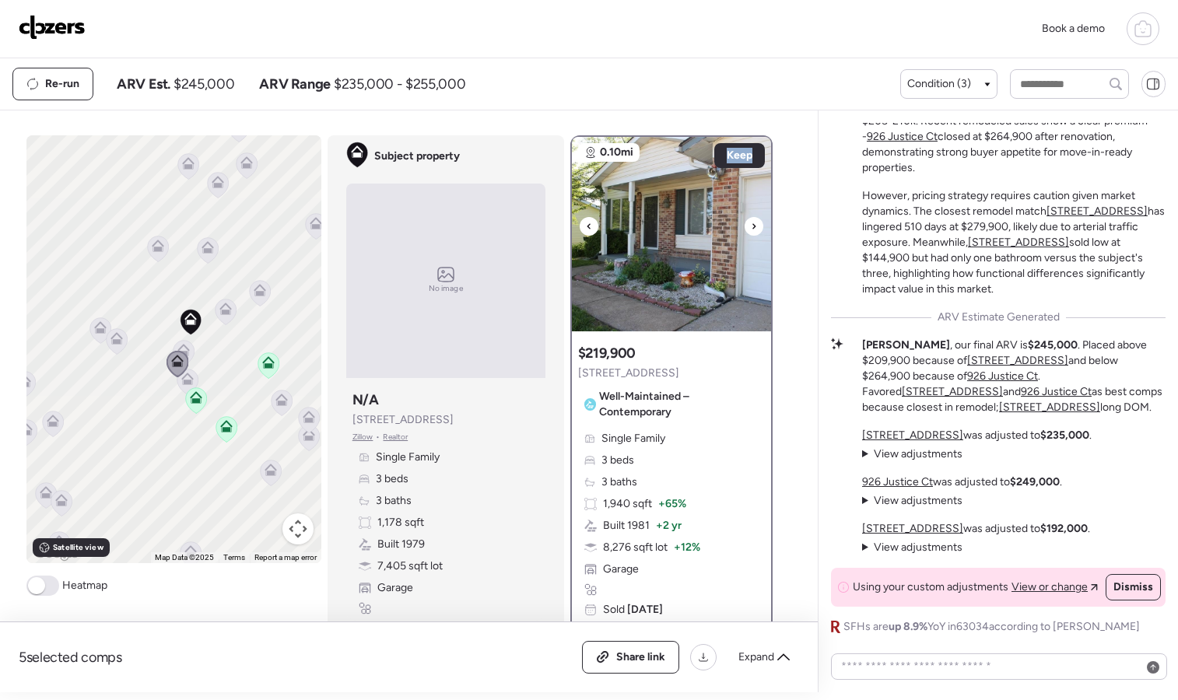
click at [751, 219] on icon at bounding box center [754, 226] width 6 height 19
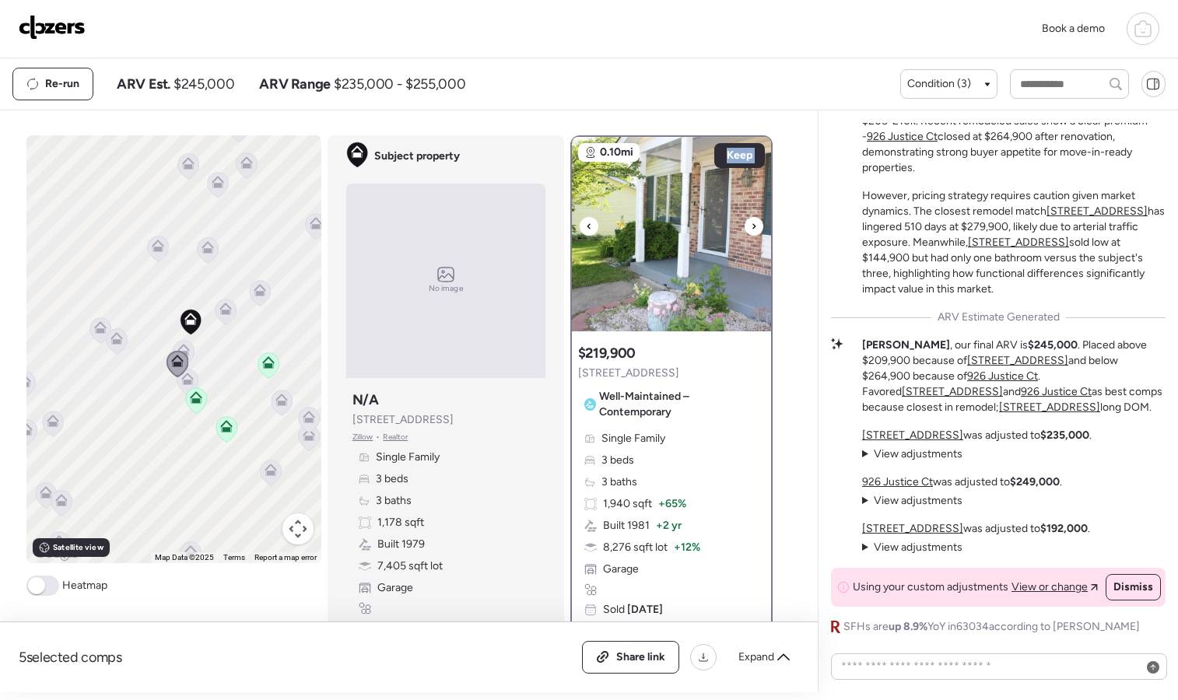
click at [751, 219] on icon at bounding box center [754, 226] width 6 height 19
click at [180, 342] on icon at bounding box center [183, 354] width 21 height 26
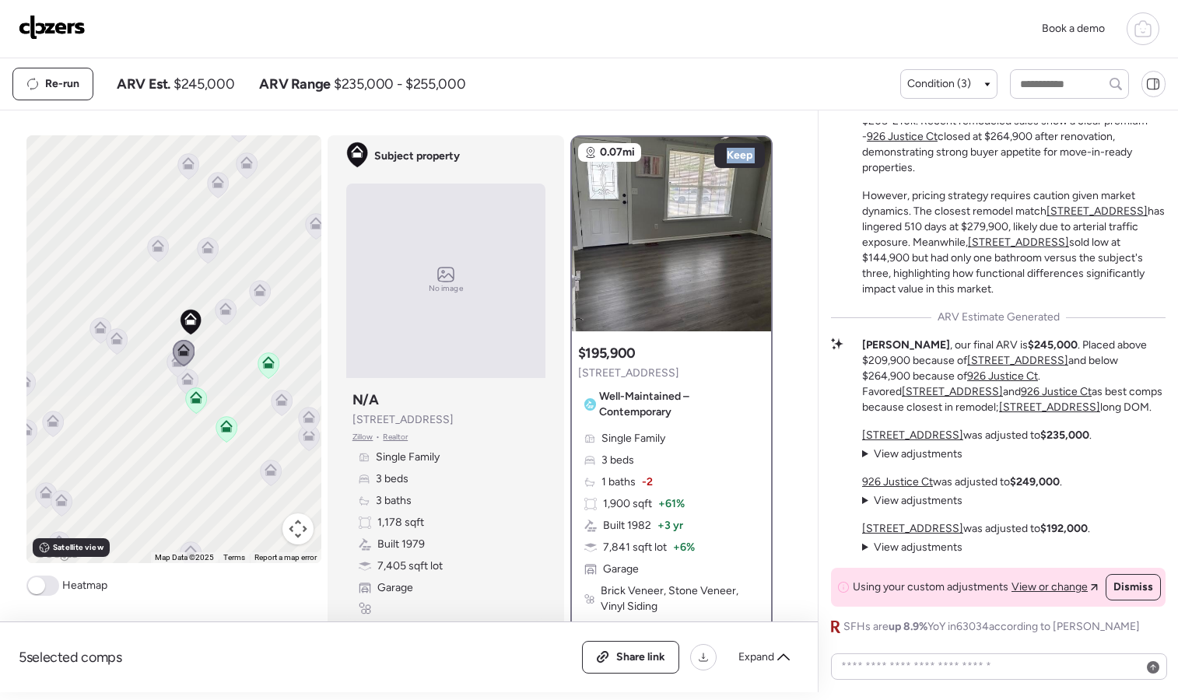
click at [182, 378] on icon at bounding box center [187, 379] width 12 height 12
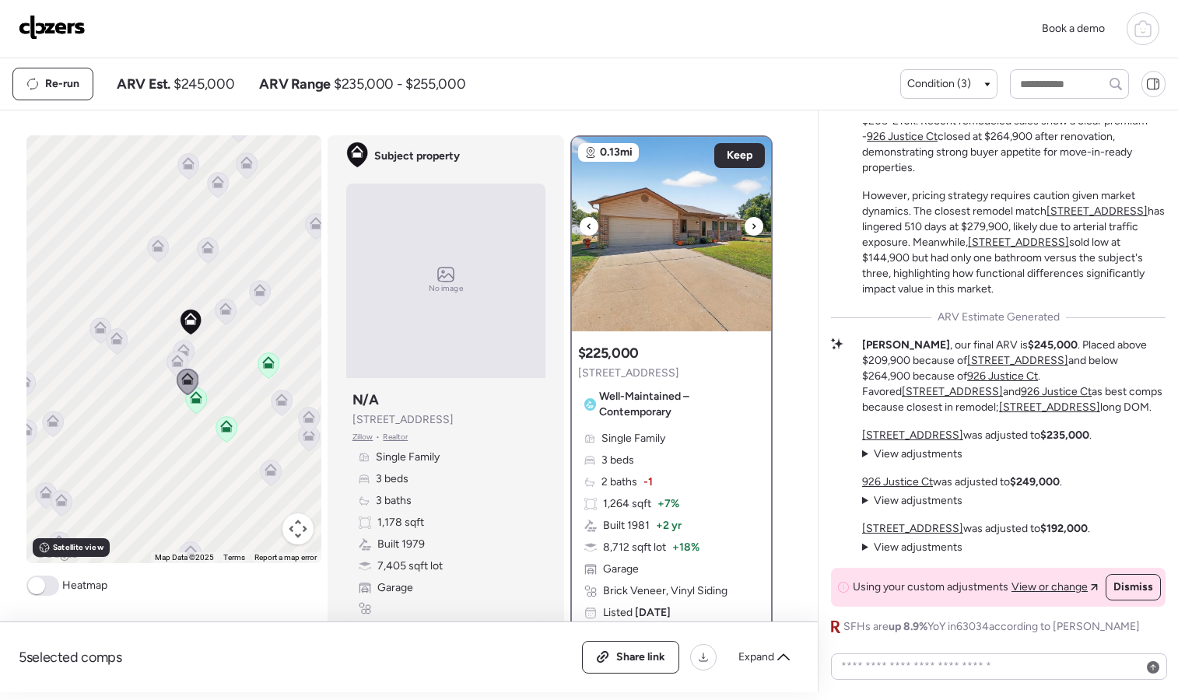
click at [751, 226] on icon at bounding box center [754, 226] width 6 height 19
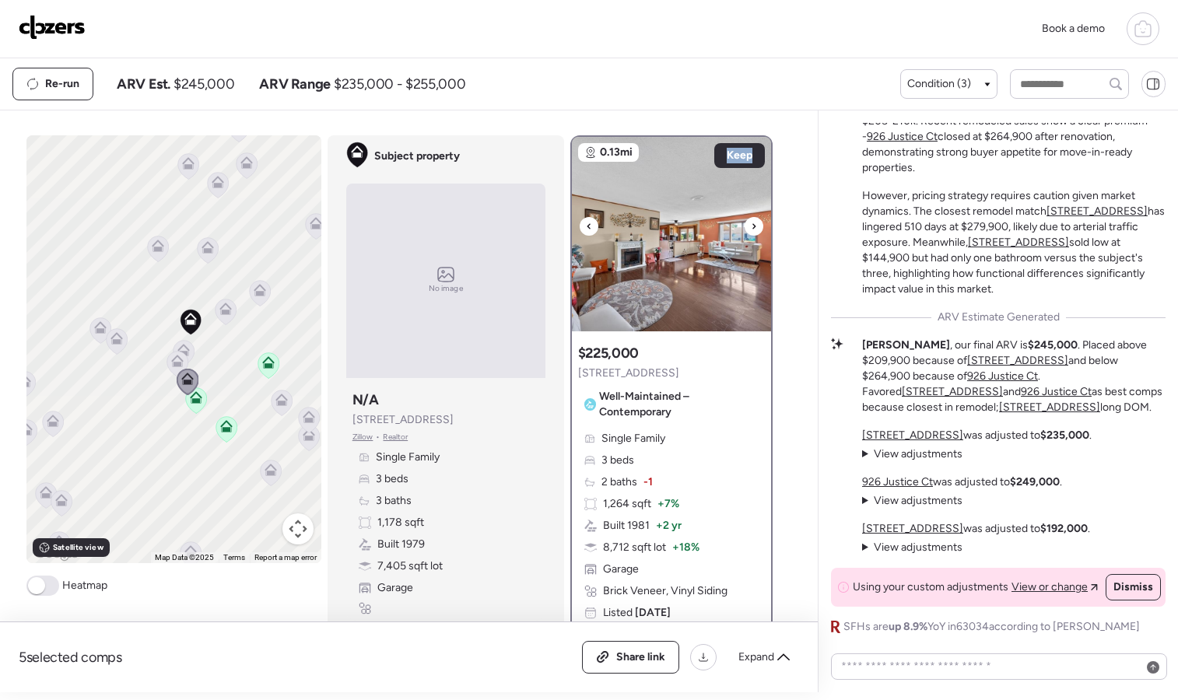
click at [751, 226] on icon at bounding box center [754, 226] width 6 height 19
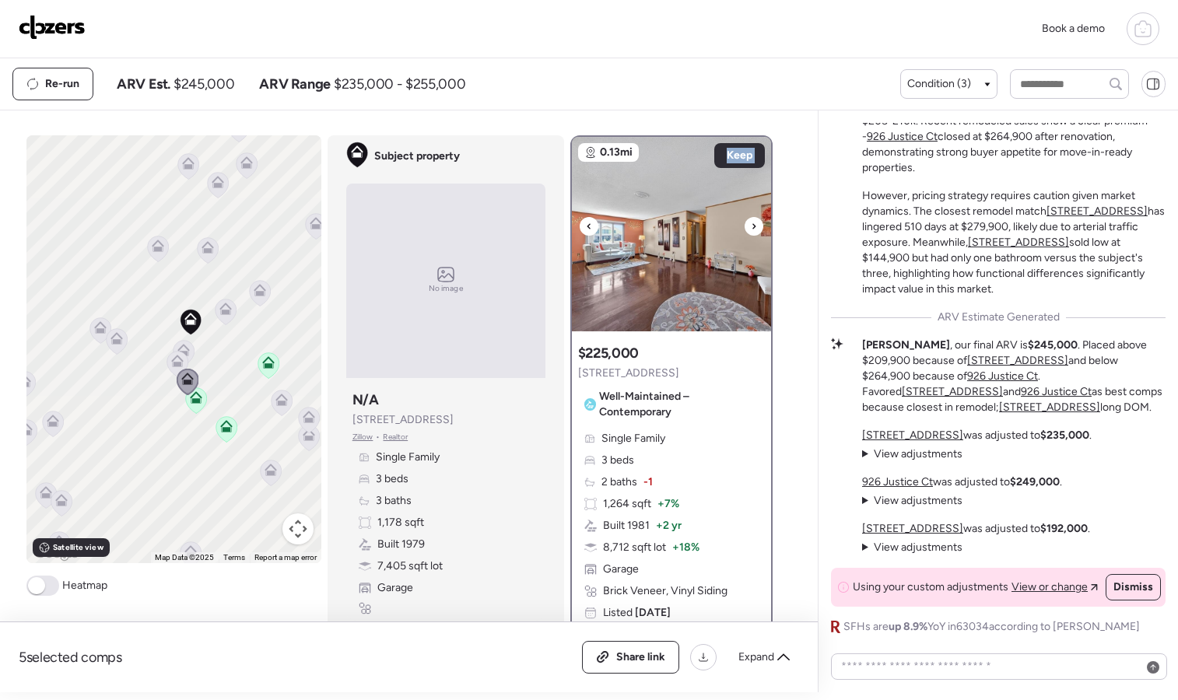
click at [751, 226] on icon at bounding box center [754, 226] width 6 height 19
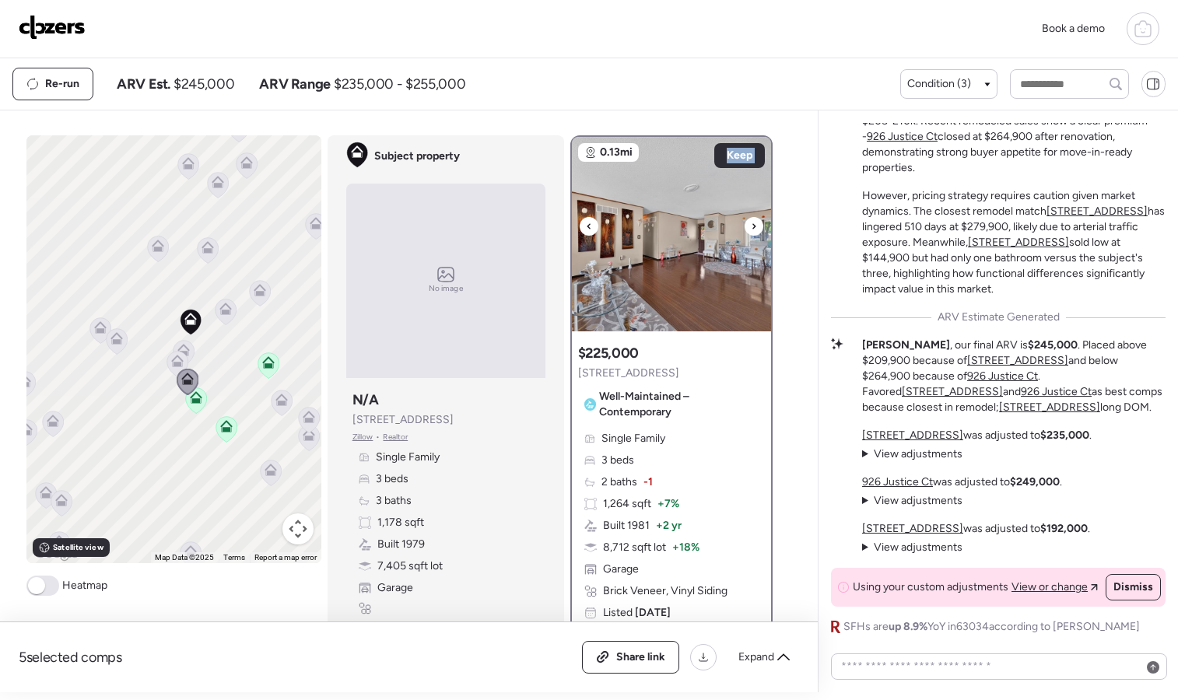
click at [751, 226] on icon at bounding box center [754, 226] width 6 height 19
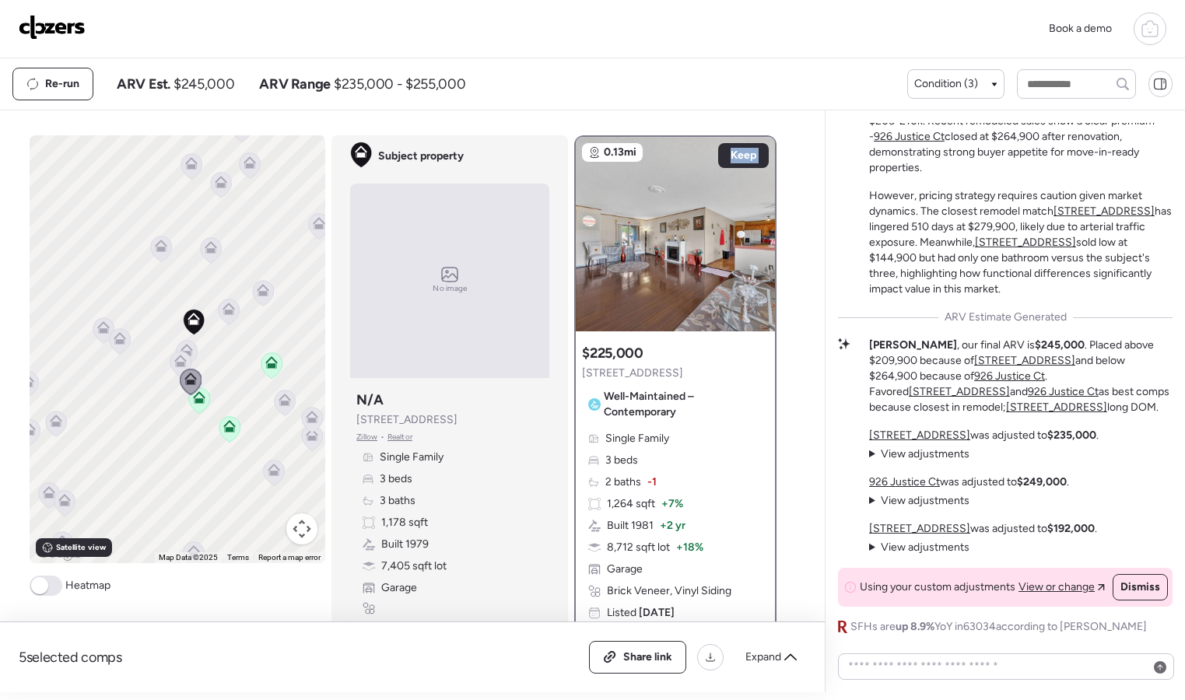
click at [57, 29] on img at bounding box center [52, 27] width 67 height 25
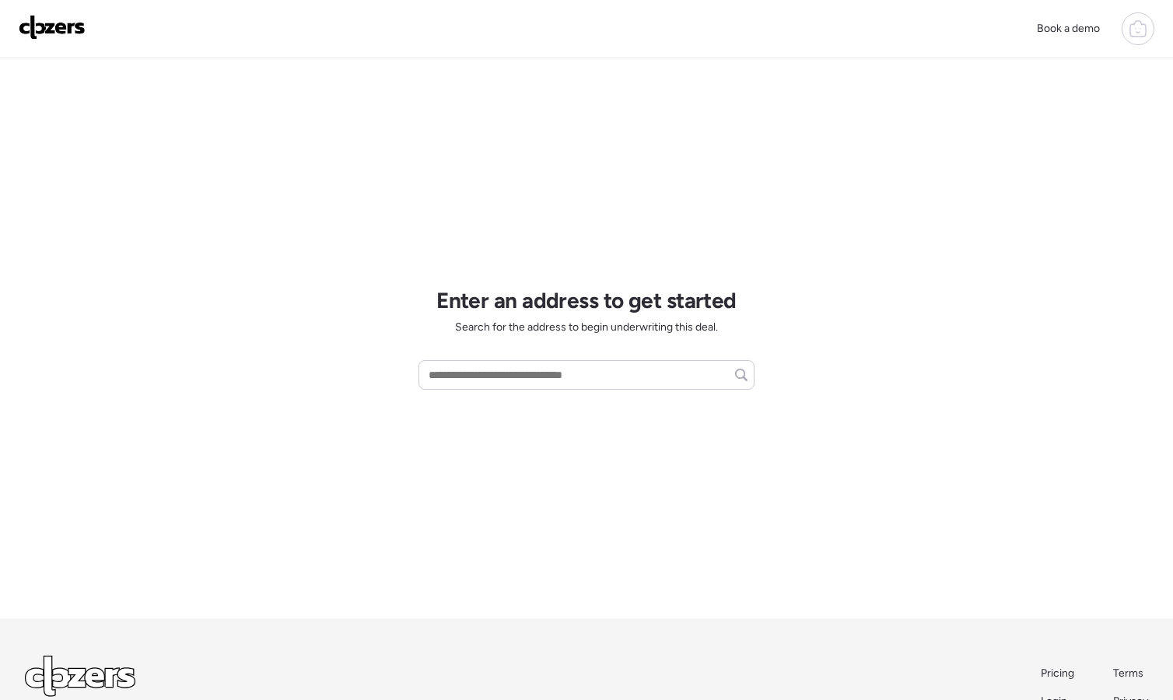
click at [1144, 26] on icon at bounding box center [1138, 28] width 19 height 19
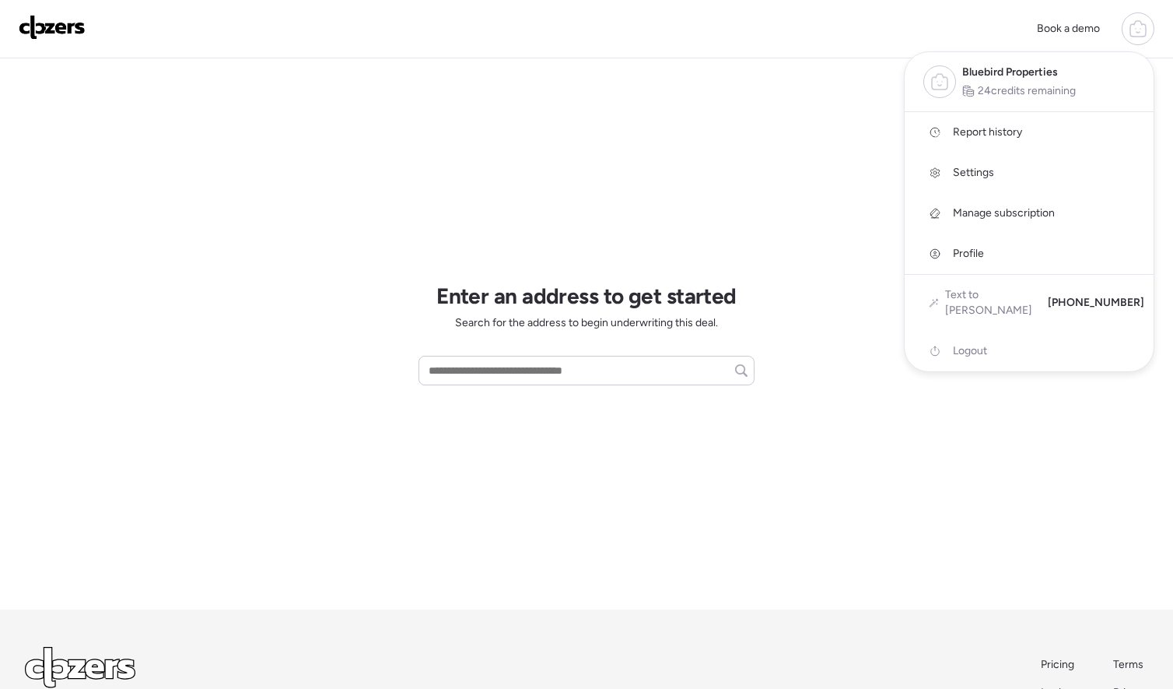
click at [1090, 124] on link "Report history" at bounding box center [1029, 132] width 249 height 40
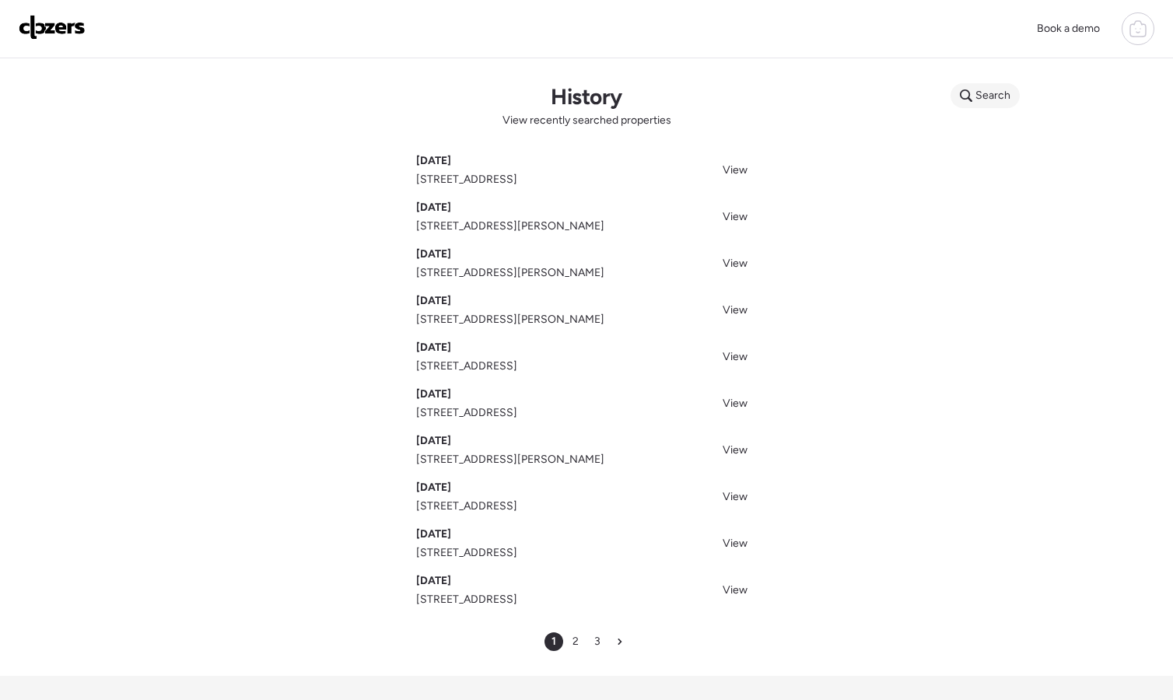
click at [984, 93] on span "Search" at bounding box center [993, 96] width 35 height 16
click at [997, 89] on input "text" at bounding box center [1015, 98] width 115 height 22
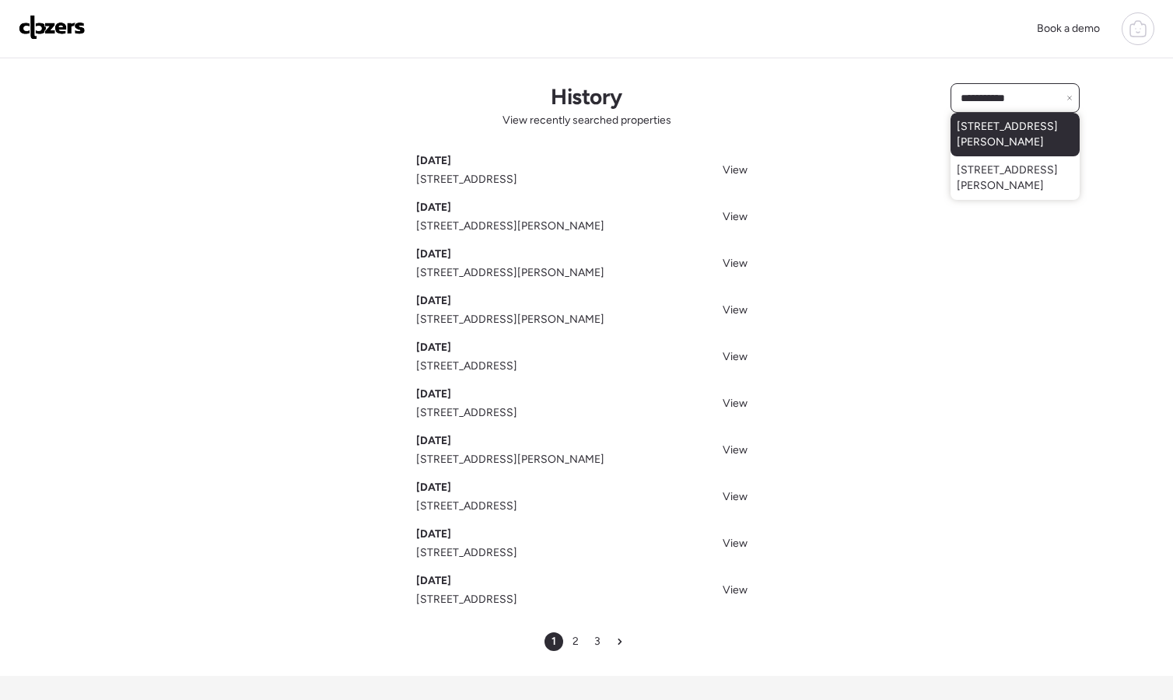
type input "**********"
click at [1039, 140] on span "43 Connolly Dr, Saint Louis, MO, 63135" at bounding box center [1015, 134] width 117 height 31
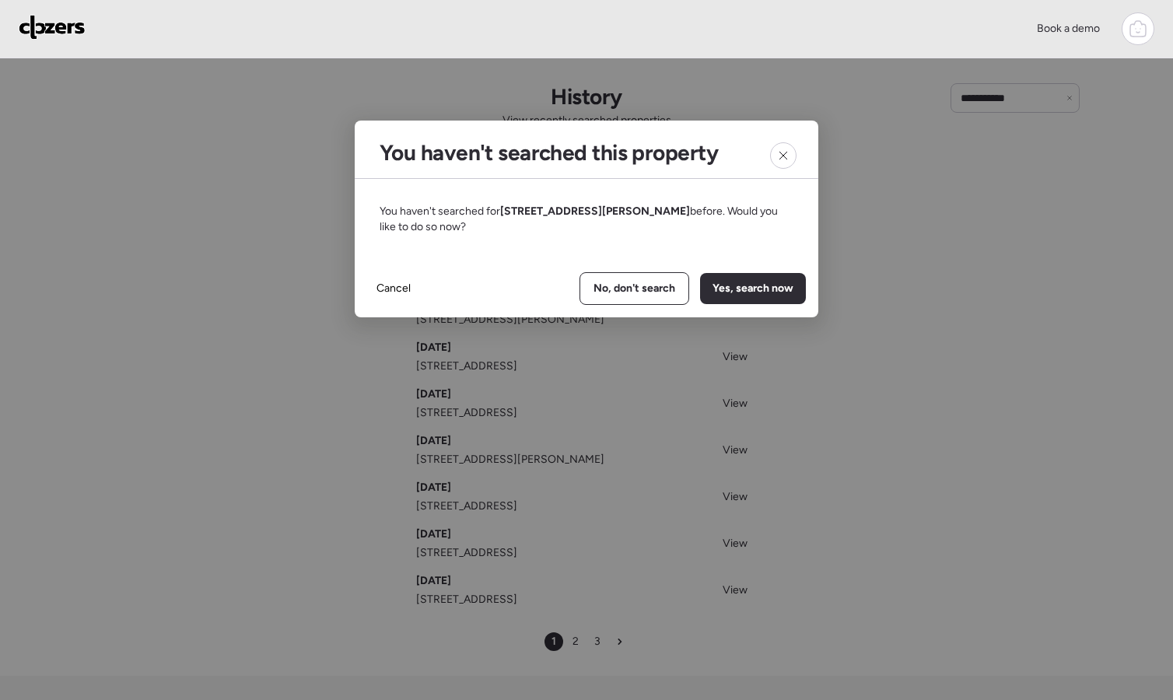
drag, startPoint x: 505, startPoint y: 207, endPoint x: 692, endPoint y: 218, distance: 187.8
click at [692, 218] on div "You haven't searched for 43 Connolly Dr, Saint Louis, MO, 63135 before. Would y…" at bounding box center [587, 219] width 464 height 81
copy span "43 Connolly Dr, Saint Louis, MO, 63135"
click at [783, 159] on icon at bounding box center [783, 155] width 12 height 12
